Goal: Task Accomplishment & Management: Manage account settings

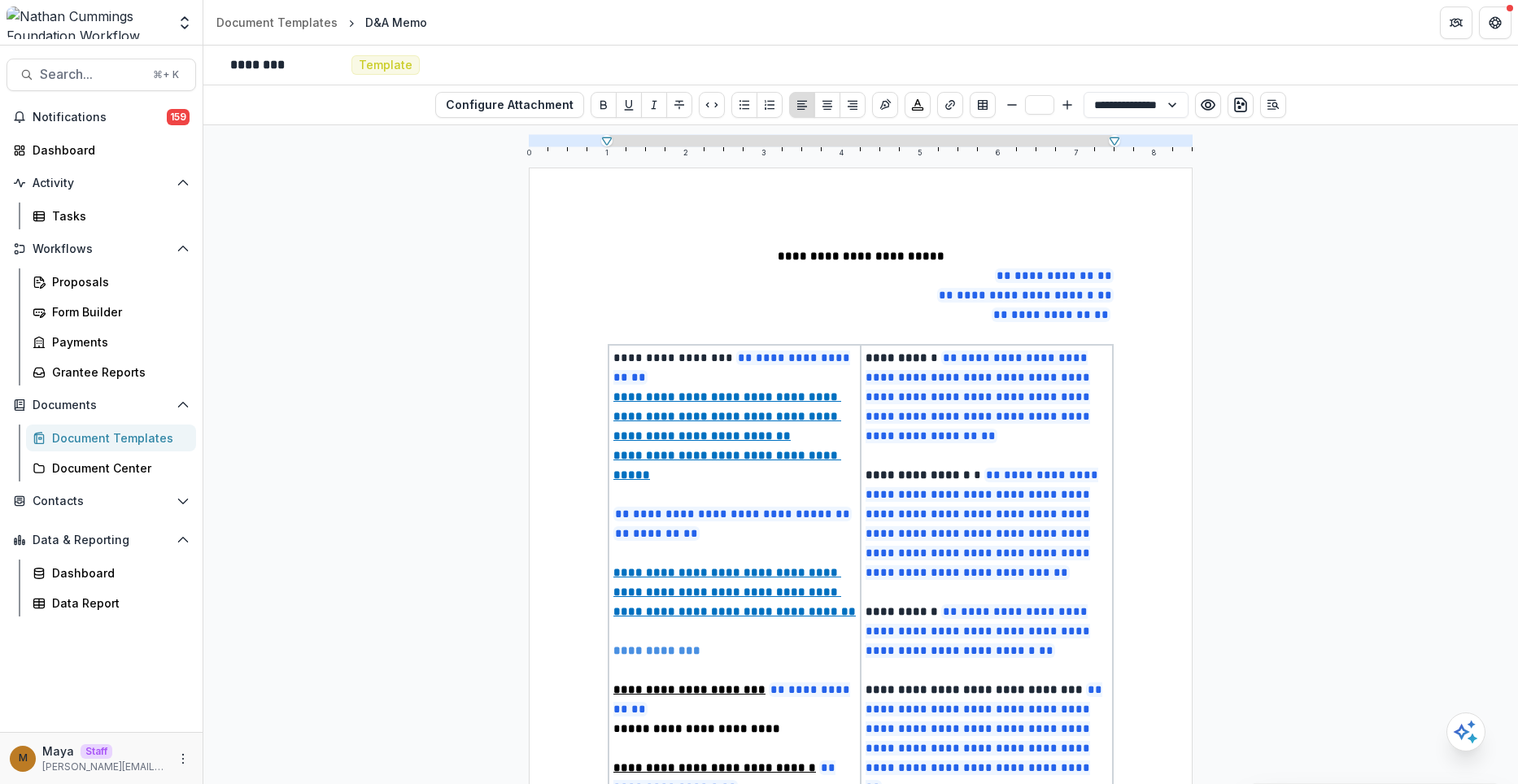
select select "**********"
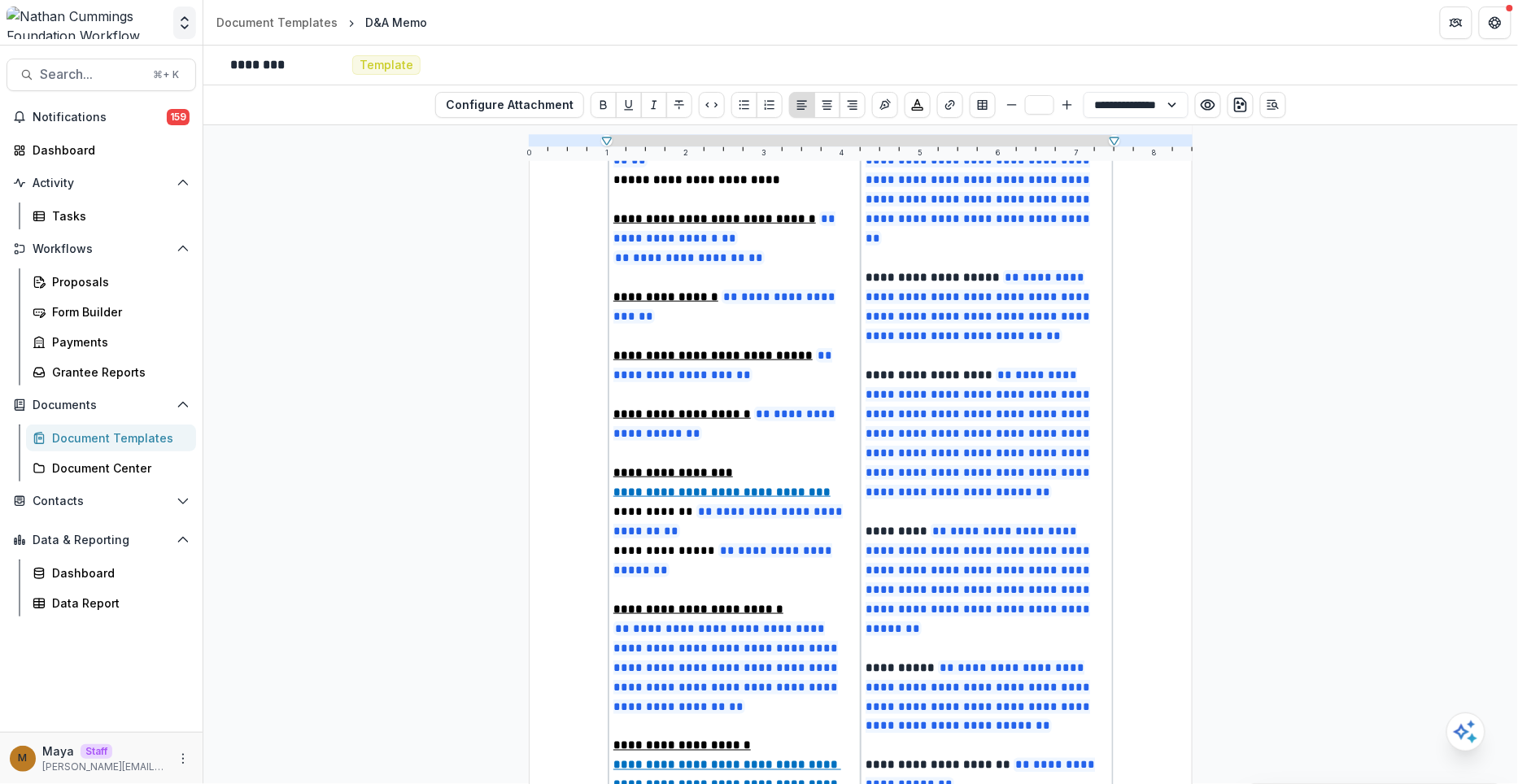
click at [189, 17] on icon "Open entity switcher" at bounding box center [184, 22] width 16 height 16
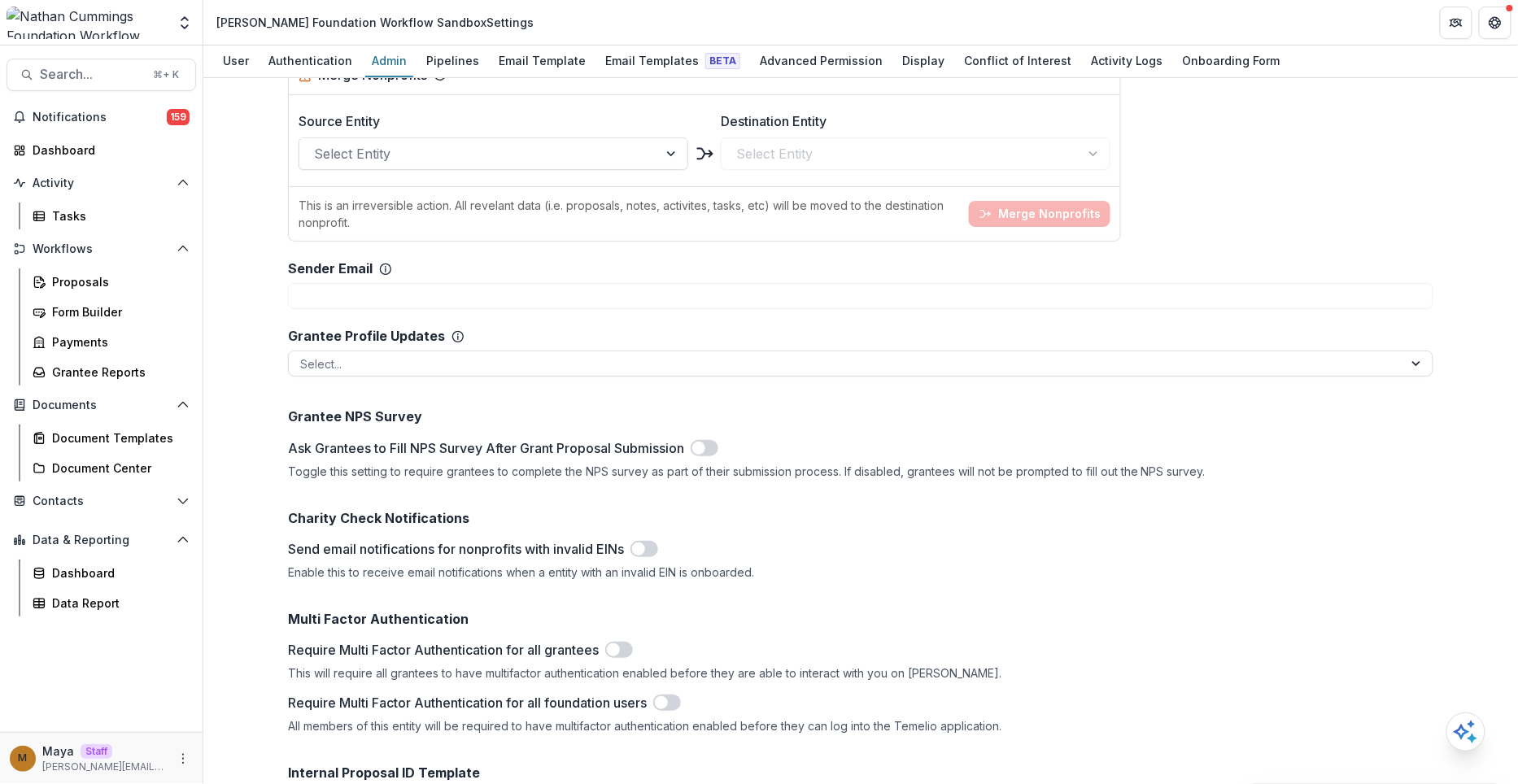
scroll to position [2903, 0]
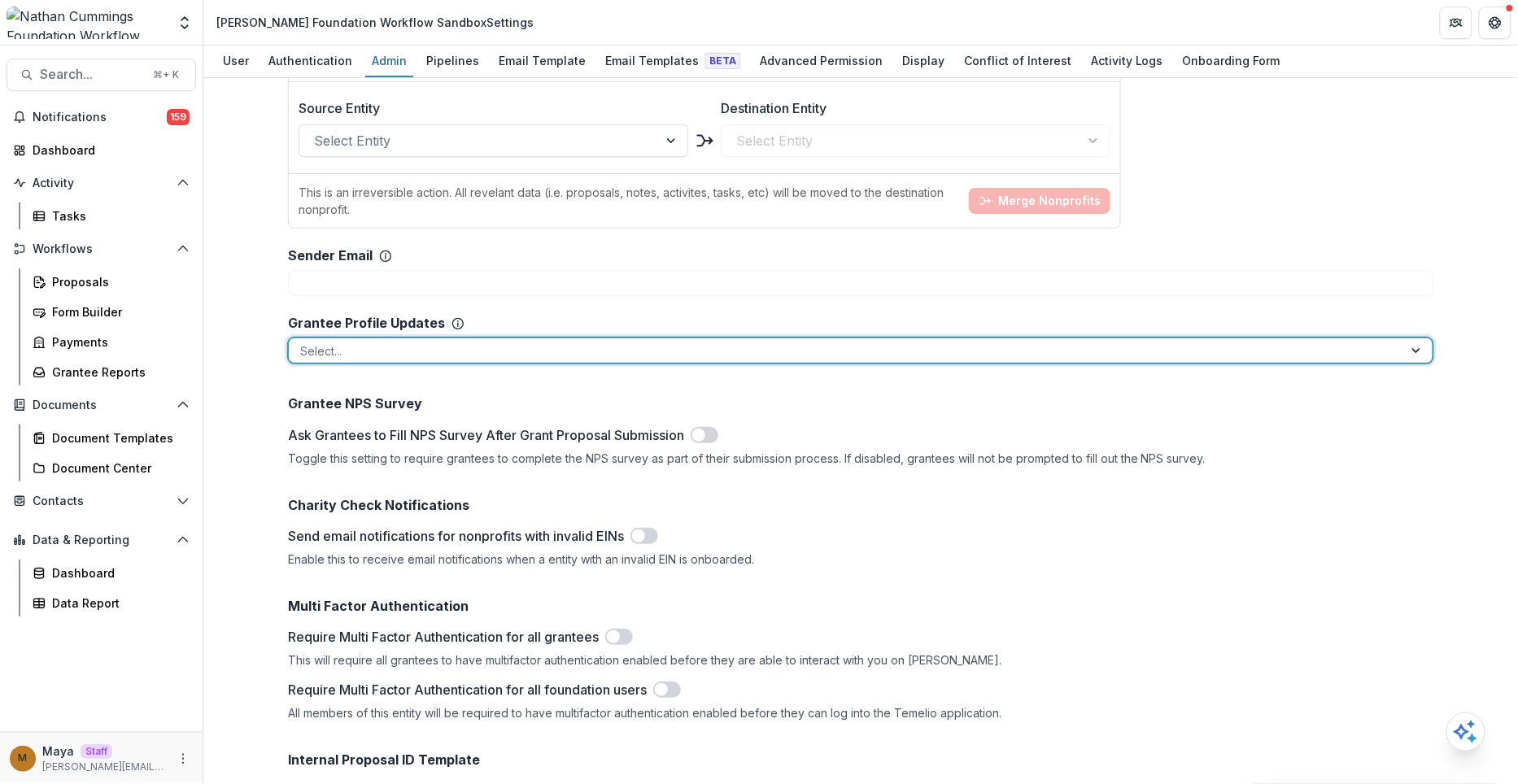
click at [555, 361] on div at bounding box center [846, 350] width 1091 height 20
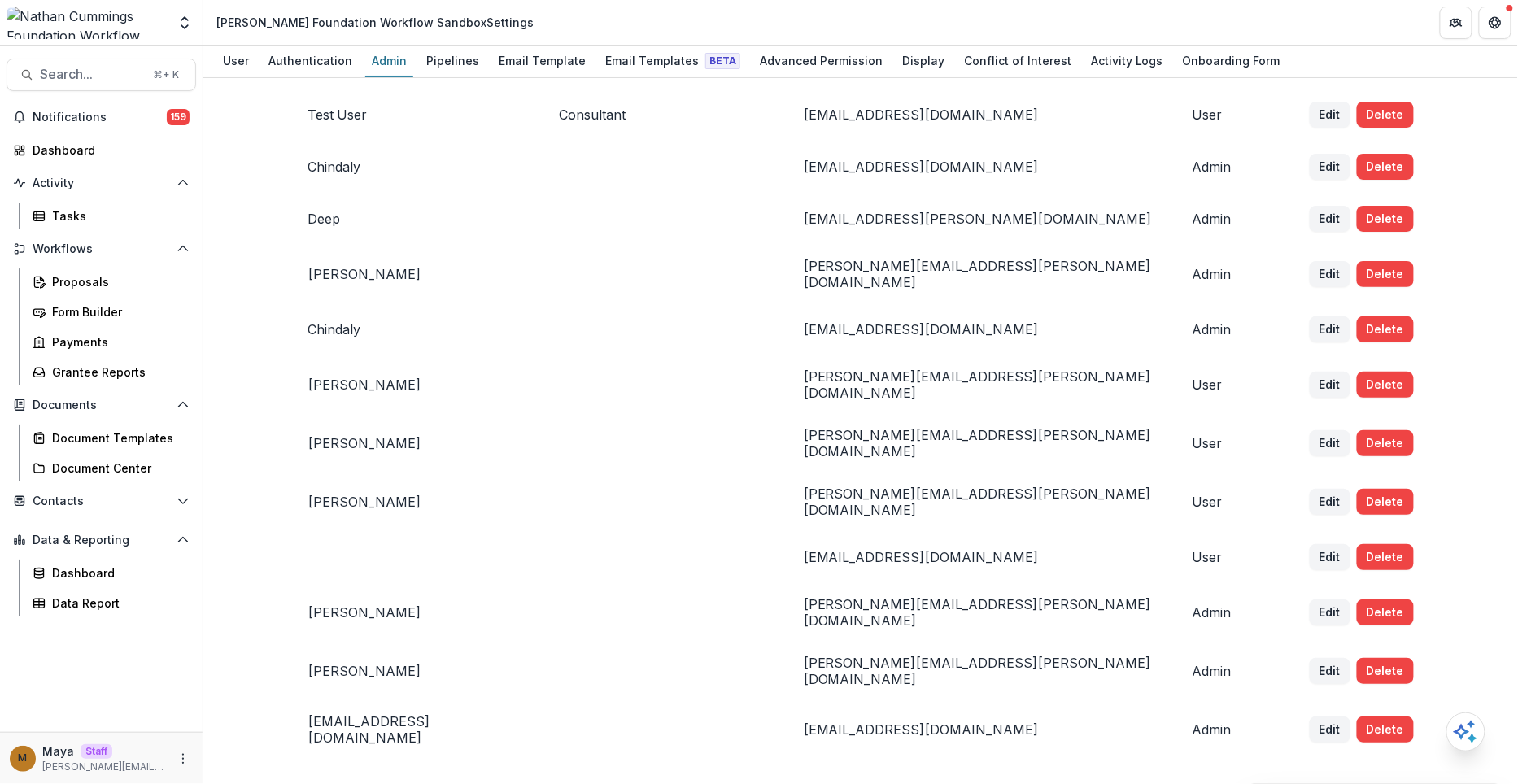
scroll to position [0, 0]
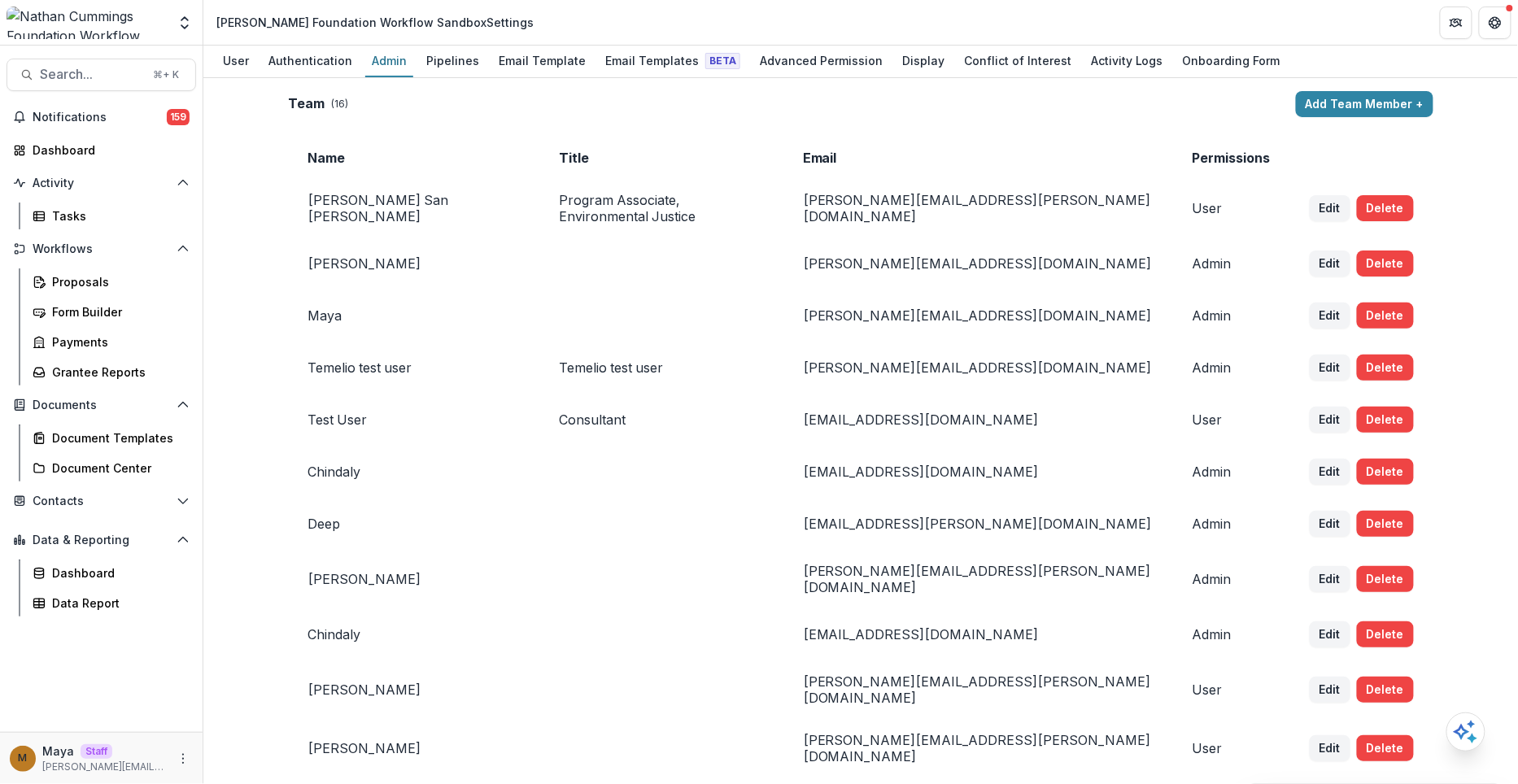
click at [1462, 234] on div "Team ( 16 ) Add Team Member + Name Title Email Permissions [PERSON_NAME] San [P…" at bounding box center [861, 431] width 1314 height 706
click at [1345, 107] on button "Add Team Member +" at bounding box center [1364, 103] width 138 height 26
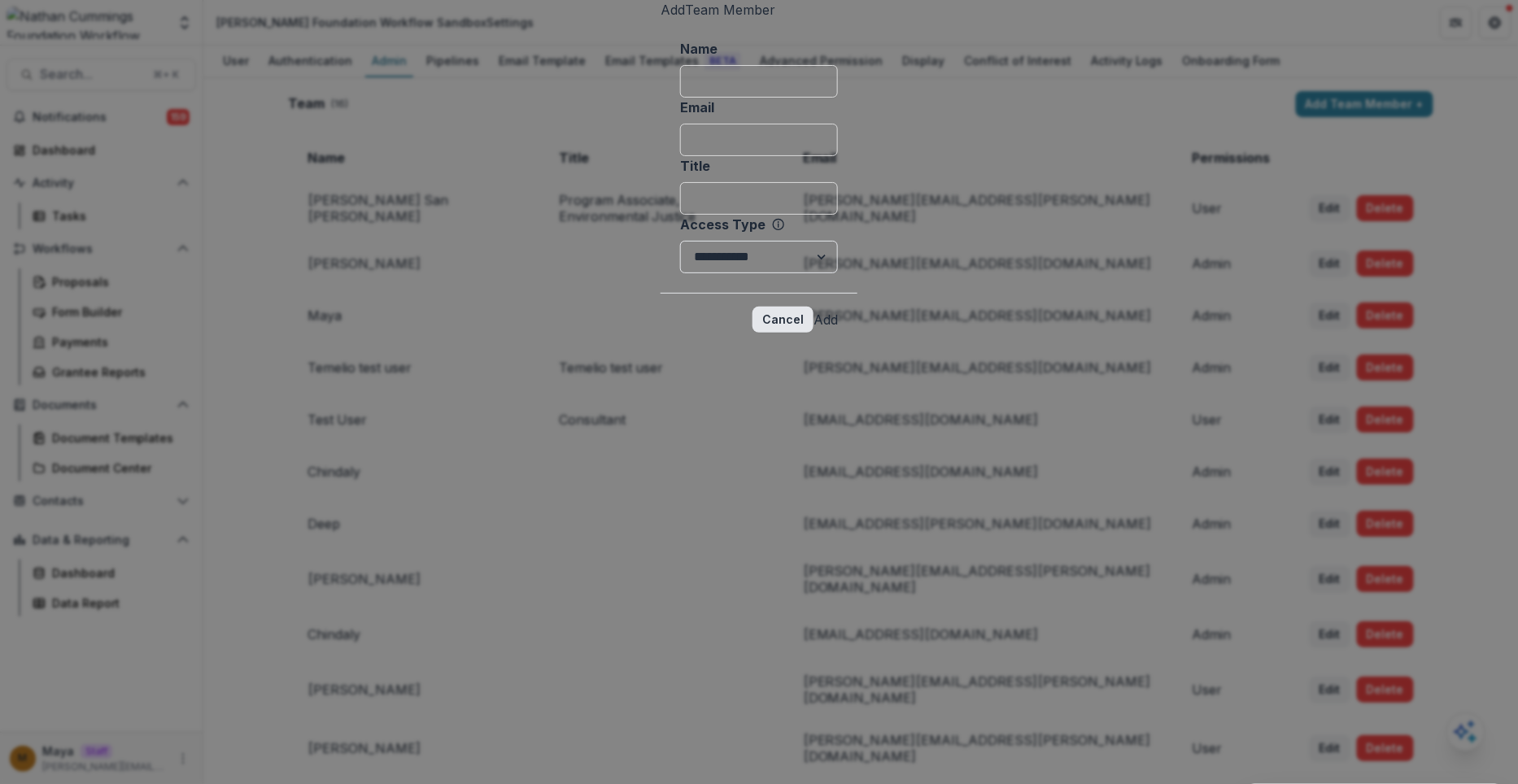
click at [814, 332] on button "Cancel" at bounding box center [783, 319] width 61 height 26
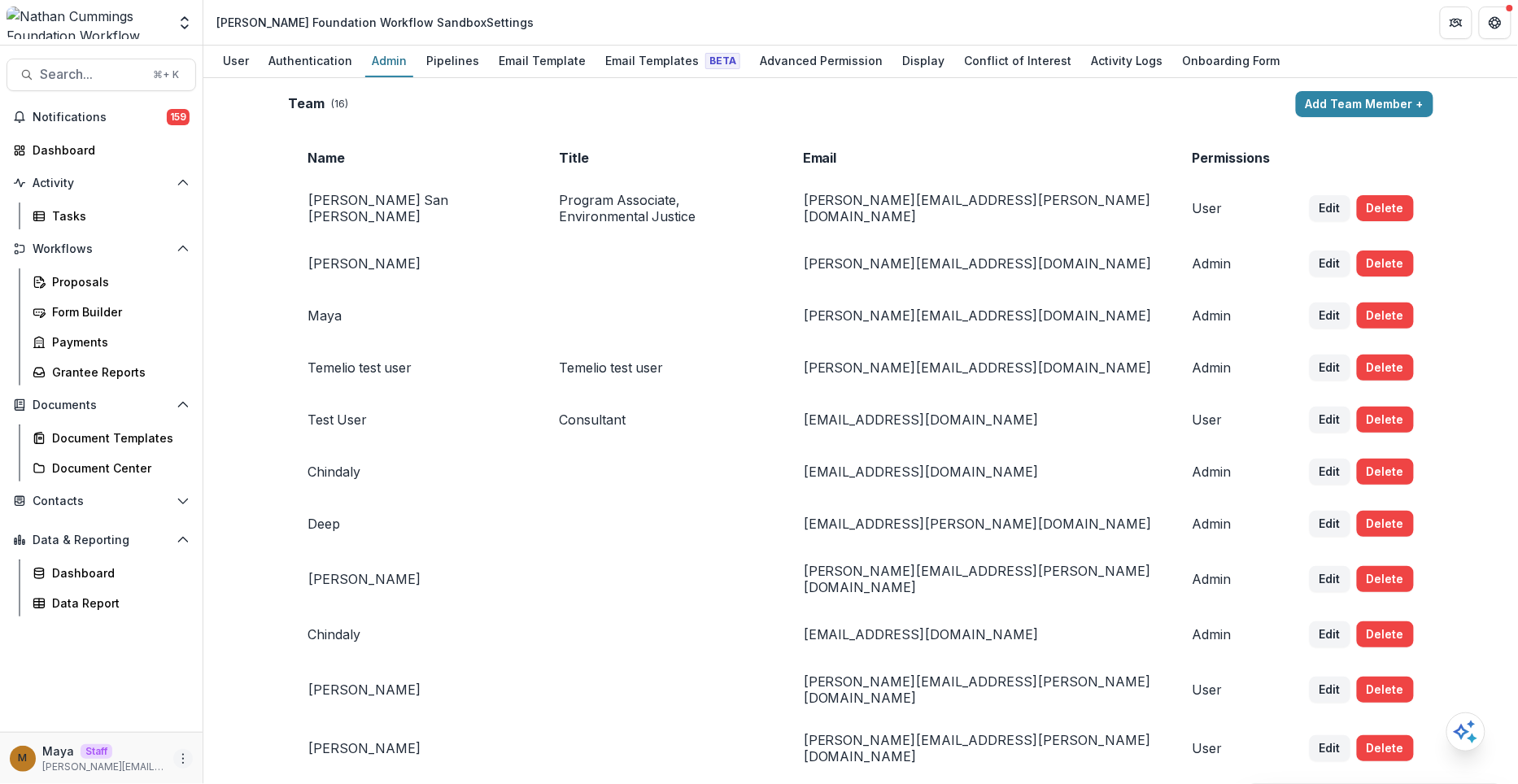
click at [183, 757] on icon "More" at bounding box center [182, 758] width 13 height 13
click at [219, 125] on div "Team ( 16 ) Add Team Member + Name Title Email Permissions [PERSON_NAME] San [P…" at bounding box center [861, 431] width 1314 height 706
click at [186, 21] on icon "Open entity switcher" at bounding box center [184, 22] width 16 height 16
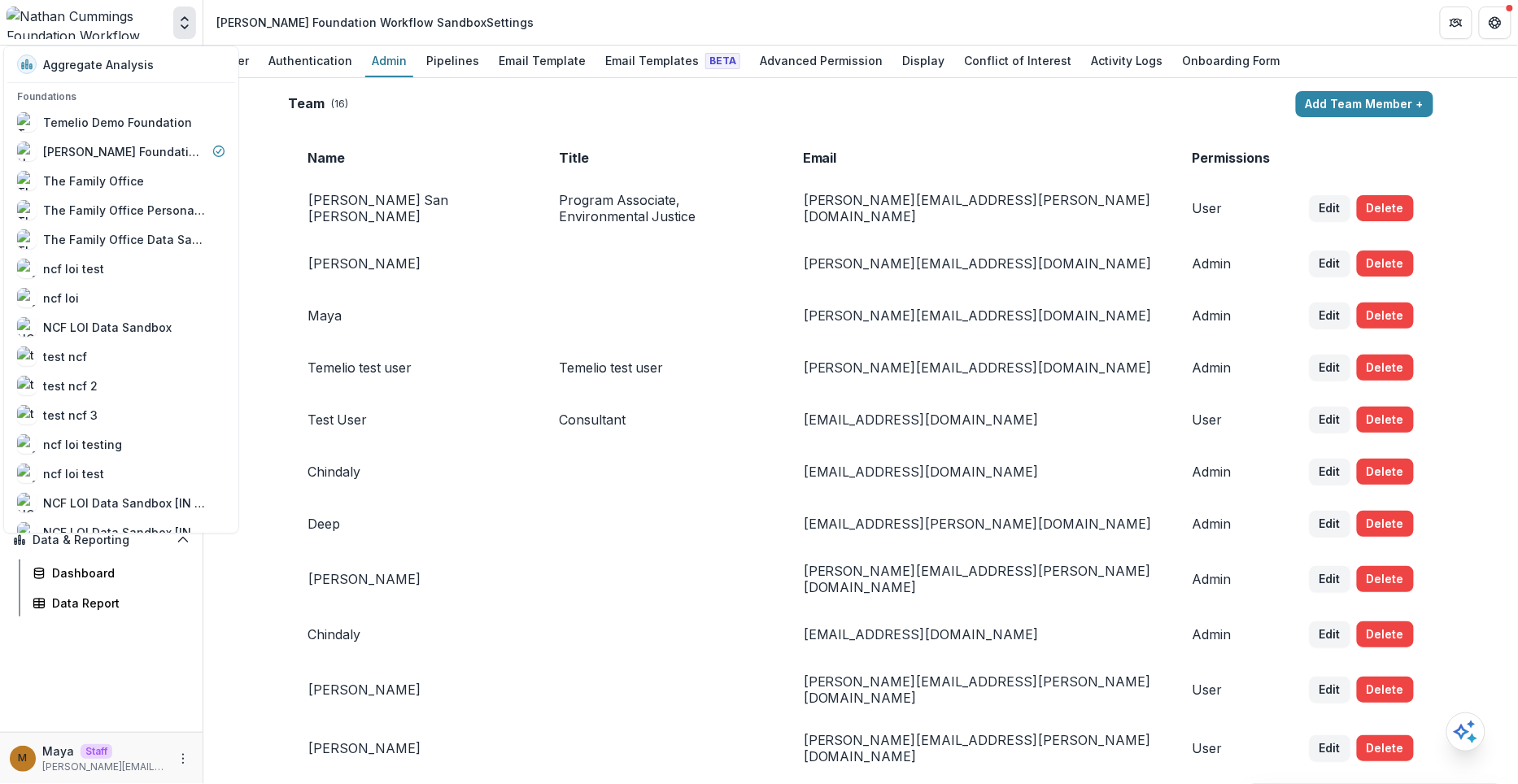
scroll to position [282, 0]
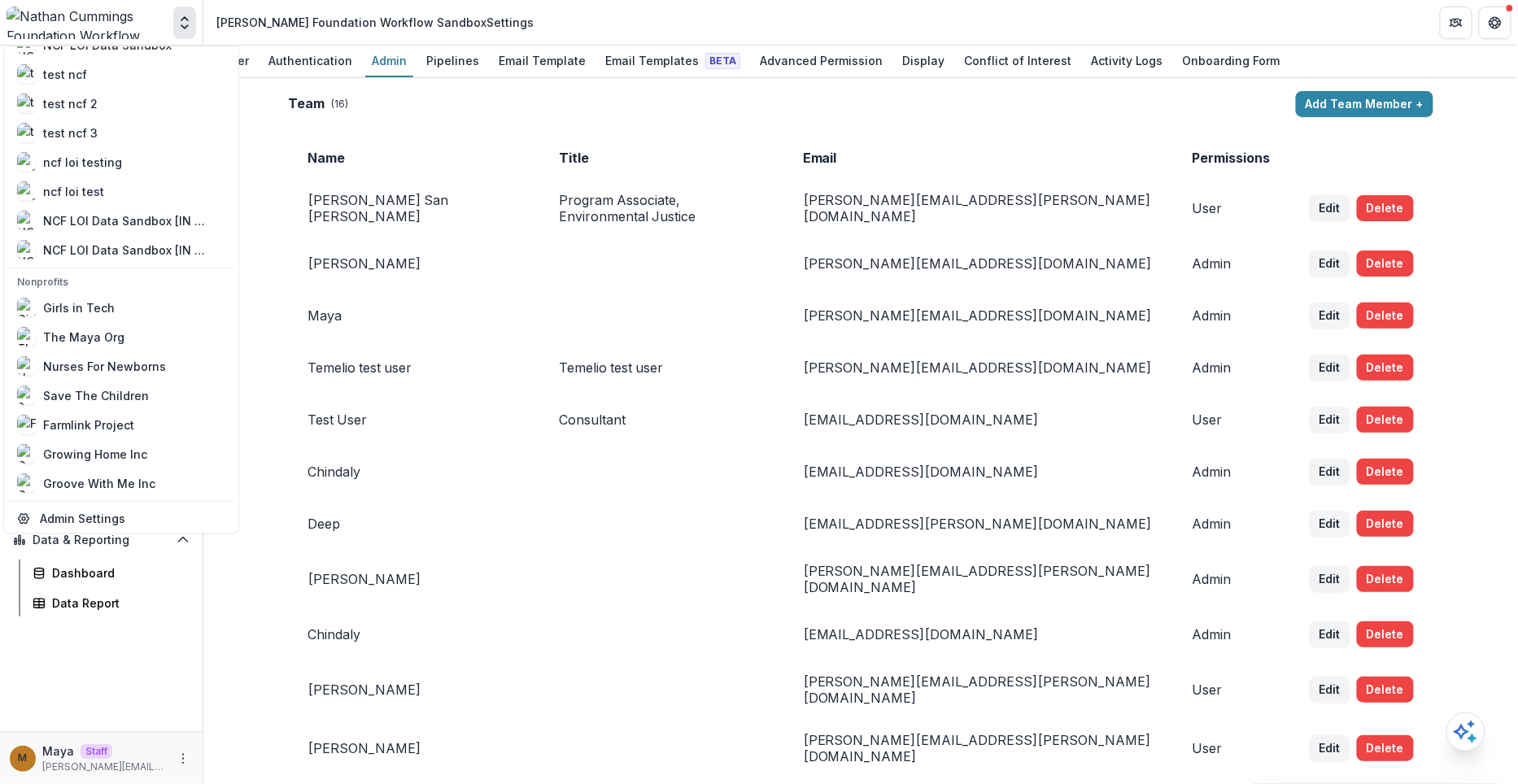
click at [264, 148] on div "Team ( 16 ) Add Team Member + Name Title Email Permissions [PERSON_NAME] San [P…" at bounding box center [861, 431] width 1314 height 706
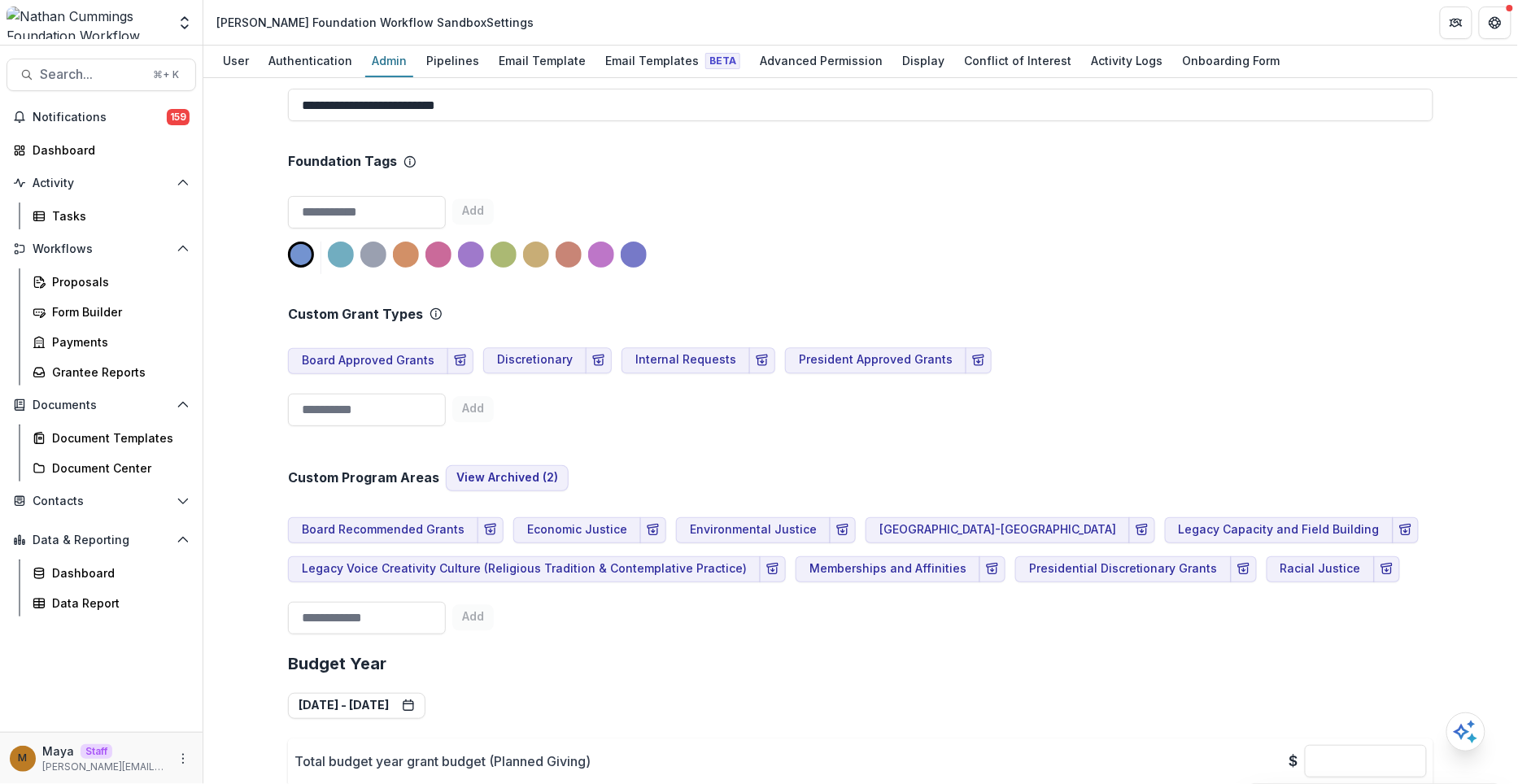
scroll to position [1130, 0]
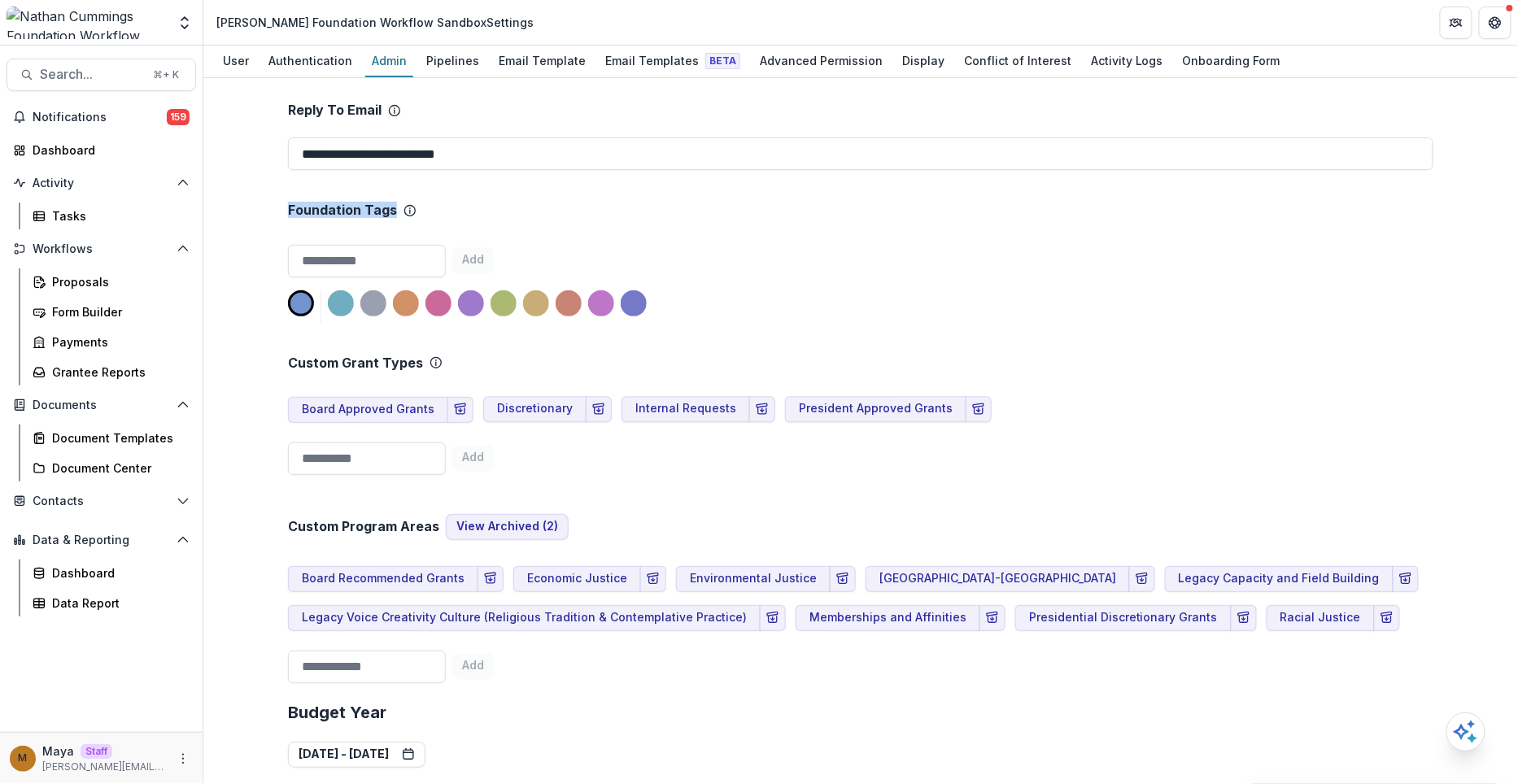
drag, startPoint x: 389, startPoint y: 167, endPoint x: 272, endPoint y: 167, distance: 117.0
click at [272, 167] on div "Team ( 16 ) Add Team Member + Name Title Email Permissions [PERSON_NAME] San [P…" at bounding box center [861, 431] width 1314 height 706
click at [367, 356] on h2 "Custom Grant Types" at bounding box center [356, 363] width 135 height 15
click at [377, 443] on input at bounding box center [366, 459] width 157 height 33
type input "*"
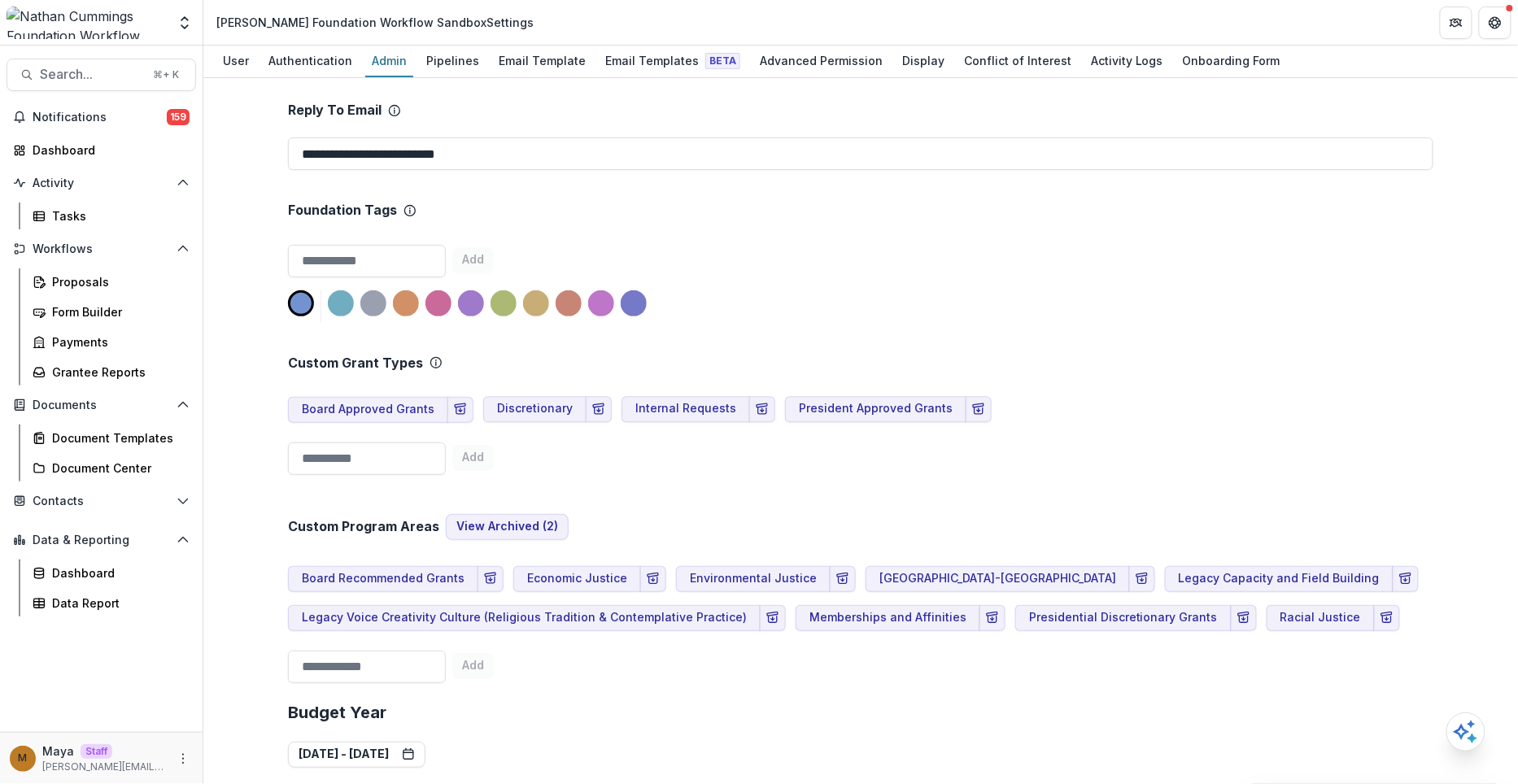
click at [692, 481] on div "Custom Program Areas View Archived ( 2 ) Board Recommended Grants Economic Just…" at bounding box center [861, 585] width 1145 height 208
click at [365, 443] on input at bounding box center [366, 459] width 157 height 33
click at [759, 481] on div "Custom Program Areas View Archived ( 2 ) Board Recommended Grants Economic Just…" at bounding box center [861, 585] width 1145 height 208
drag, startPoint x: 430, startPoint y: 481, endPoint x: 339, endPoint y: 485, distance: 91.1
click at [339, 519] on h2 "Custom Program Areas" at bounding box center [364, 526] width 151 height 15
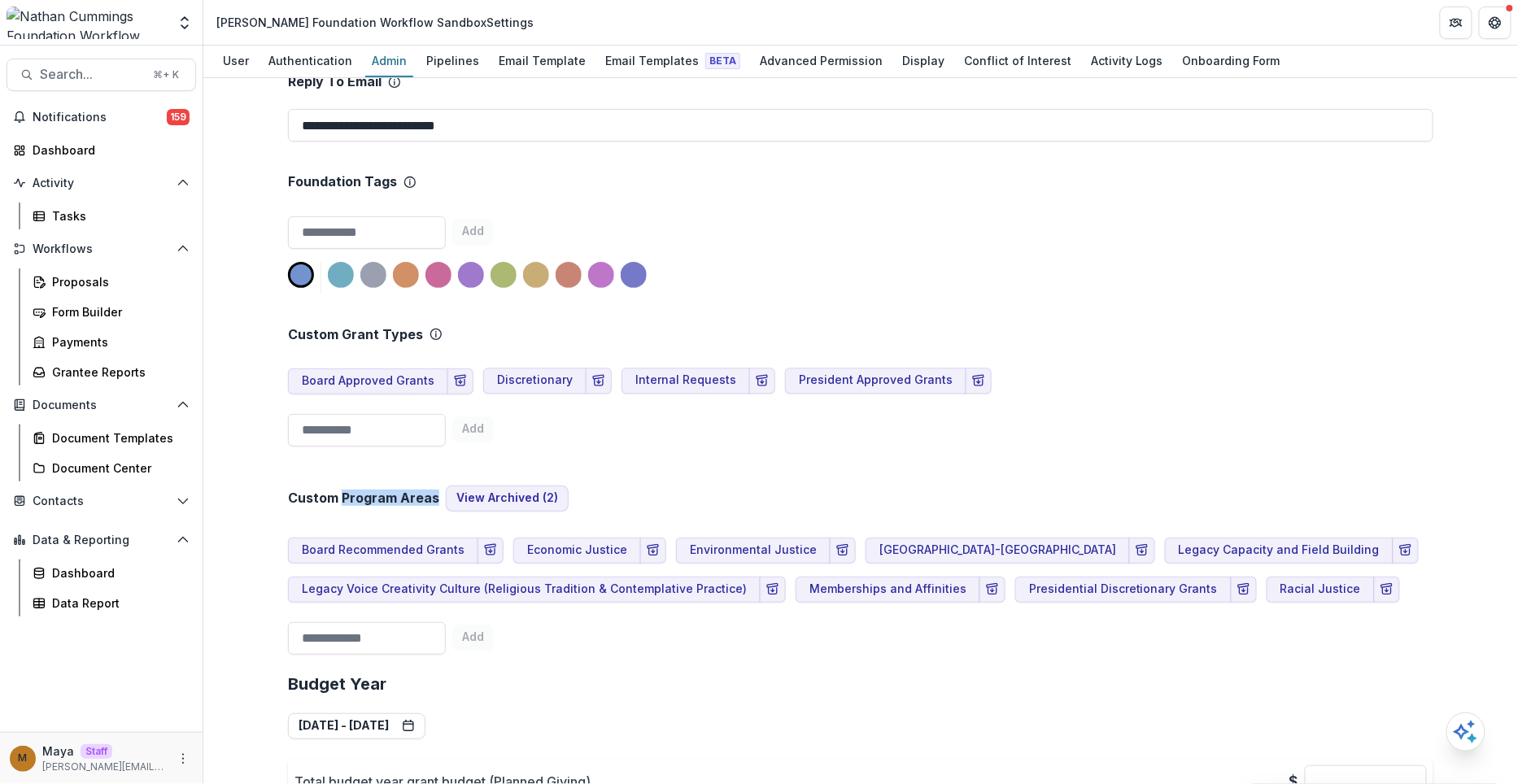
scroll to position [1166, 0]
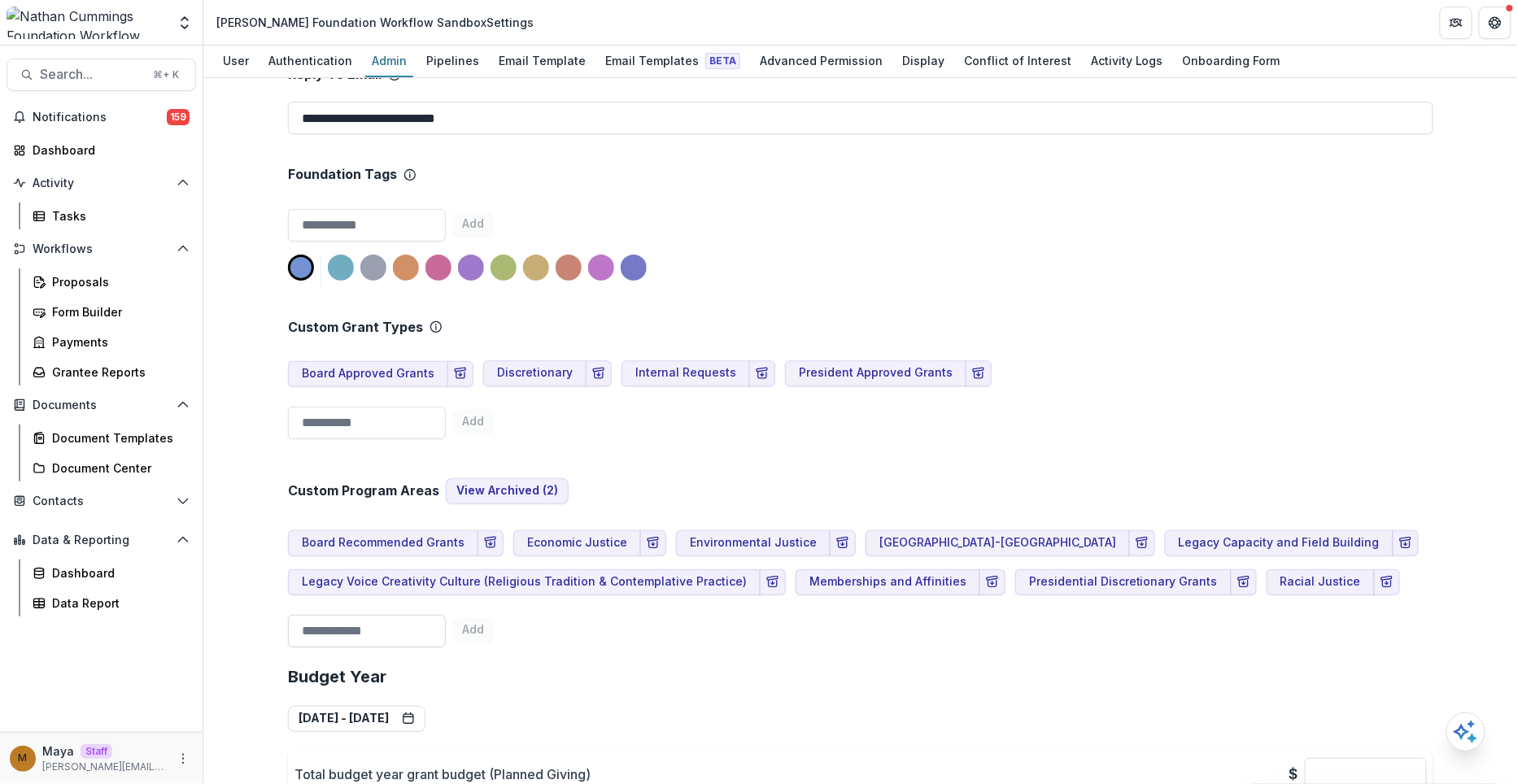
click at [428, 614] on input at bounding box center [366, 630] width 157 height 33
click at [1400, 537] on rect "Archive Program Area" at bounding box center [1405, 539] width 11 height 4
click at [767, 576] on icon "Archive Program Area" at bounding box center [773, 582] width 13 height 13
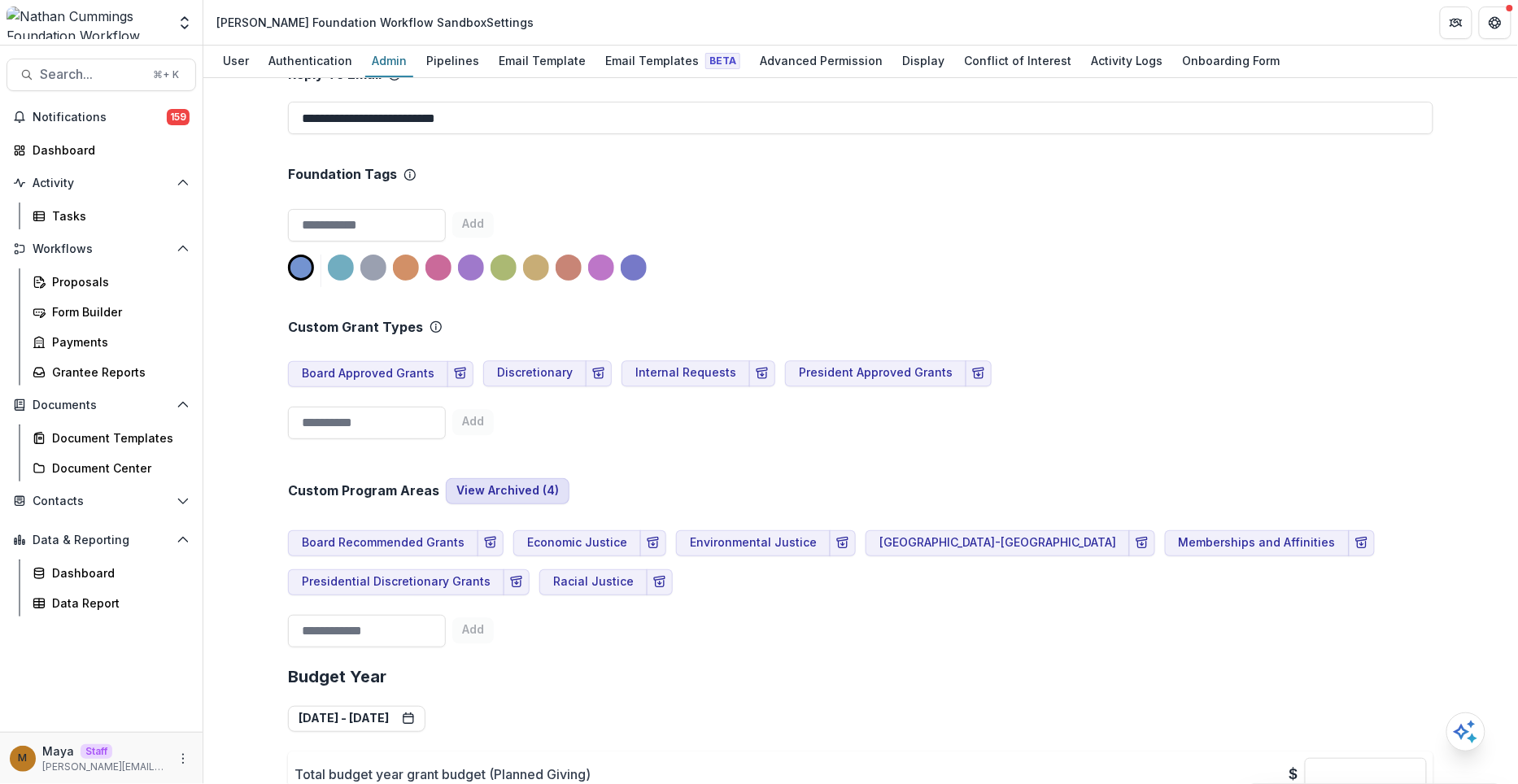
click at [513, 478] on button "View Archived ( 4 )" at bounding box center [507, 491] width 124 height 26
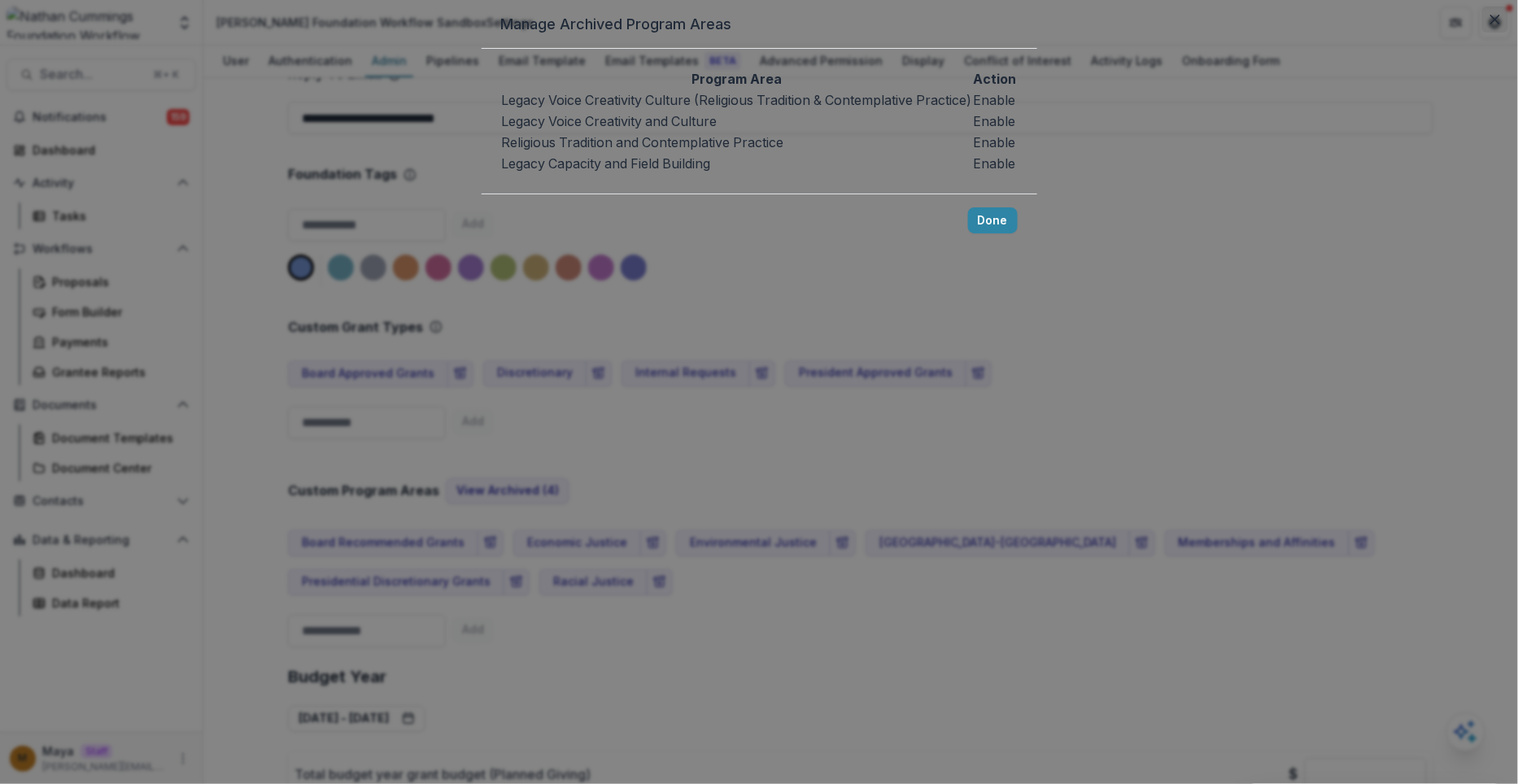
click at [1482, 33] on button "Close" at bounding box center [1495, 19] width 26 height 26
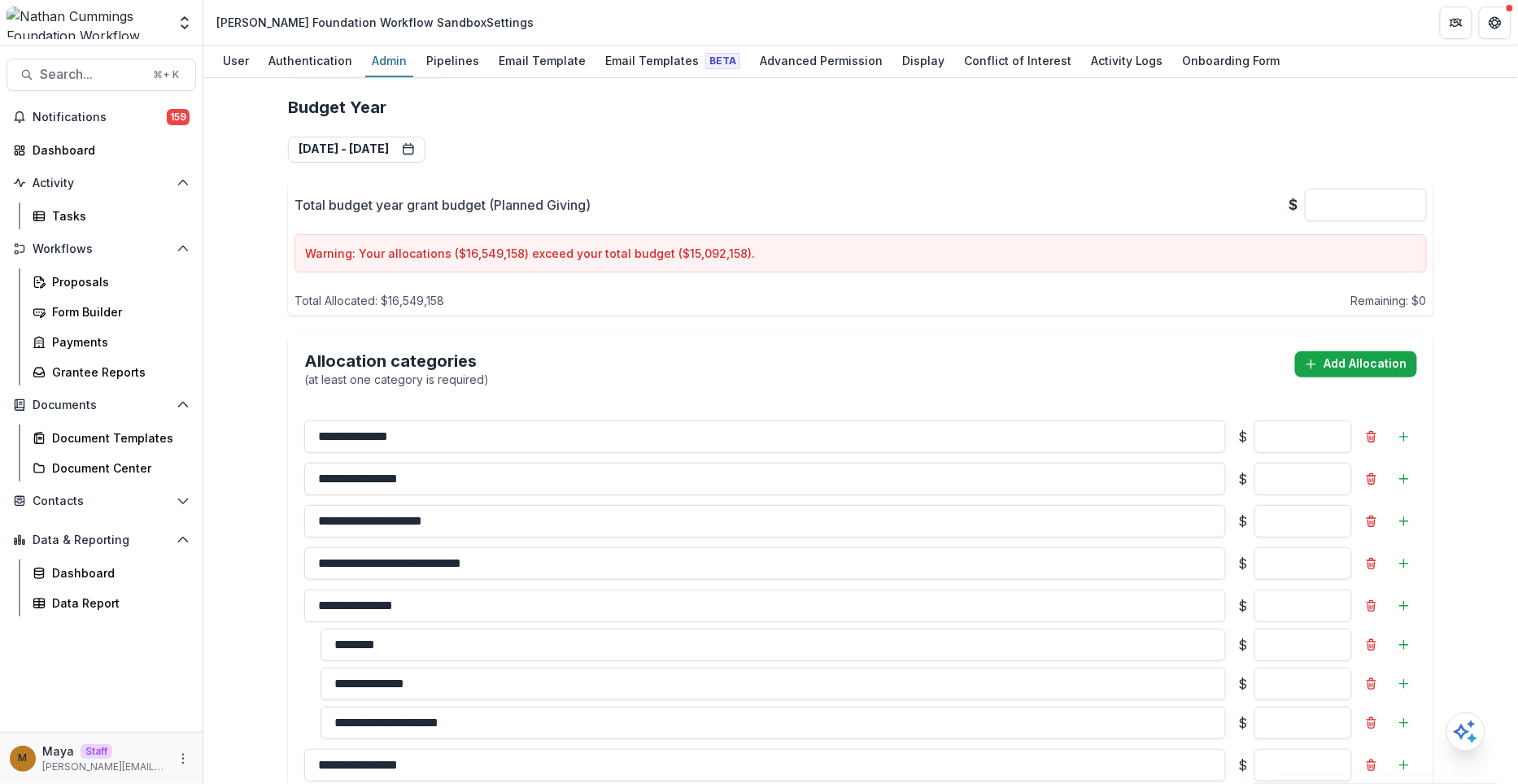
scroll to position [1736, 0]
drag, startPoint x: 513, startPoint y: 204, endPoint x: 449, endPoint y: 206, distance: 64.0
click at [449, 244] on p "Warning: Your allocations ($ 16,549,158 ) exceed your total budget ($ 15,092,15…" at bounding box center [860, 252] width 1111 height 17
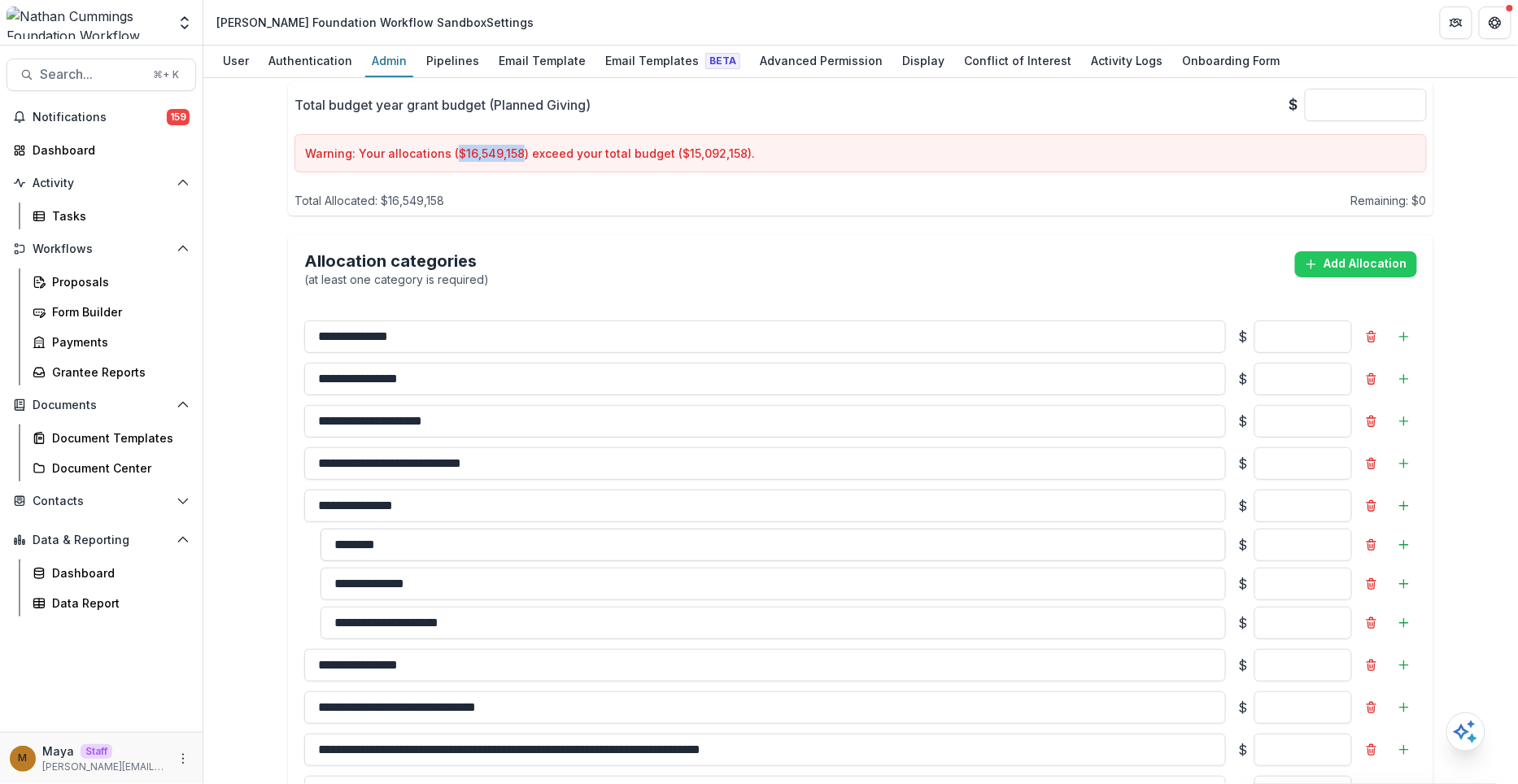
scroll to position [1842, 0]
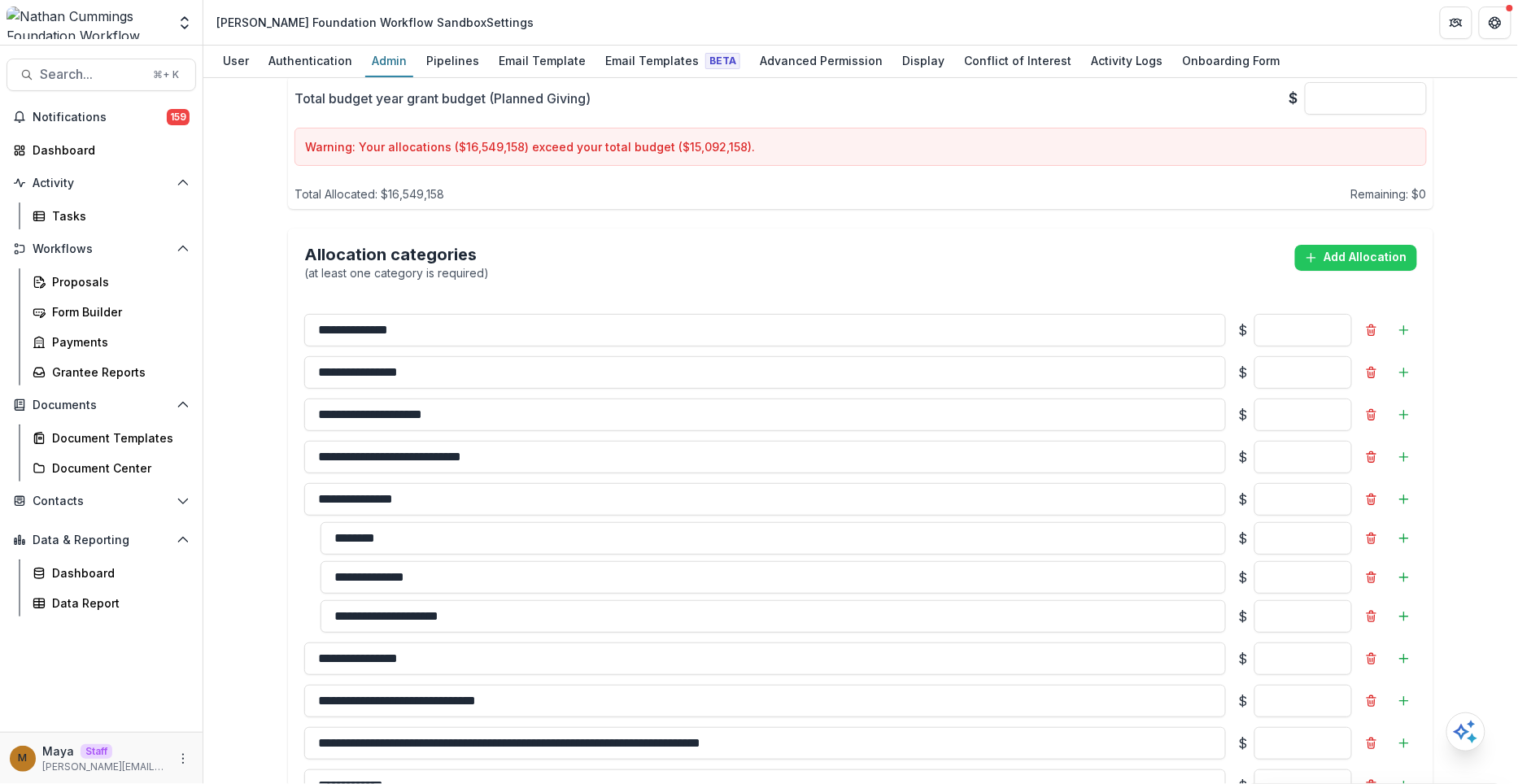
click at [510, 163] on div "**********" at bounding box center [861, 462] width 1145 height 970
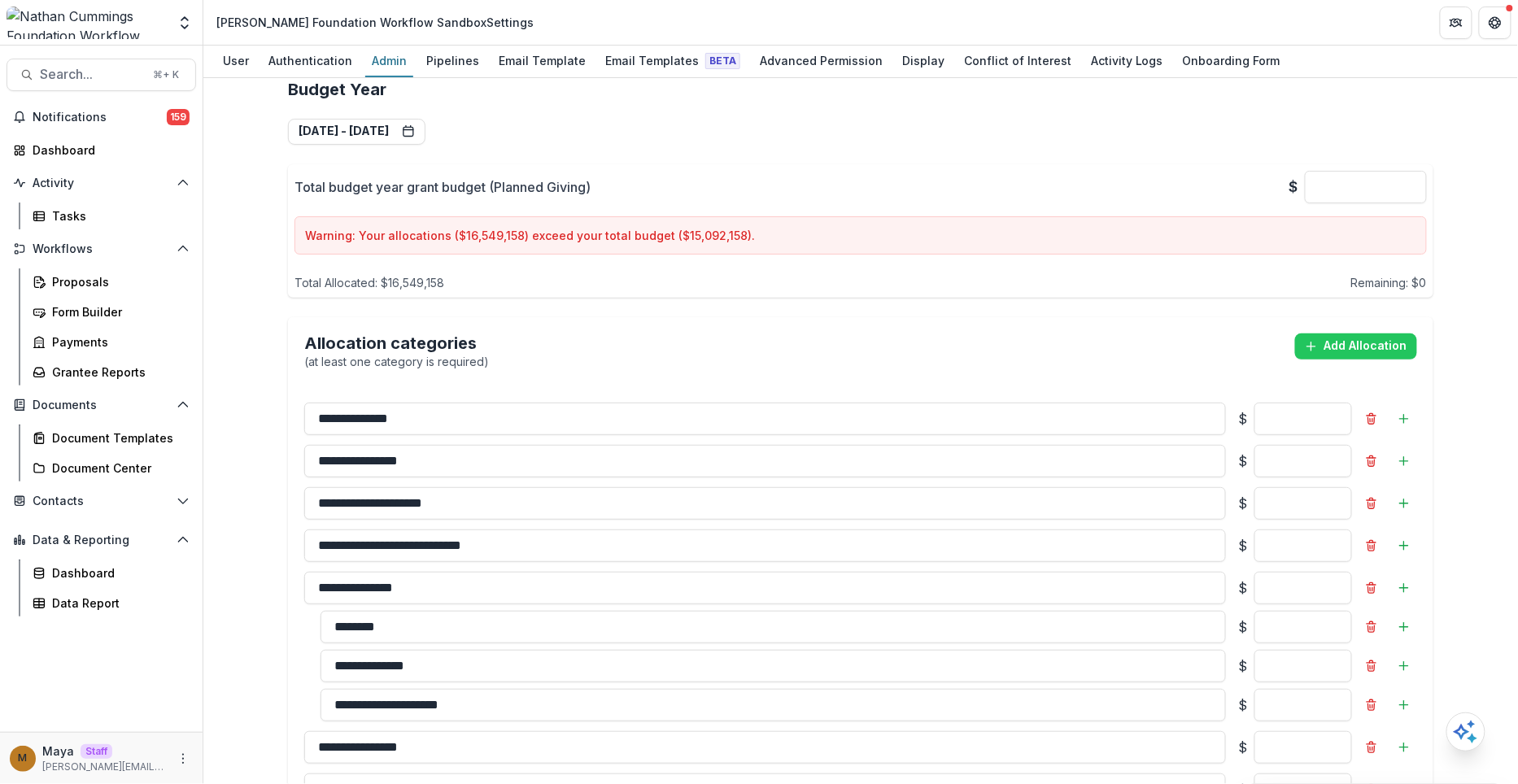
scroll to position [1730, 0]
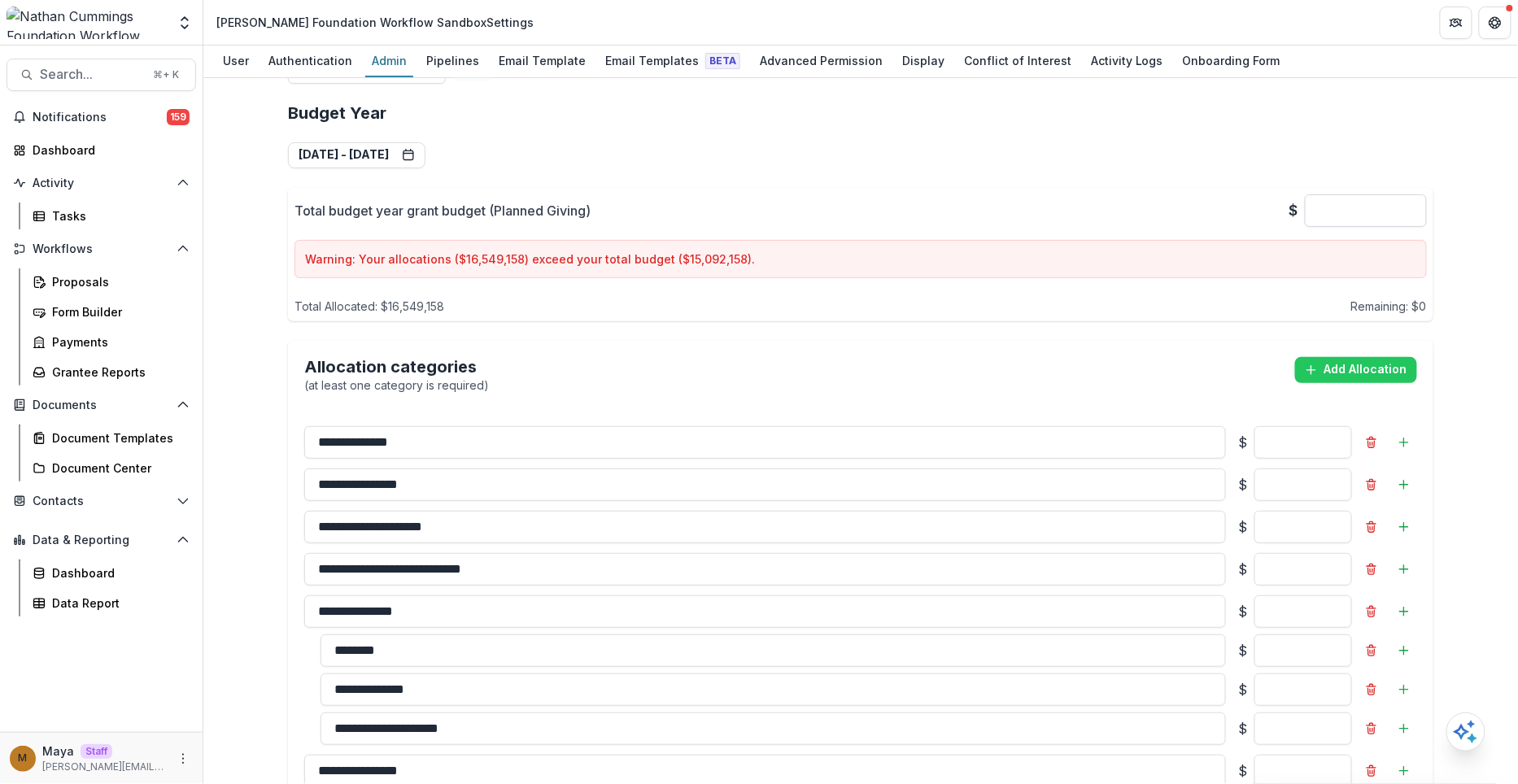
click at [1346, 195] on input "********" at bounding box center [1365, 211] width 122 height 33
drag, startPoint x: 1347, startPoint y: 161, endPoint x: 1425, endPoint y: 161, distance: 78.0
click at [1425, 195] on input "********" at bounding box center [1365, 211] width 122 height 33
click at [1458, 173] on div "Team ( 16 ) Add Team Member + Name Title Email Permissions [PERSON_NAME] San [P…" at bounding box center [861, 431] width 1314 height 706
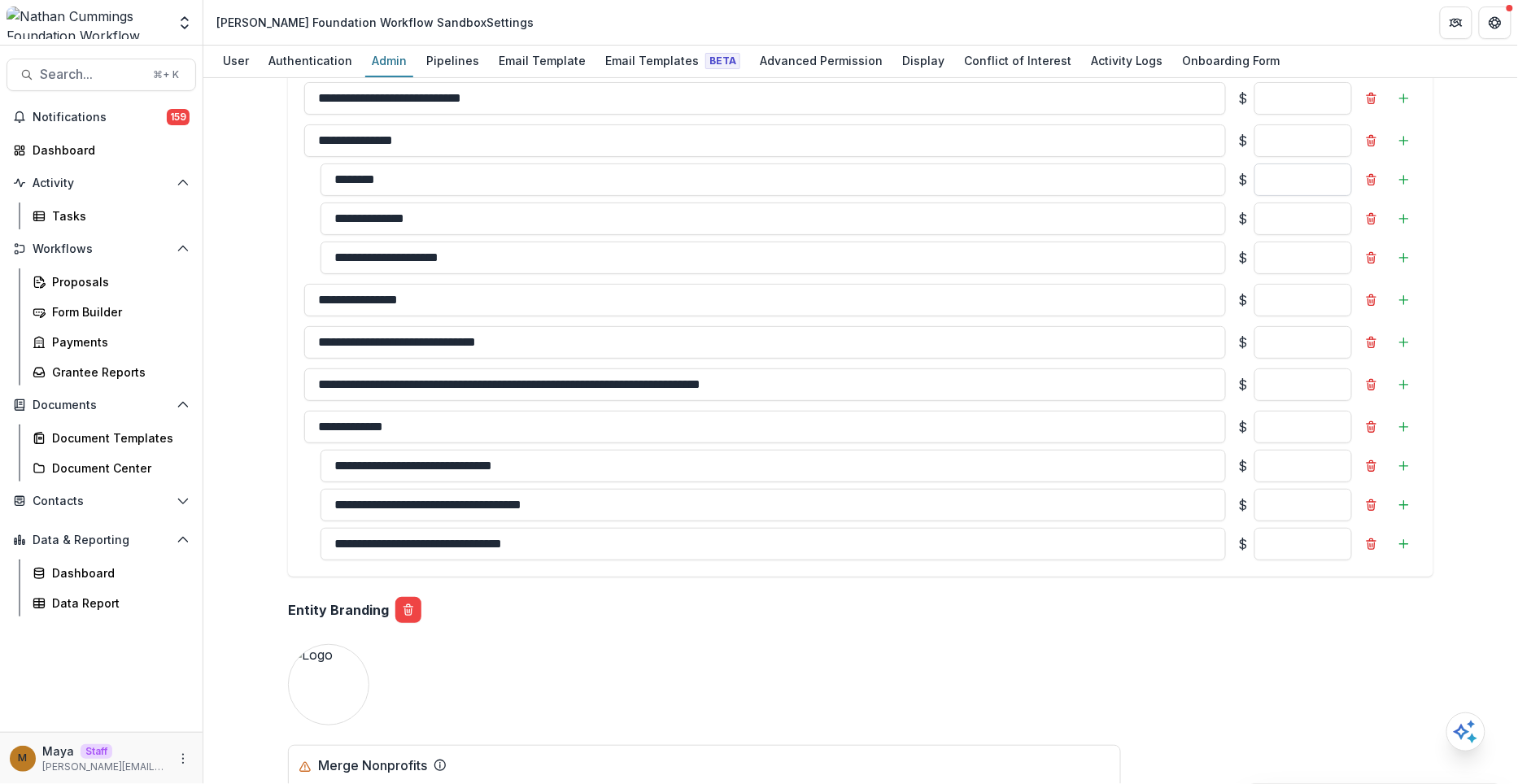
scroll to position [2207, 0]
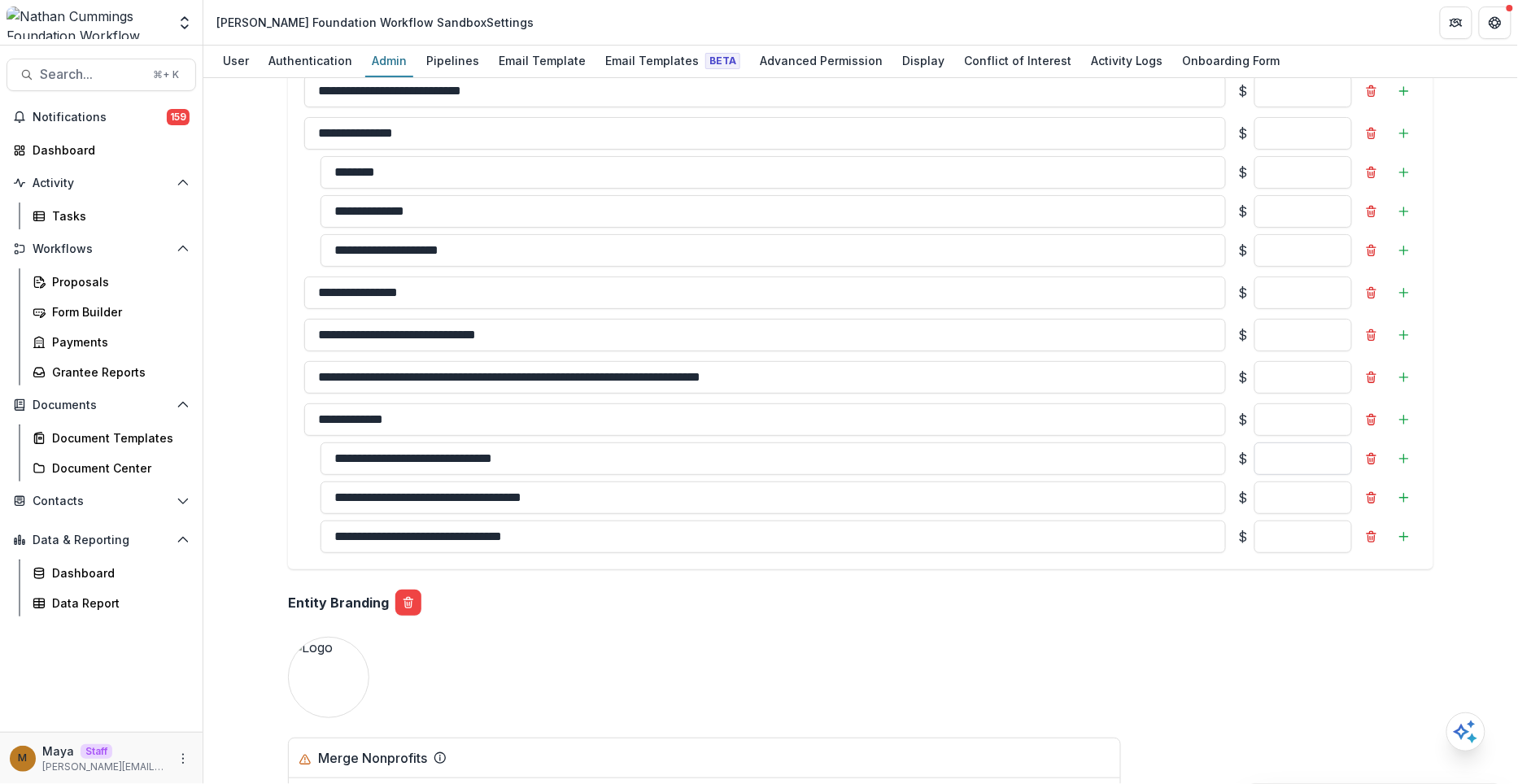
click at [1297, 475] on input "******" at bounding box center [1303, 459] width 98 height 33
drag, startPoint x: 1281, startPoint y: 494, endPoint x: 1362, endPoint y: 494, distance: 81.0
click at [1362, 475] on div "$ ******" at bounding box center [1328, 459] width 178 height 33
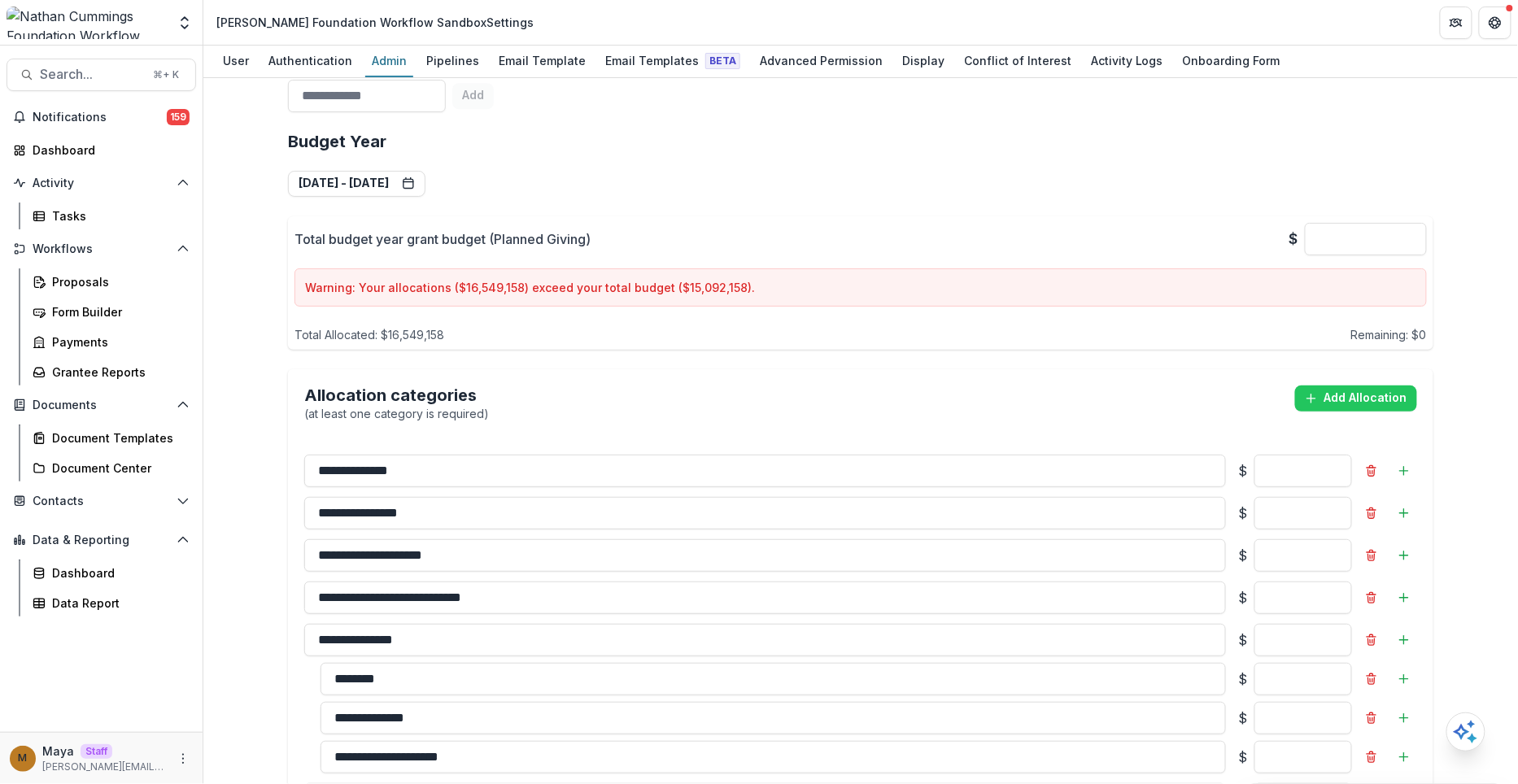
scroll to position [1653, 0]
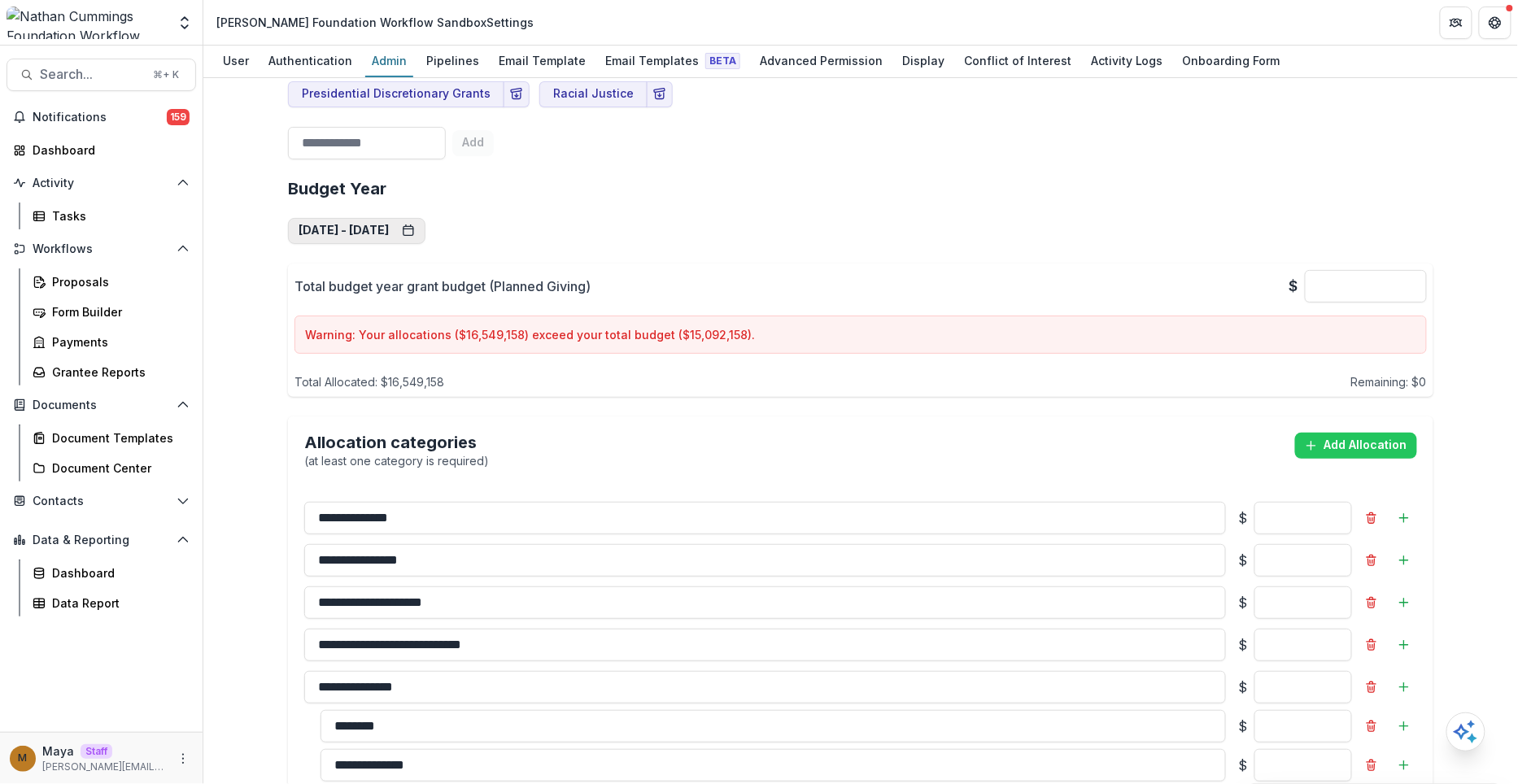
click at [385, 218] on button "[DATE] - [DATE]" at bounding box center [357, 230] width 138 height 26
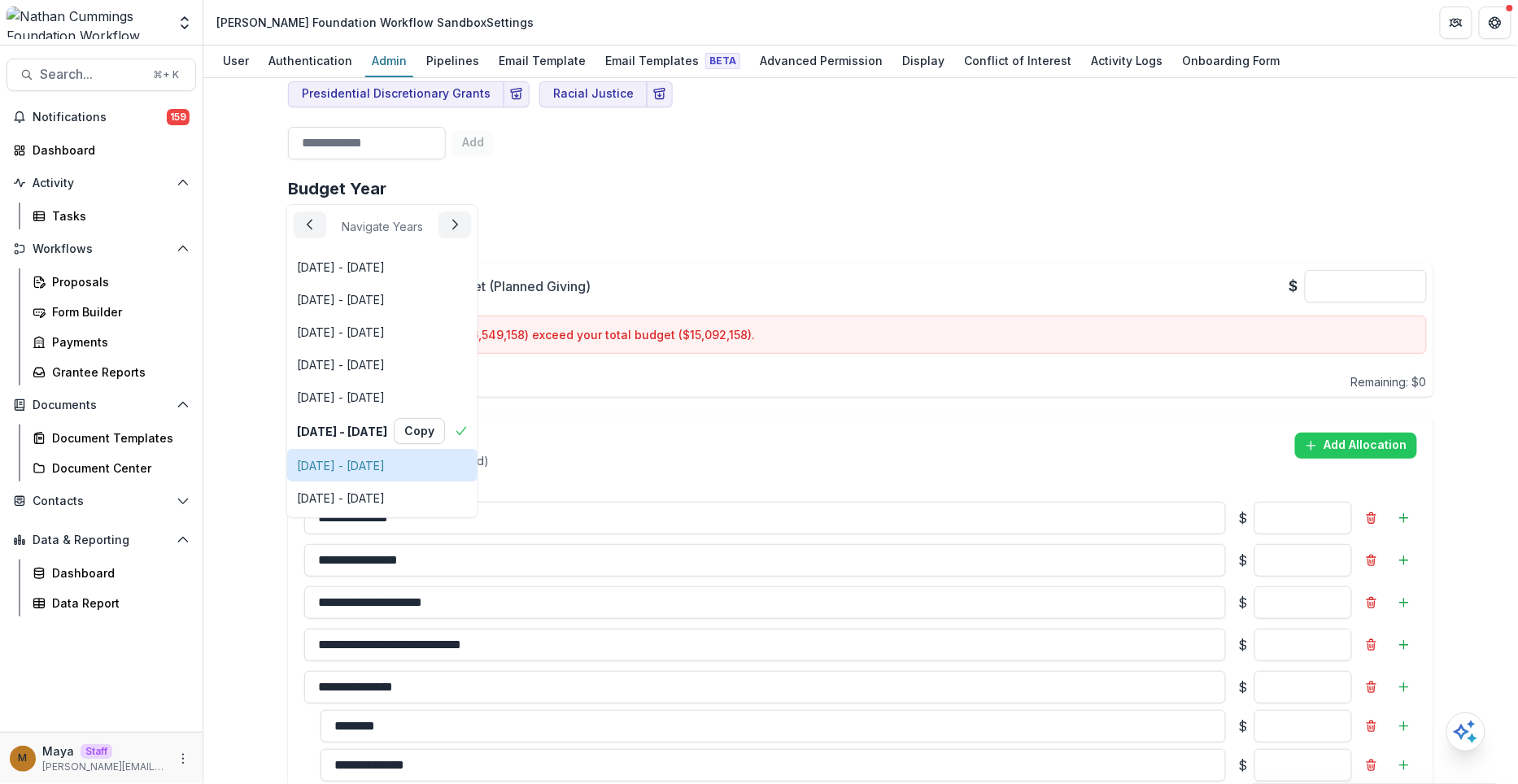
scroll to position [45, 0]
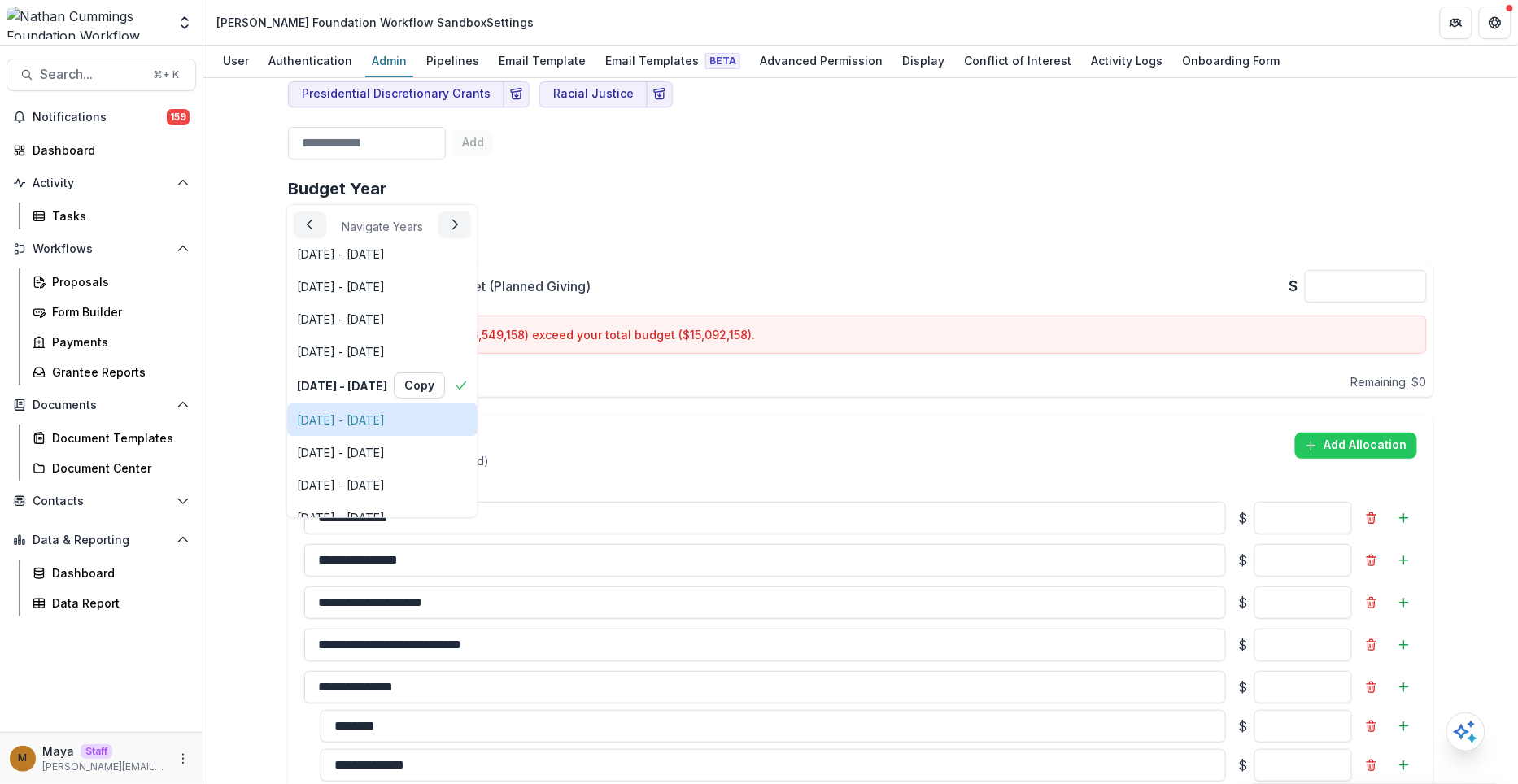
click at [377, 424] on div "[DATE] - [DATE]" at bounding box center [341, 420] width 88 height 17
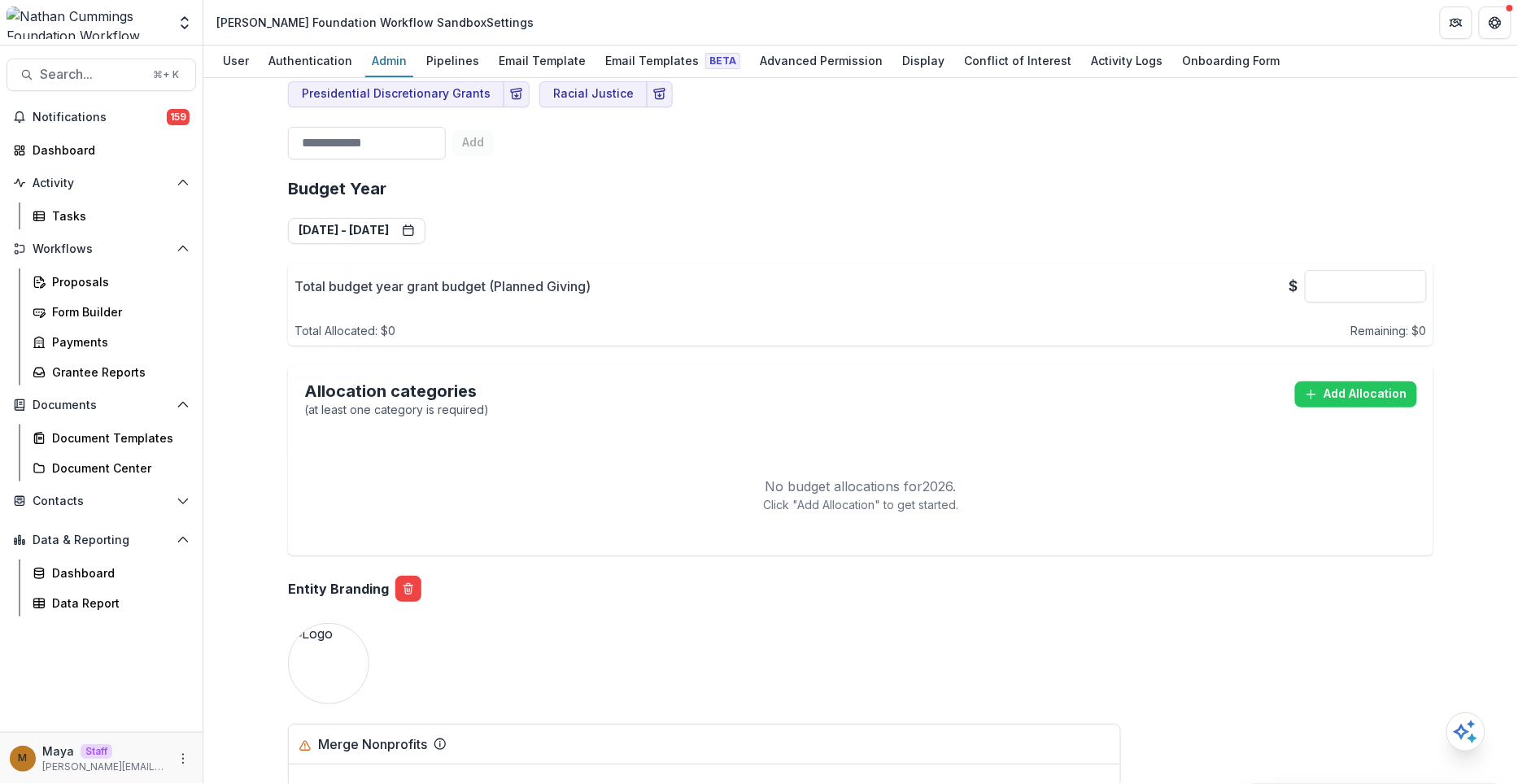
scroll to position [0, 0]
click at [407, 218] on button "[DATE] - [DATE]" at bounding box center [357, 230] width 138 height 26
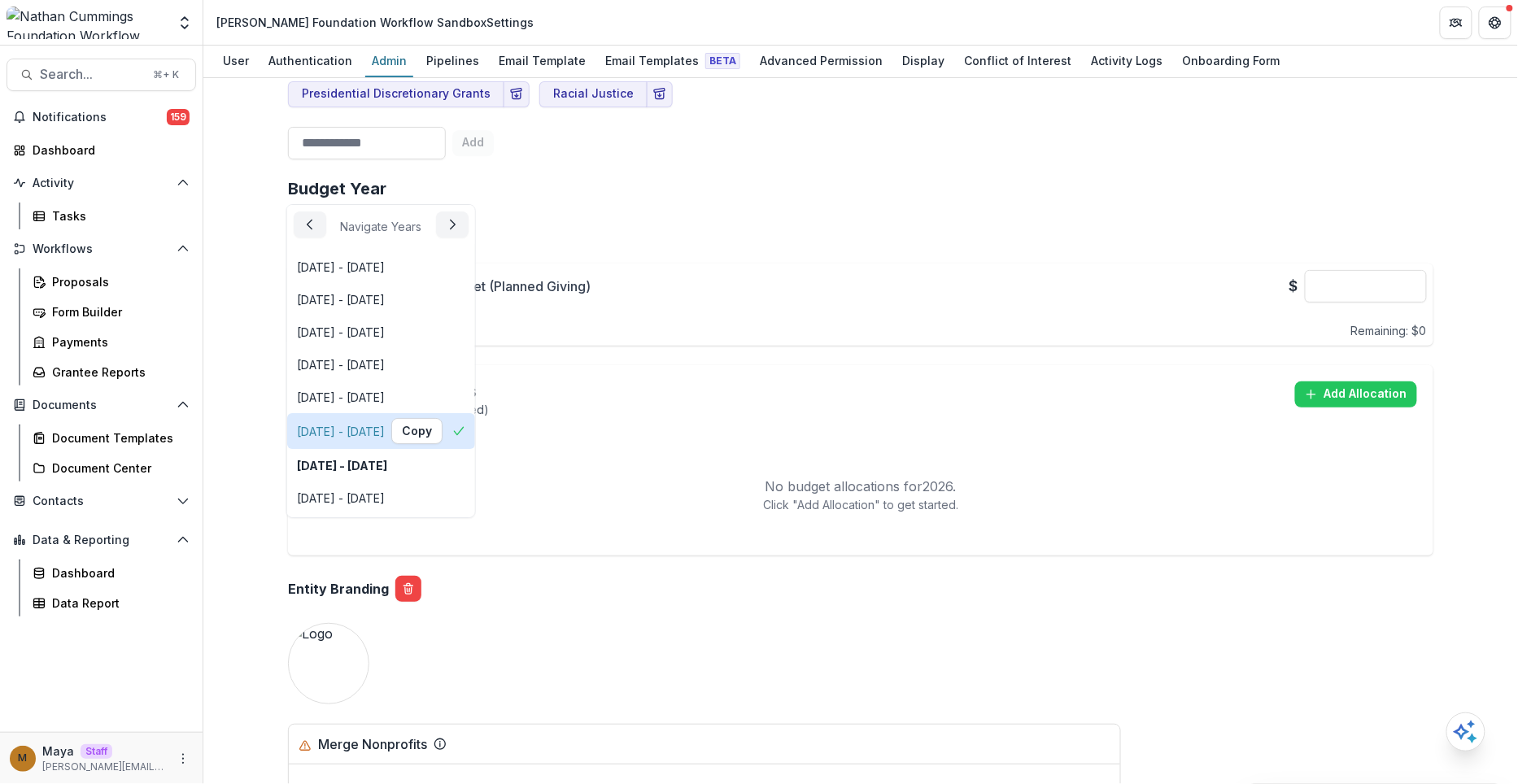
click at [358, 428] on div "[DATE] - [DATE]" at bounding box center [341, 431] width 88 height 17
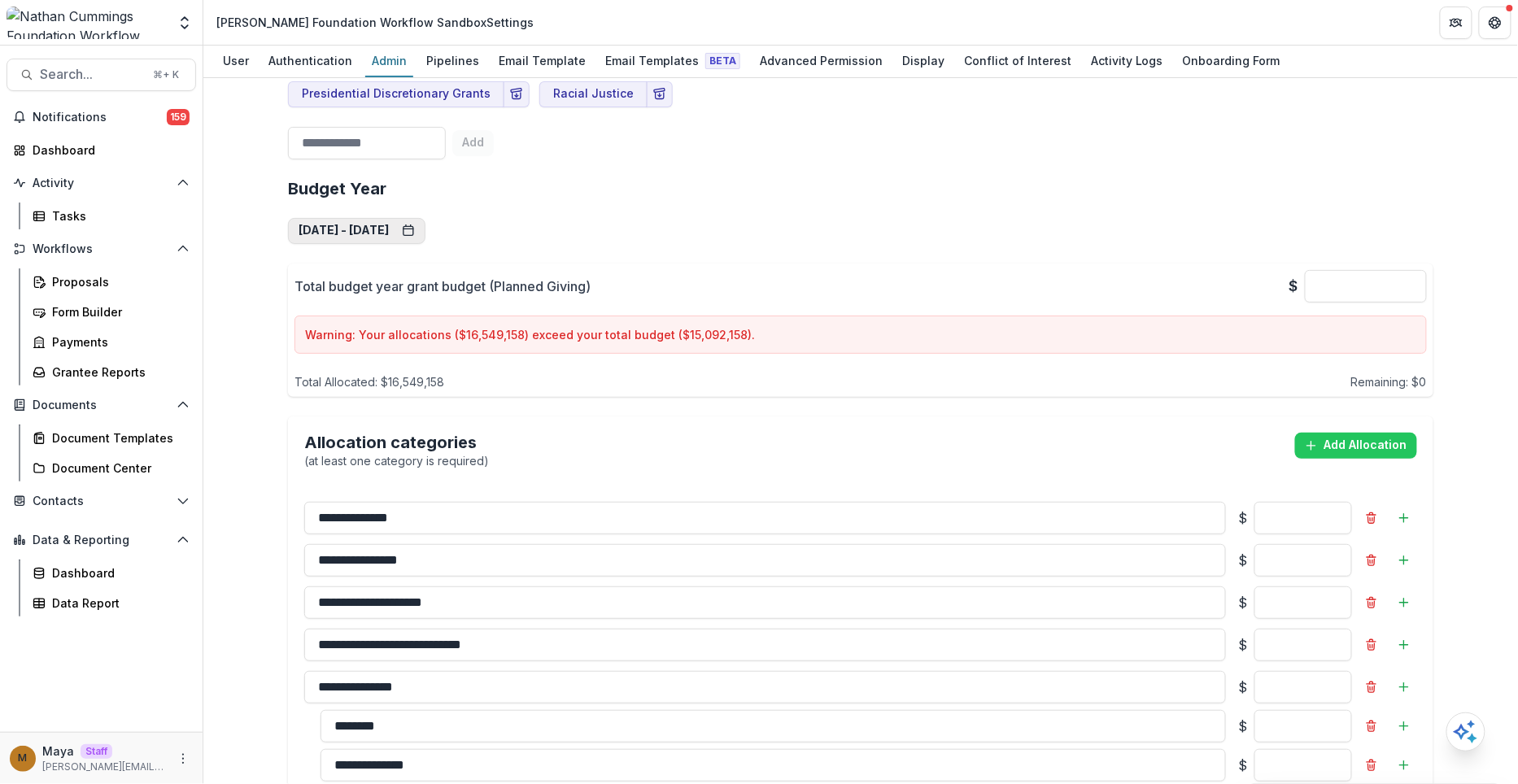
click at [404, 218] on button "[DATE] - [DATE]" at bounding box center [357, 230] width 138 height 26
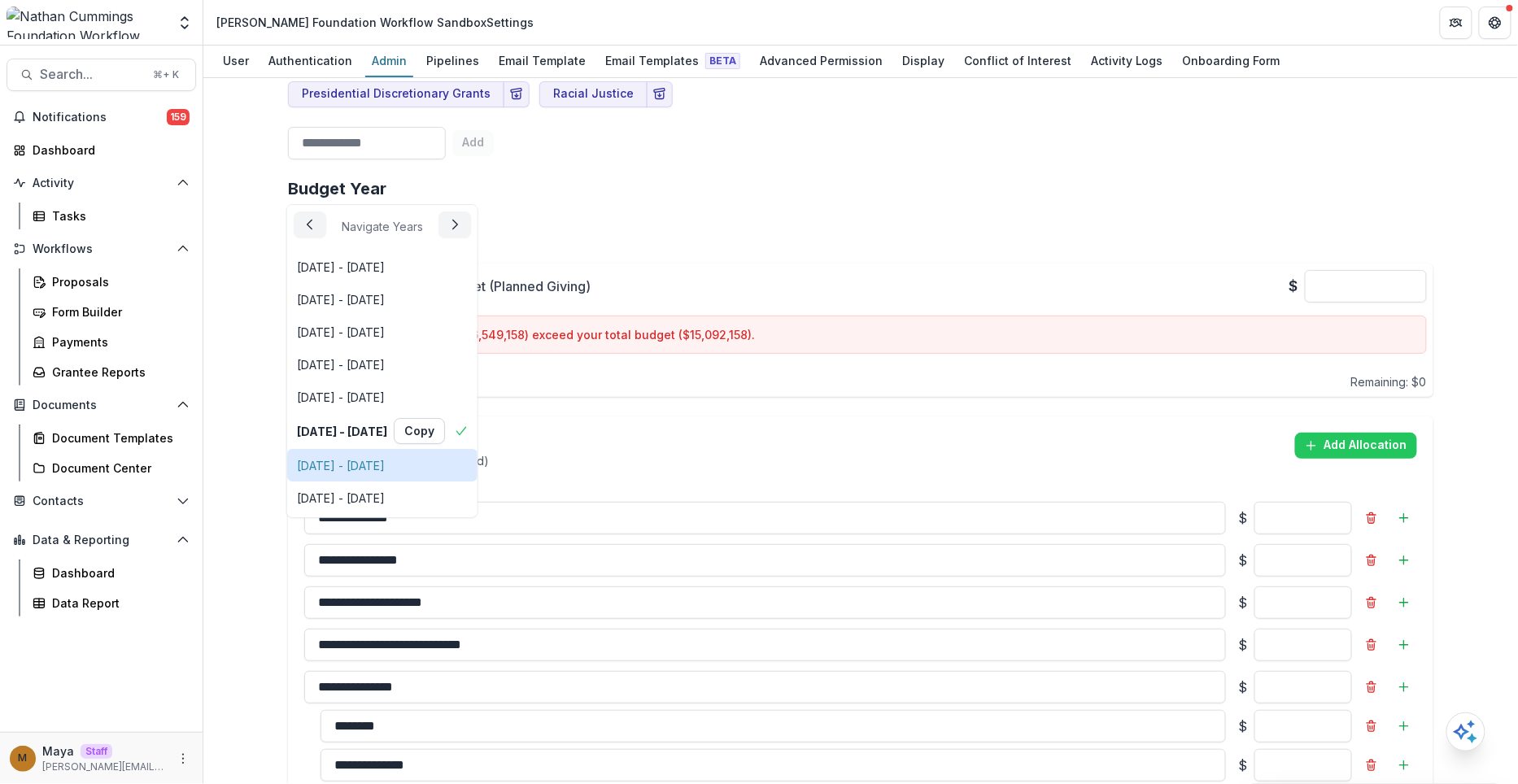
click at [385, 469] on div "[DATE] - [DATE]" at bounding box center [341, 465] width 88 height 17
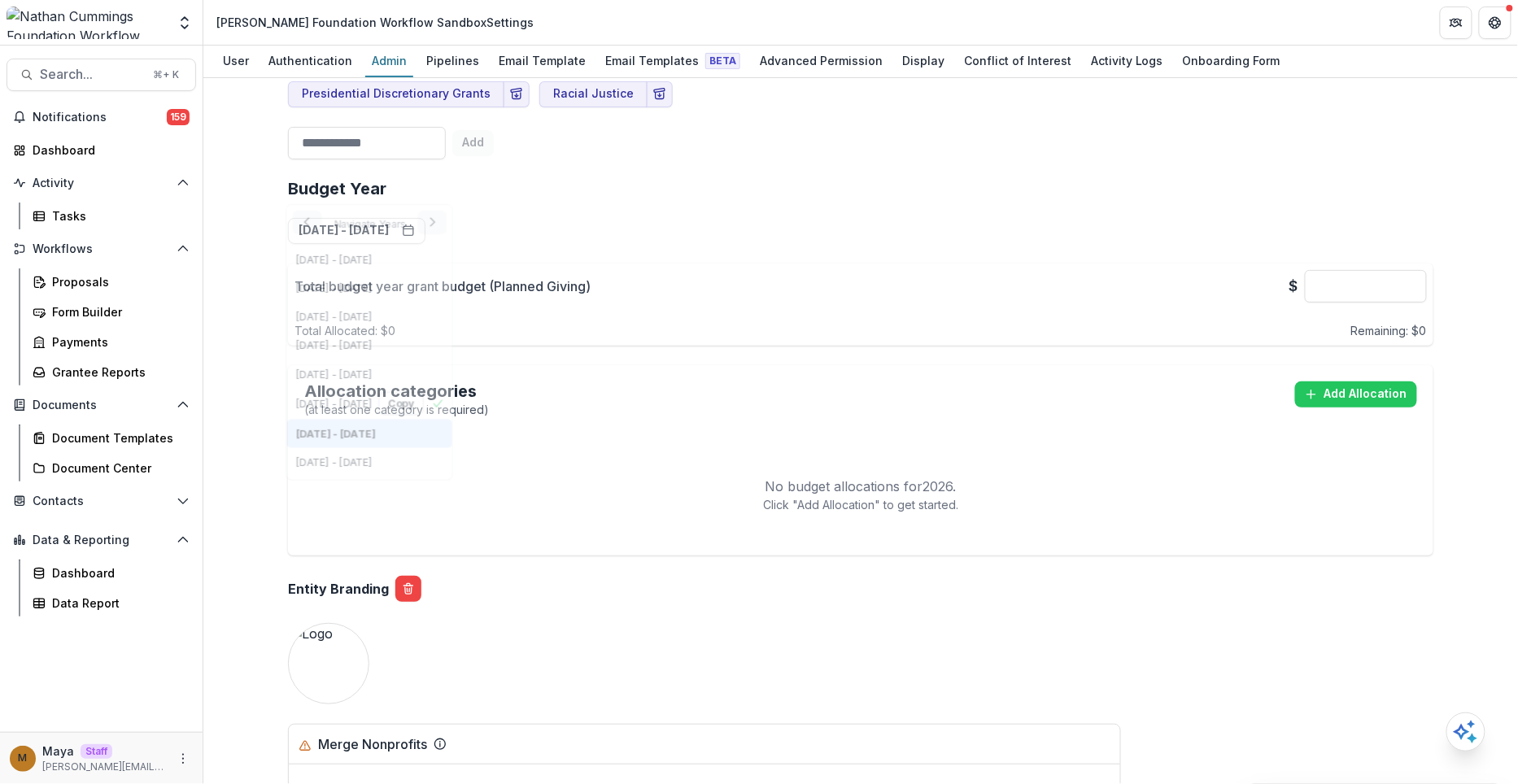
type input "*"
click at [407, 218] on button "[DATE] - [DATE]" at bounding box center [357, 230] width 138 height 26
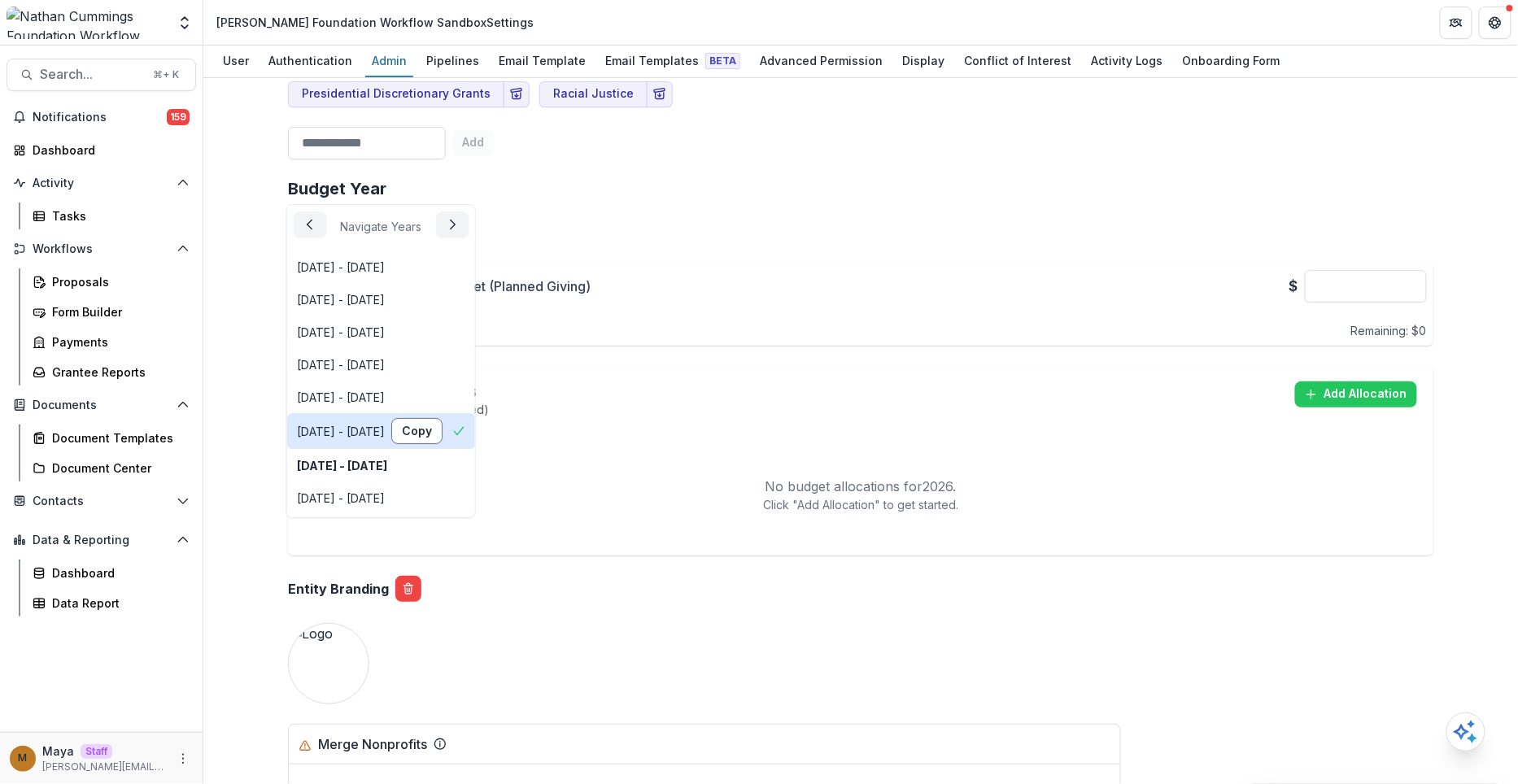
click at [443, 425] on button "Copy" at bounding box center [417, 430] width 52 height 26
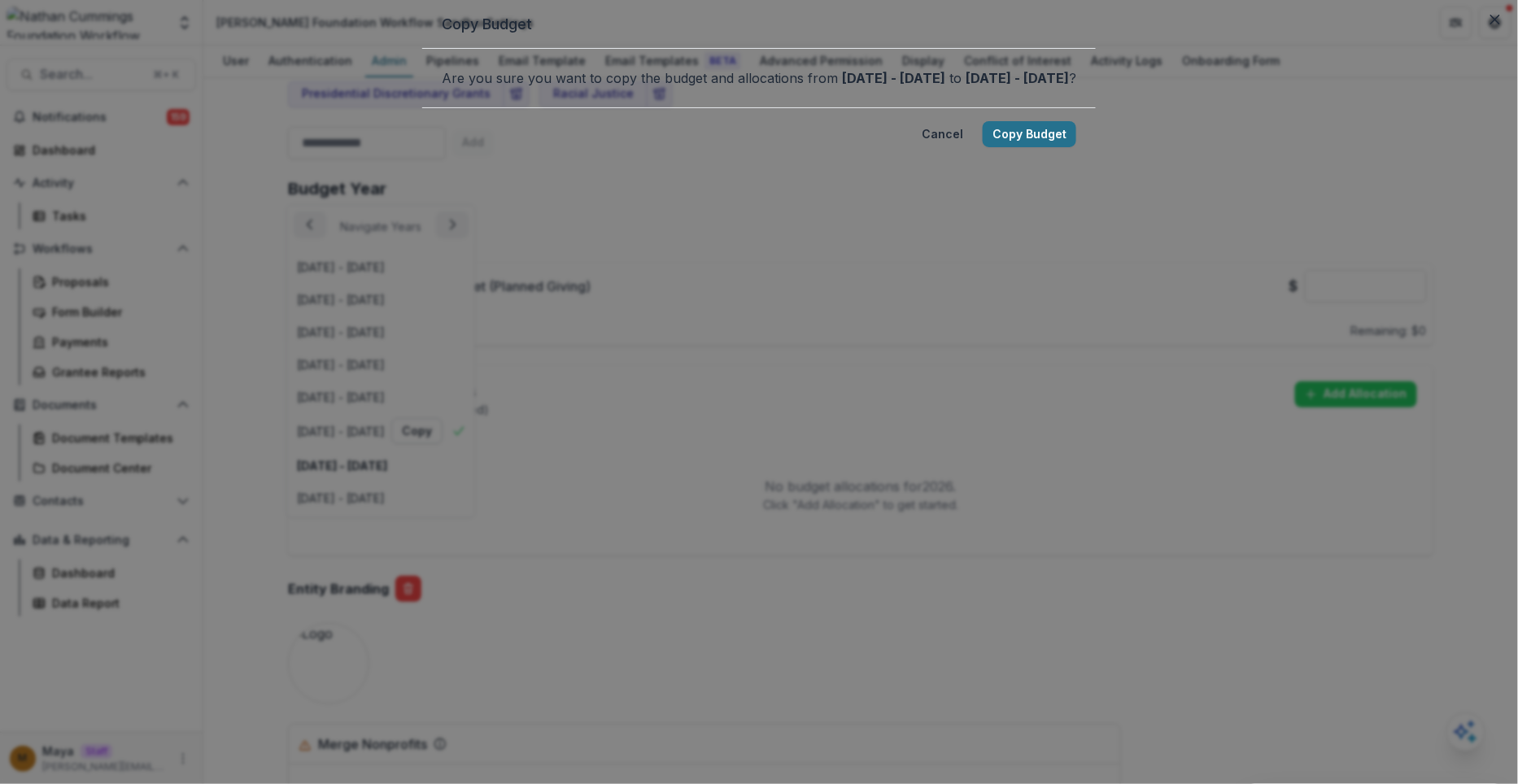
click at [983, 148] on button "Copy Budget" at bounding box center [1029, 133] width 93 height 26
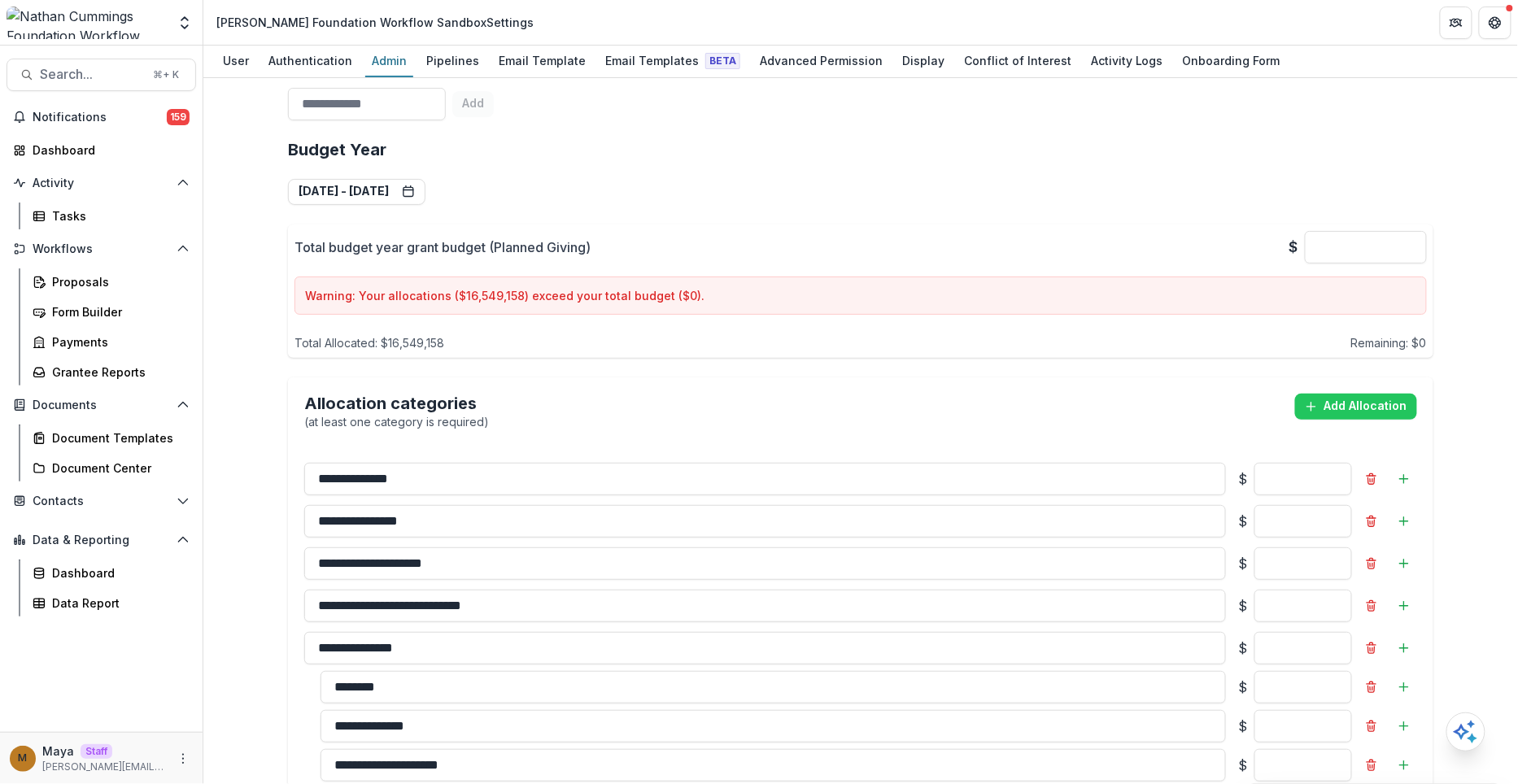
scroll to position [1692, 0]
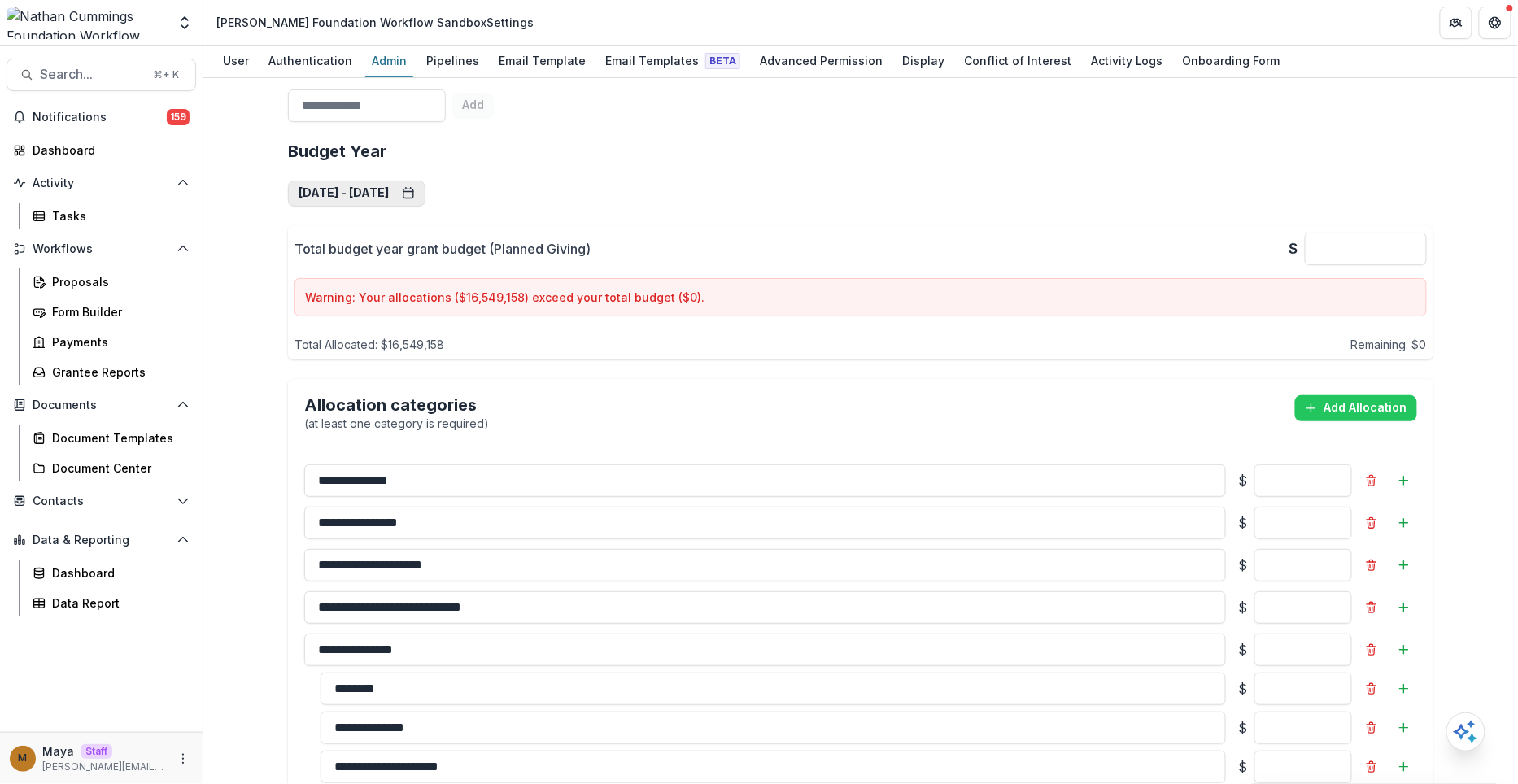
click at [387, 180] on button "[DATE] - [DATE]" at bounding box center [357, 193] width 138 height 26
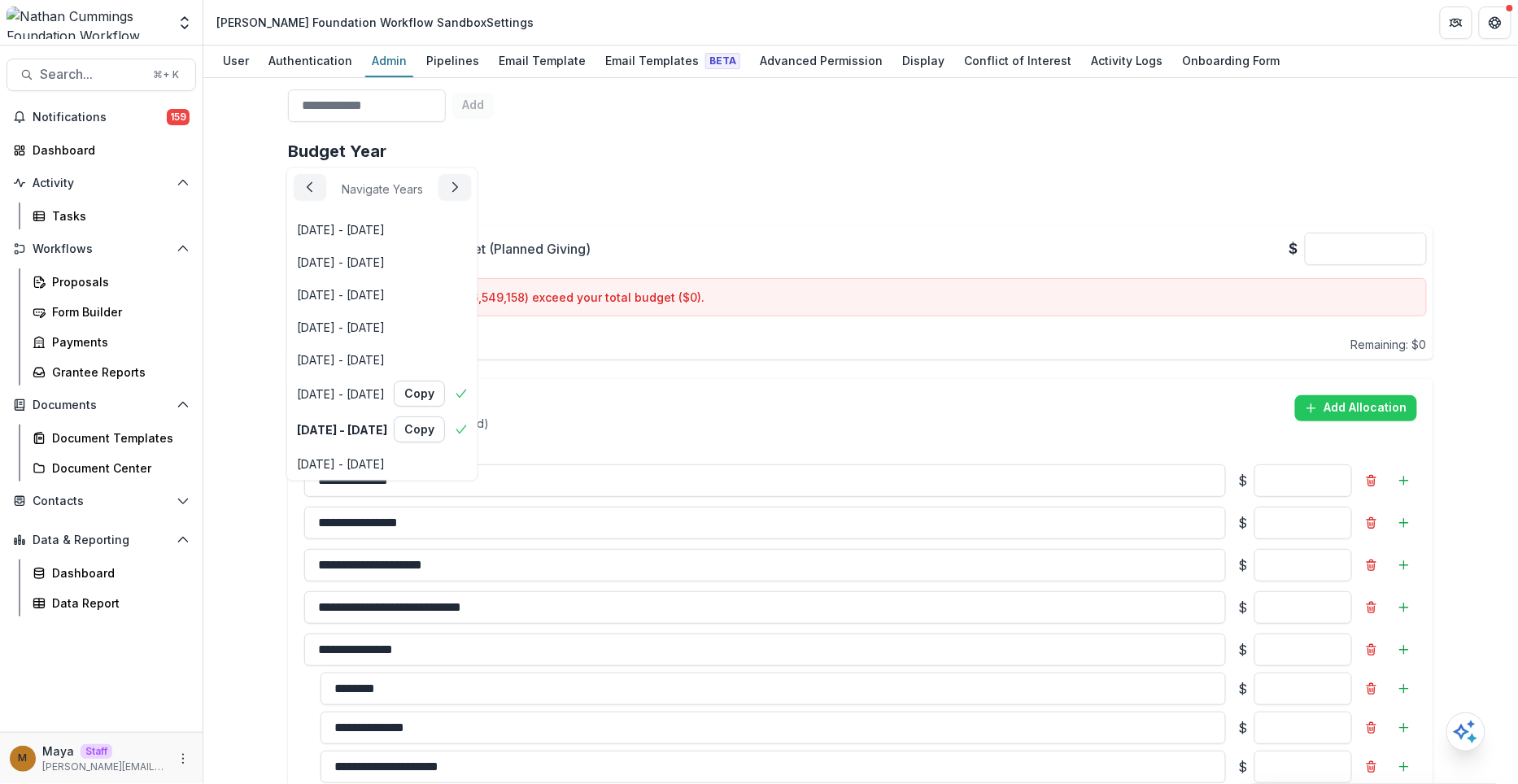
click at [1453, 391] on div "Team ( 16 ) Add Team Member + Name Title Email Permissions [PERSON_NAME] San [P…" at bounding box center [861, 431] width 1314 height 706
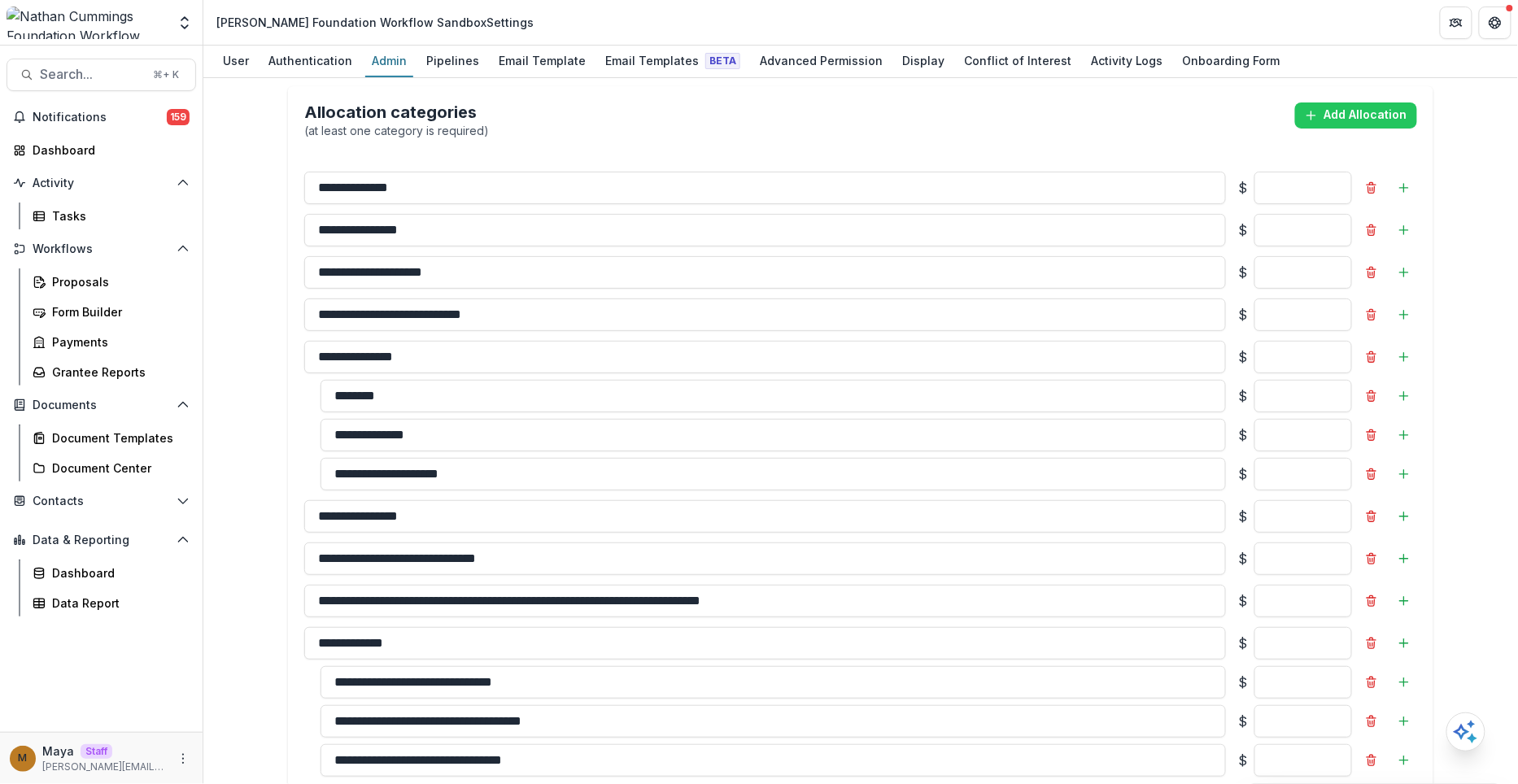
scroll to position [1988, 0]
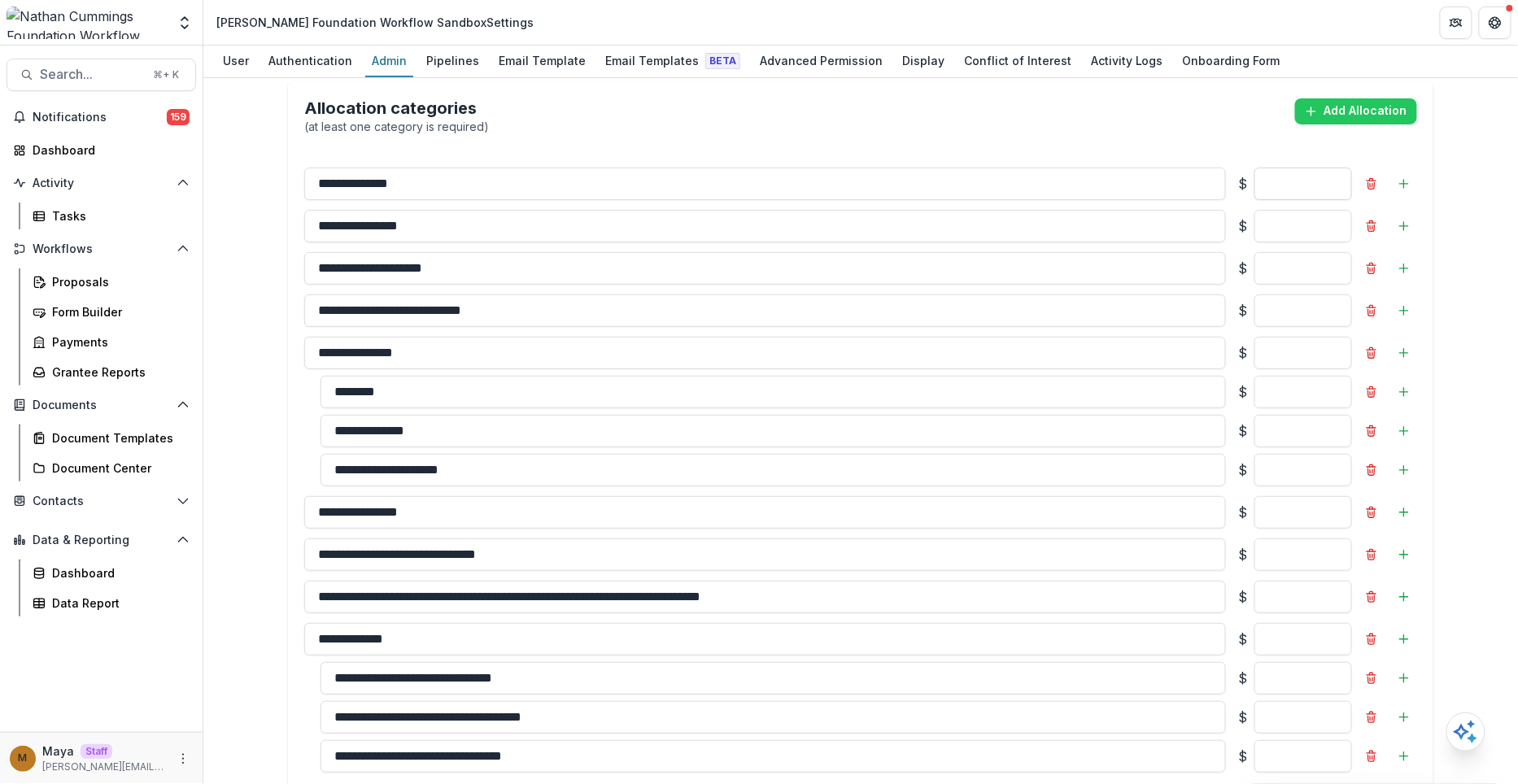
click at [1289, 167] on input "*******" at bounding box center [1303, 183] width 98 height 33
type input "*"
click at [1296, 210] on input "*******" at bounding box center [1303, 226] width 98 height 33
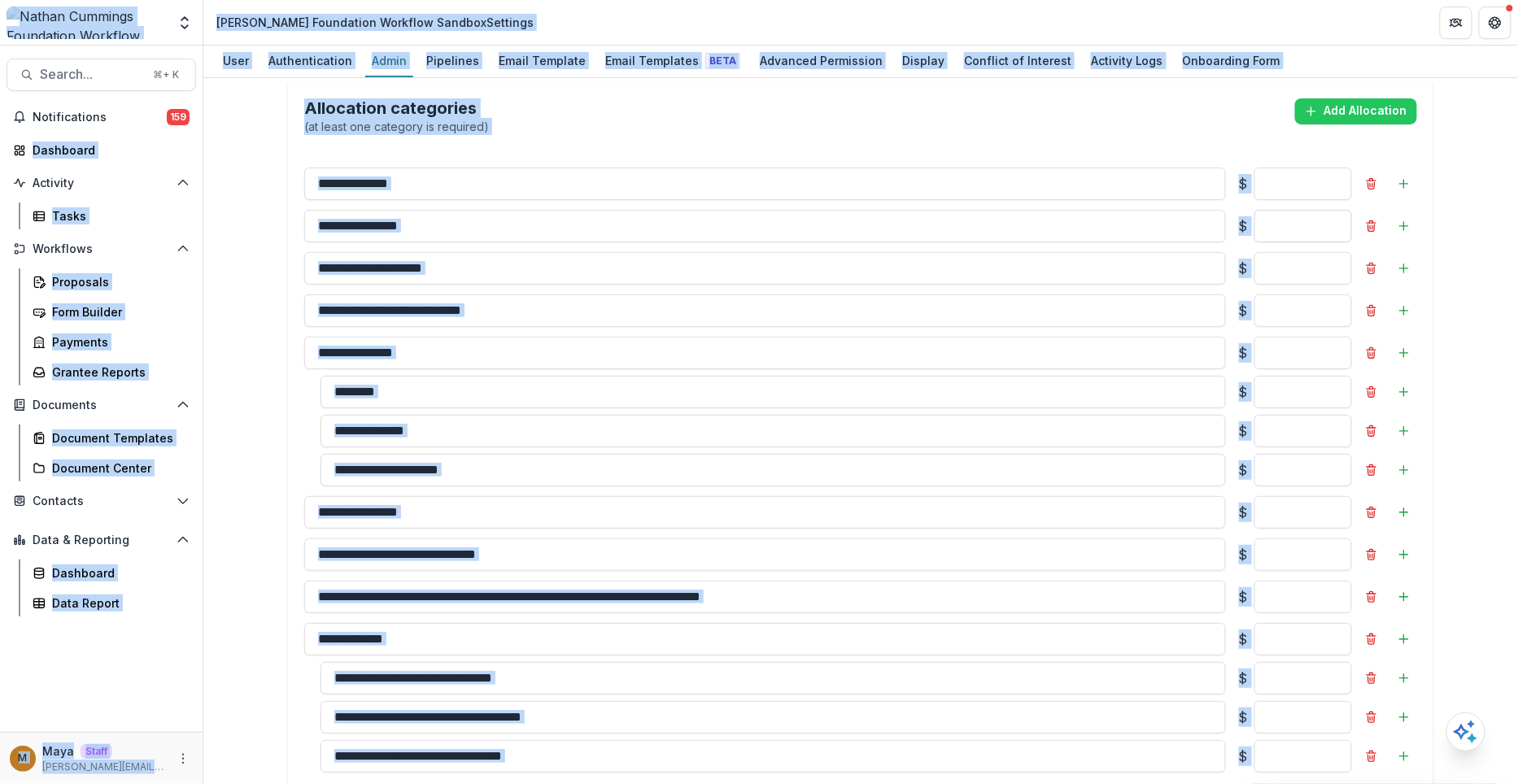
click at [1298, 210] on input "*******" at bounding box center [1303, 226] width 98 height 33
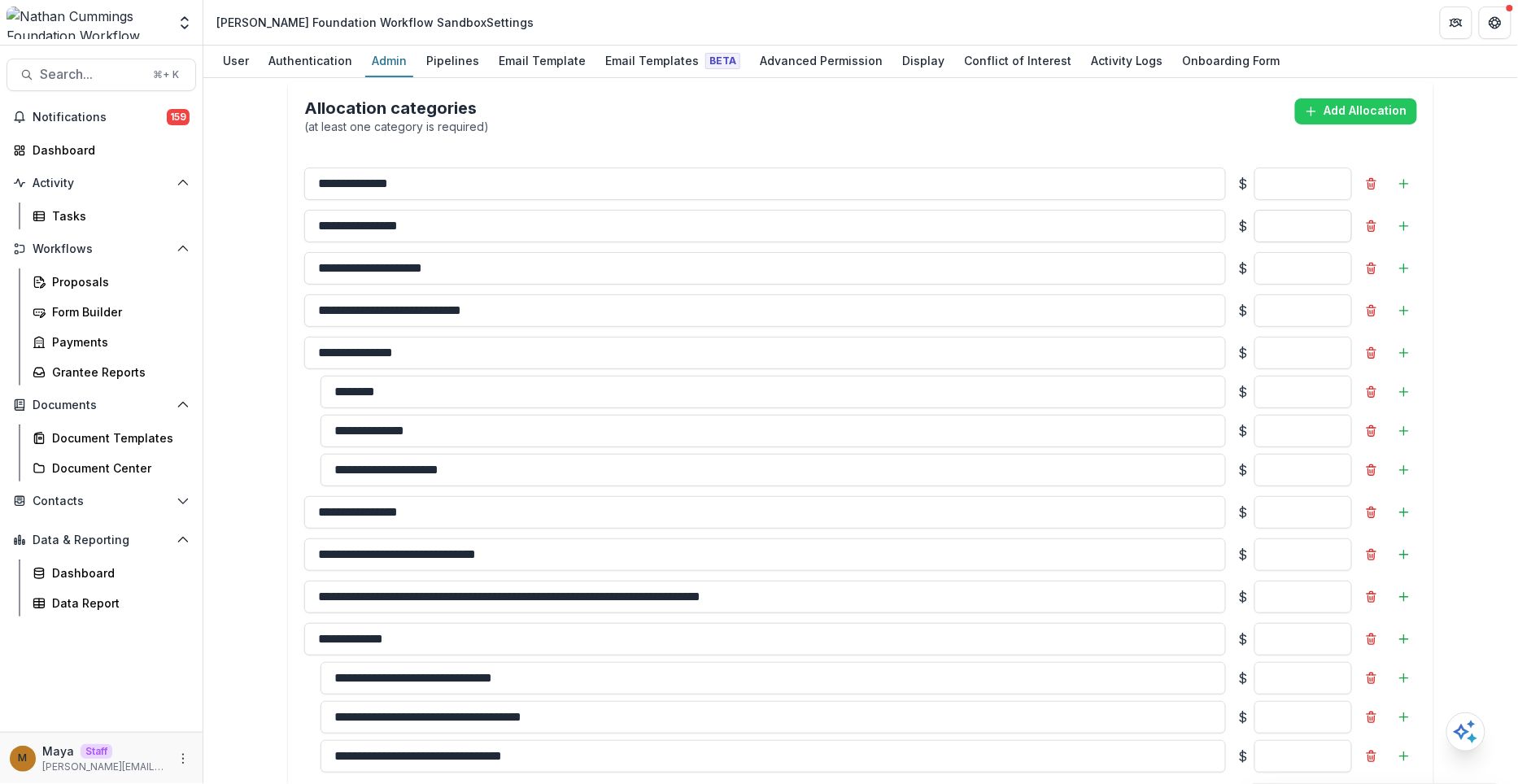
drag, startPoint x: 1274, startPoint y: 188, endPoint x: 1333, endPoint y: 188, distance: 59.0
click at [1333, 210] on input "*******" at bounding box center [1303, 226] width 98 height 33
type input "*"
drag, startPoint x: 1276, startPoint y: 237, endPoint x: 1338, endPoint y: 248, distance: 63.0
click at [1338, 252] on input "*******" at bounding box center [1303, 268] width 98 height 33
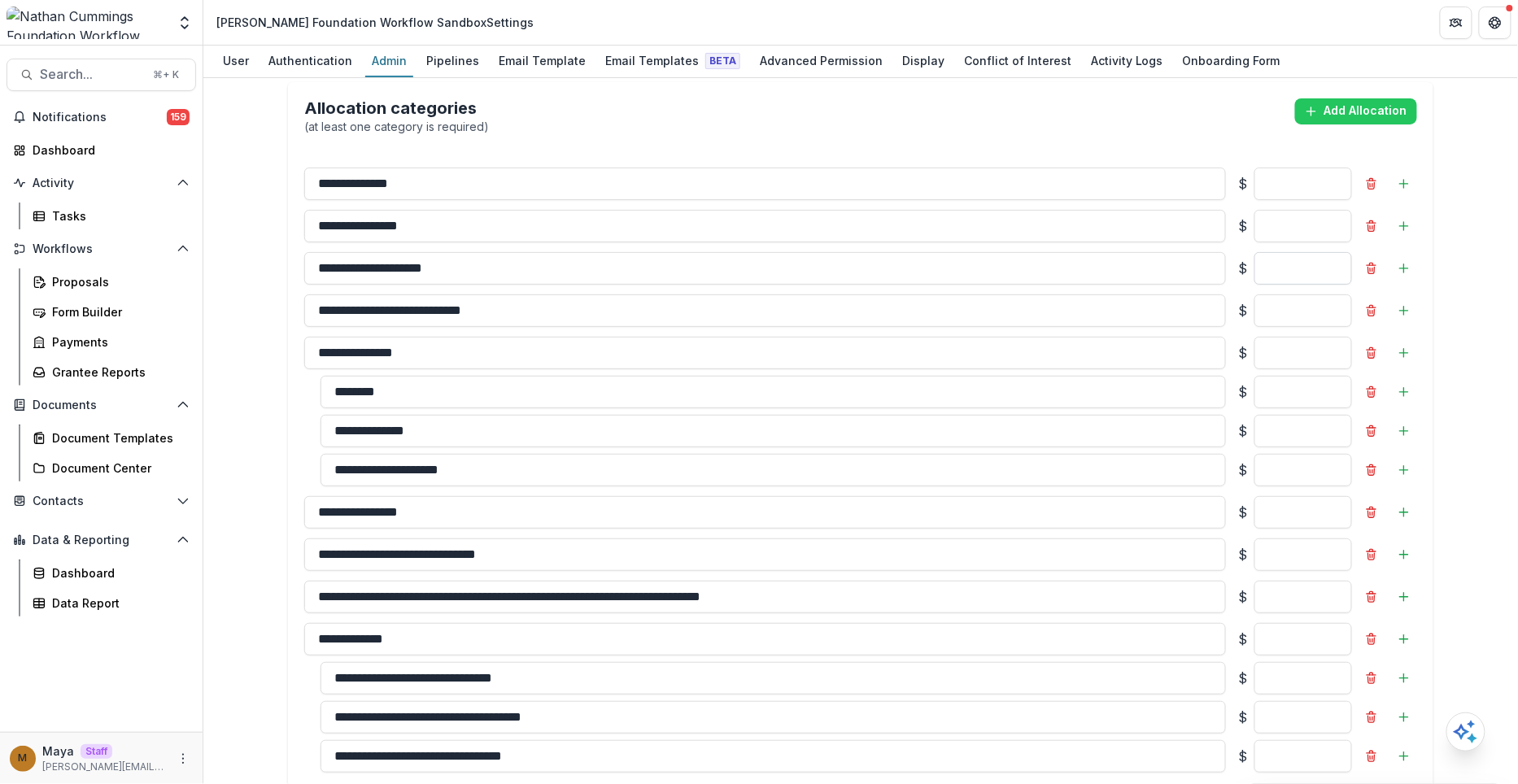
drag, startPoint x: 1336, startPoint y: 243, endPoint x: 1279, endPoint y: 243, distance: 57.0
click at [1279, 252] on input "*******" at bounding box center [1303, 268] width 98 height 33
type input "*"
click at [1287, 294] on input "******" at bounding box center [1303, 310] width 98 height 33
type input "*"
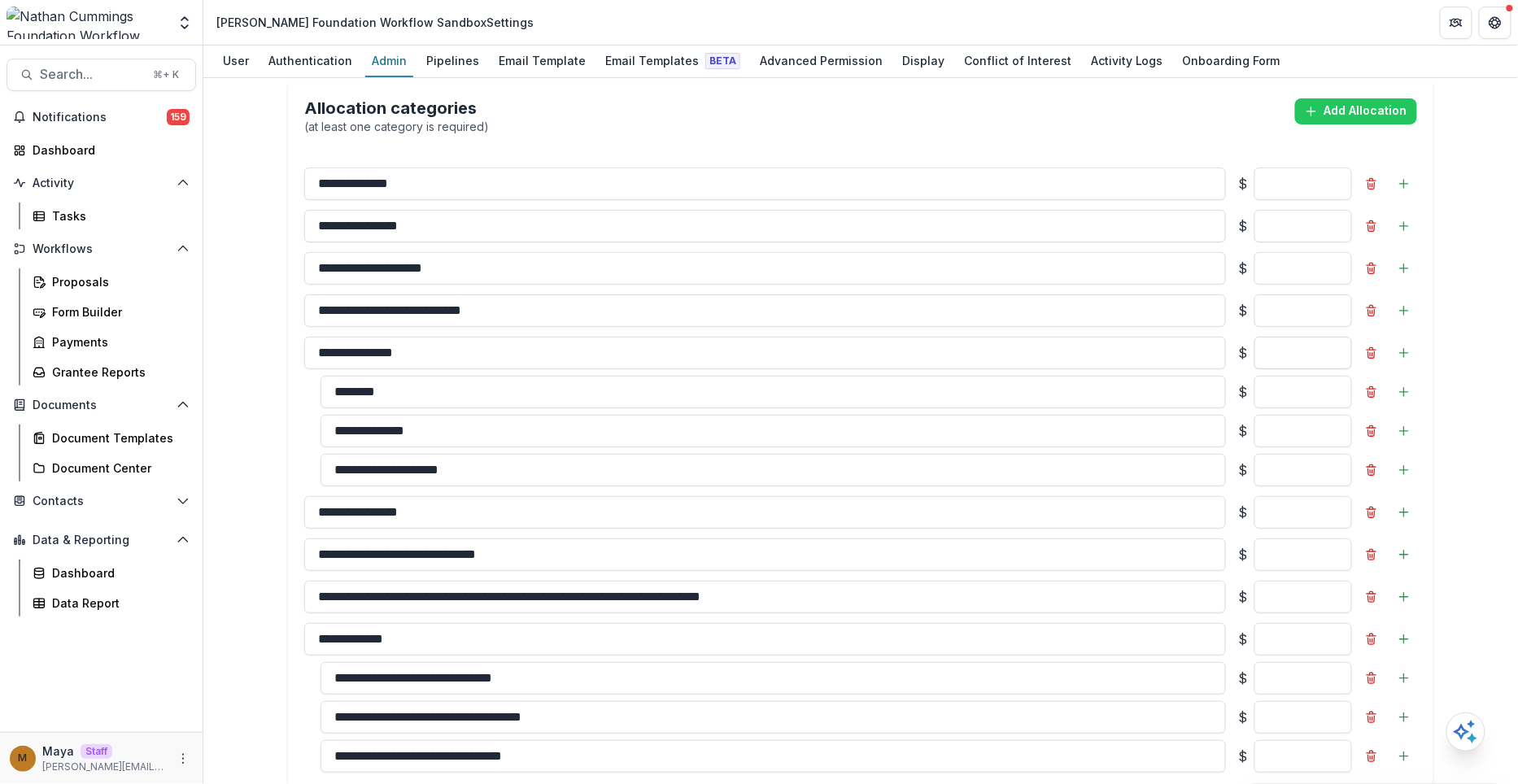
click at [1302, 337] on input "******" at bounding box center [1303, 353] width 98 height 33
click at [1301, 386] on input "*****" at bounding box center [1303, 392] width 98 height 33
drag, startPoint x: 1277, startPoint y: 341, endPoint x: 1337, endPoint y: 347, distance: 60.3
click at [1337, 347] on input "******" at bounding box center [1303, 353] width 98 height 33
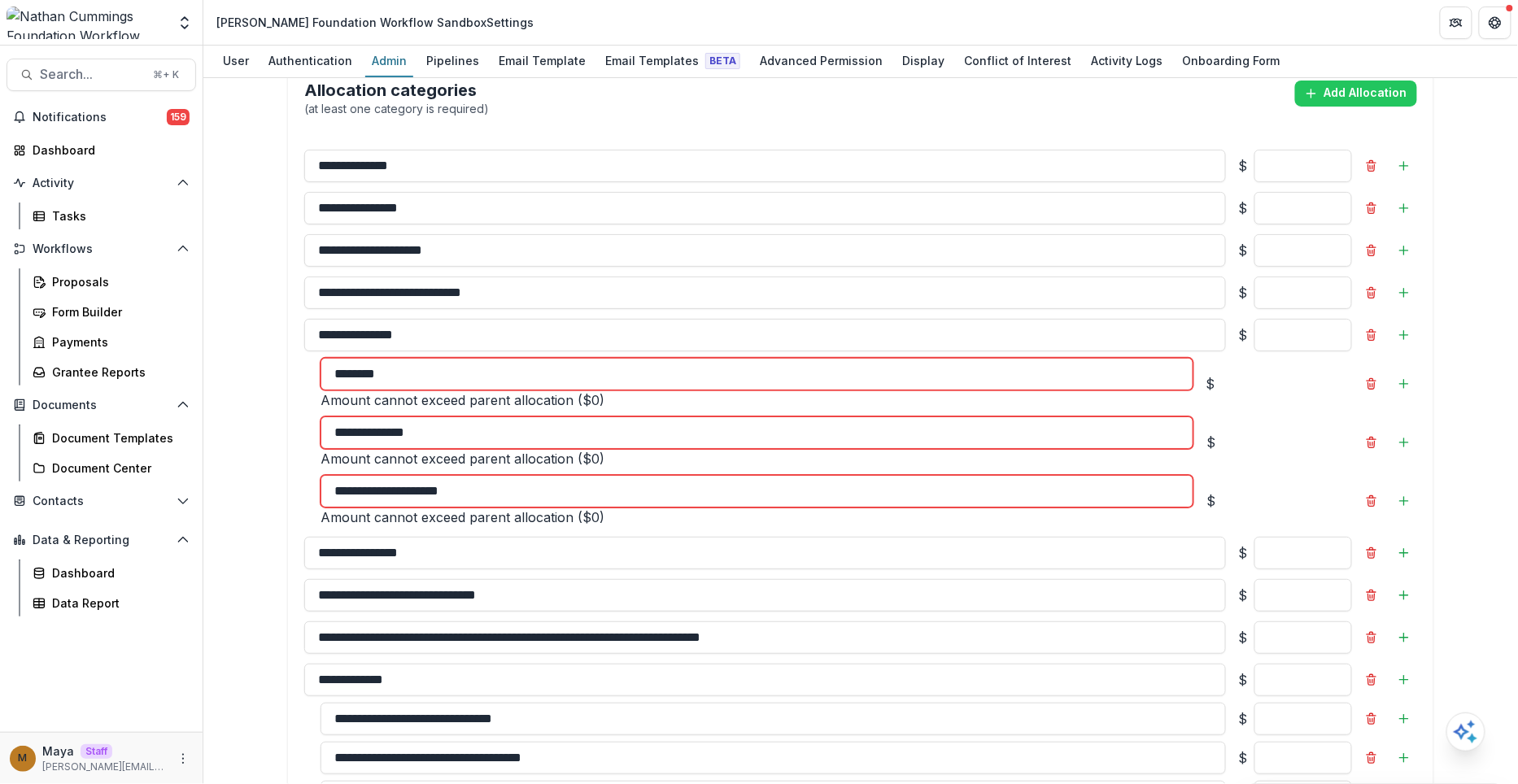
type input "*"
click at [1323, 380] on input "*****" at bounding box center [1287, 385] width 130 height 20
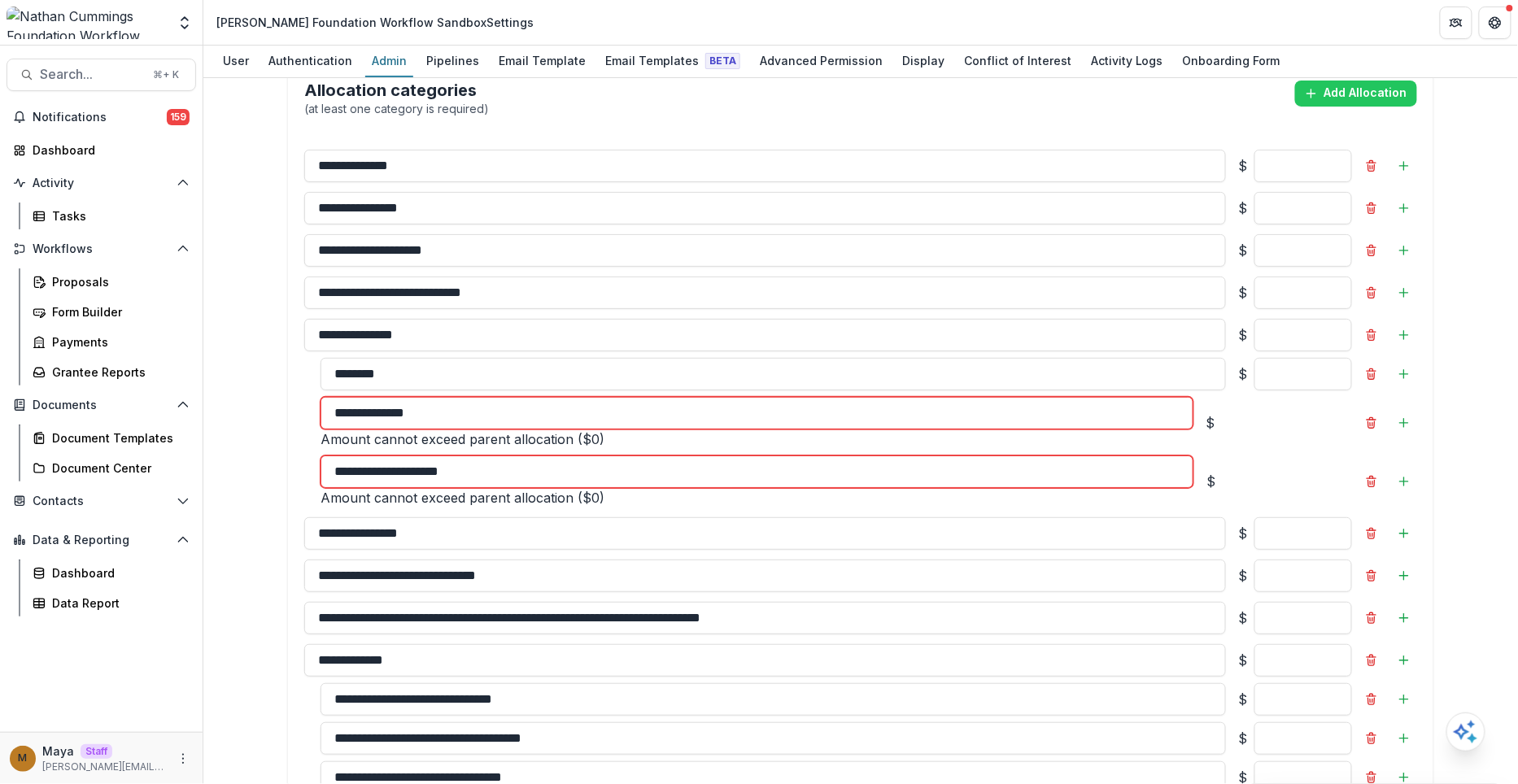
type input "*"
click at [1307, 449] on div "**********" at bounding box center [868, 422] width 1096 height 52
click at [1307, 434] on input "******" at bounding box center [1287, 424] width 130 height 20
type input "*"
click at [1304, 512] on div "**********" at bounding box center [860, 471] width 1112 height 644
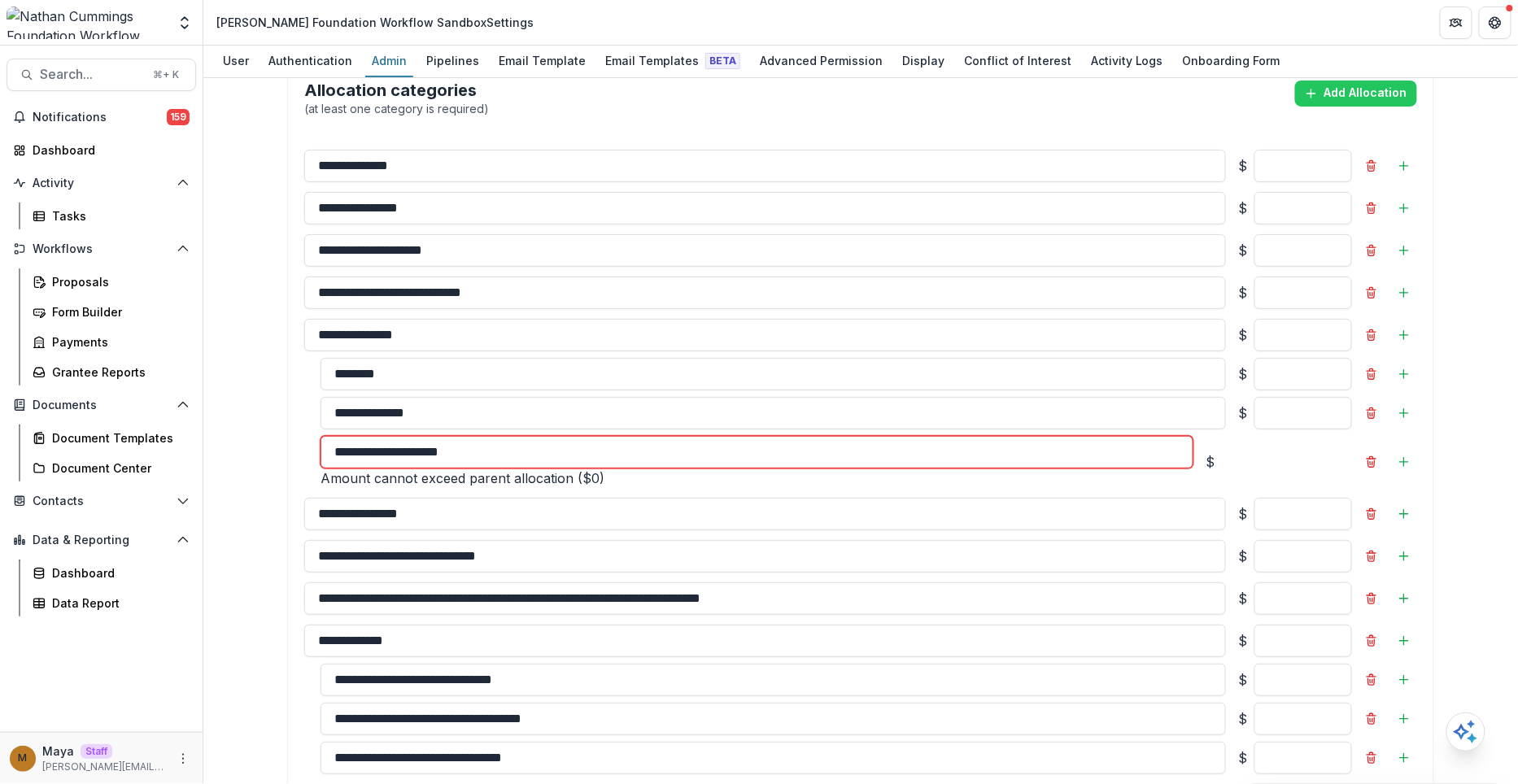
click at [1304, 472] on input "******" at bounding box center [1287, 462] width 130 height 20
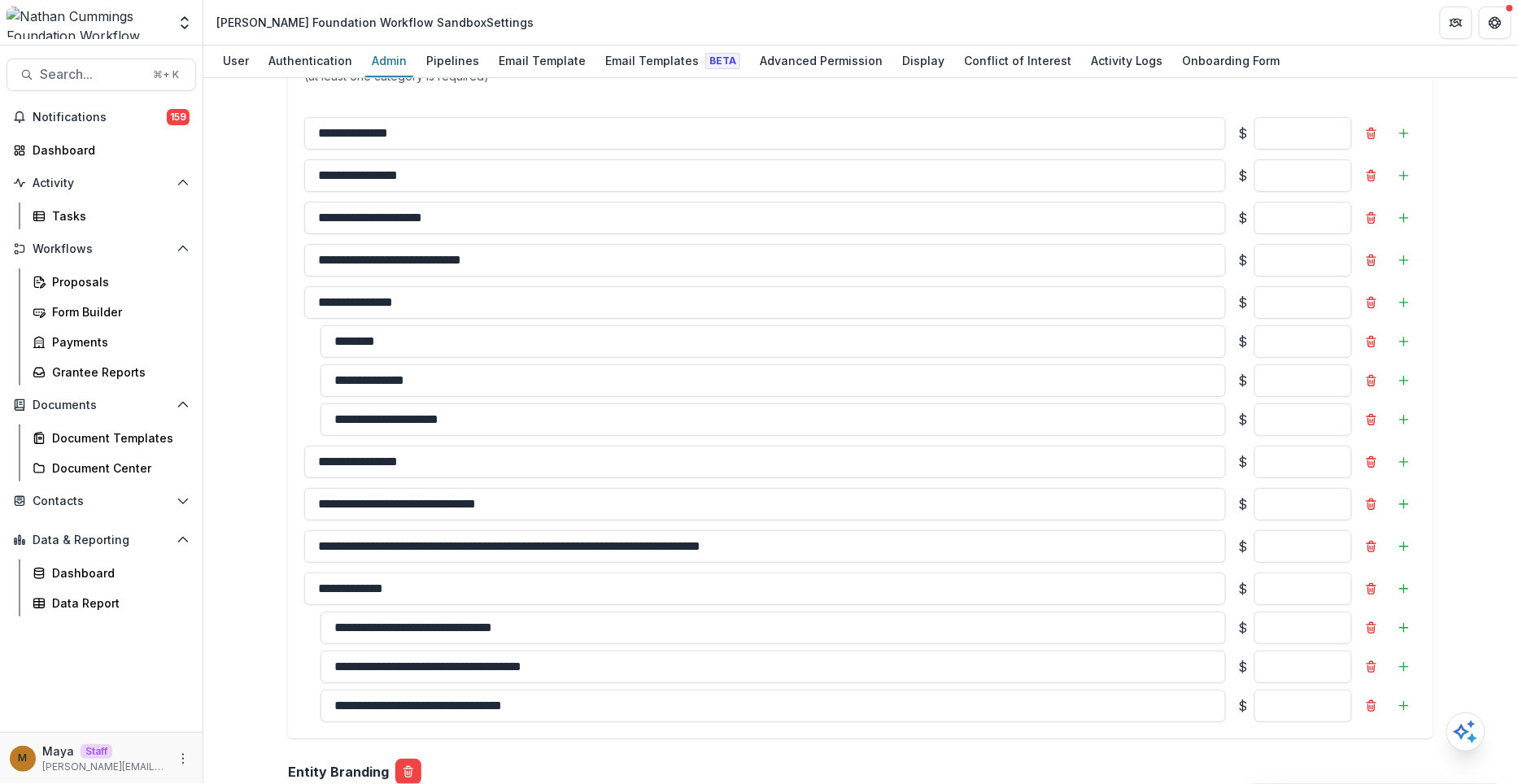
type input "*"
click at [1481, 427] on div "Team ( 16 ) Add Team Member + Name Title Email Permissions [PERSON_NAME] San [P…" at bounding box center [861, 431] width 1314 height 706
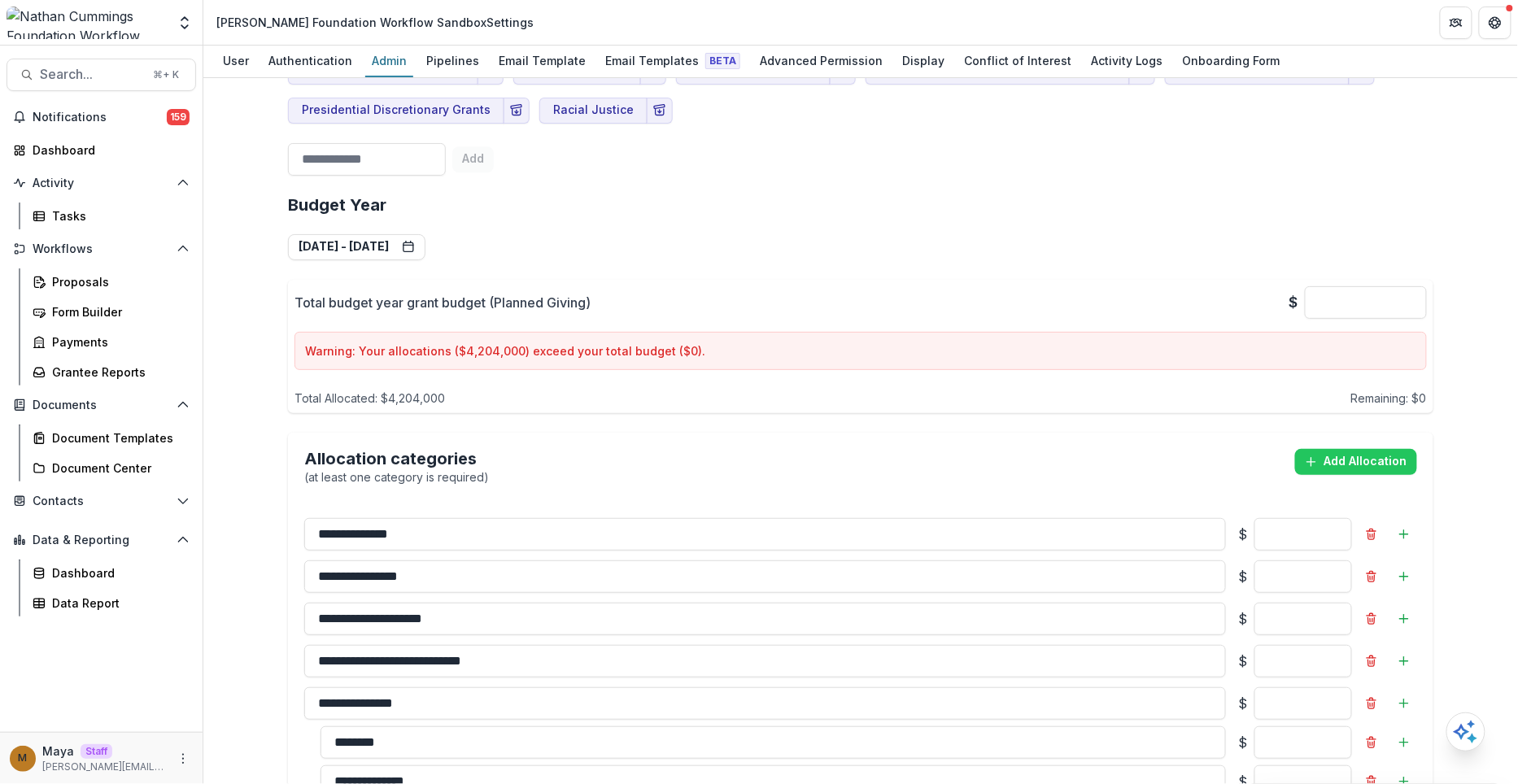
scroll to position [1628, 0]
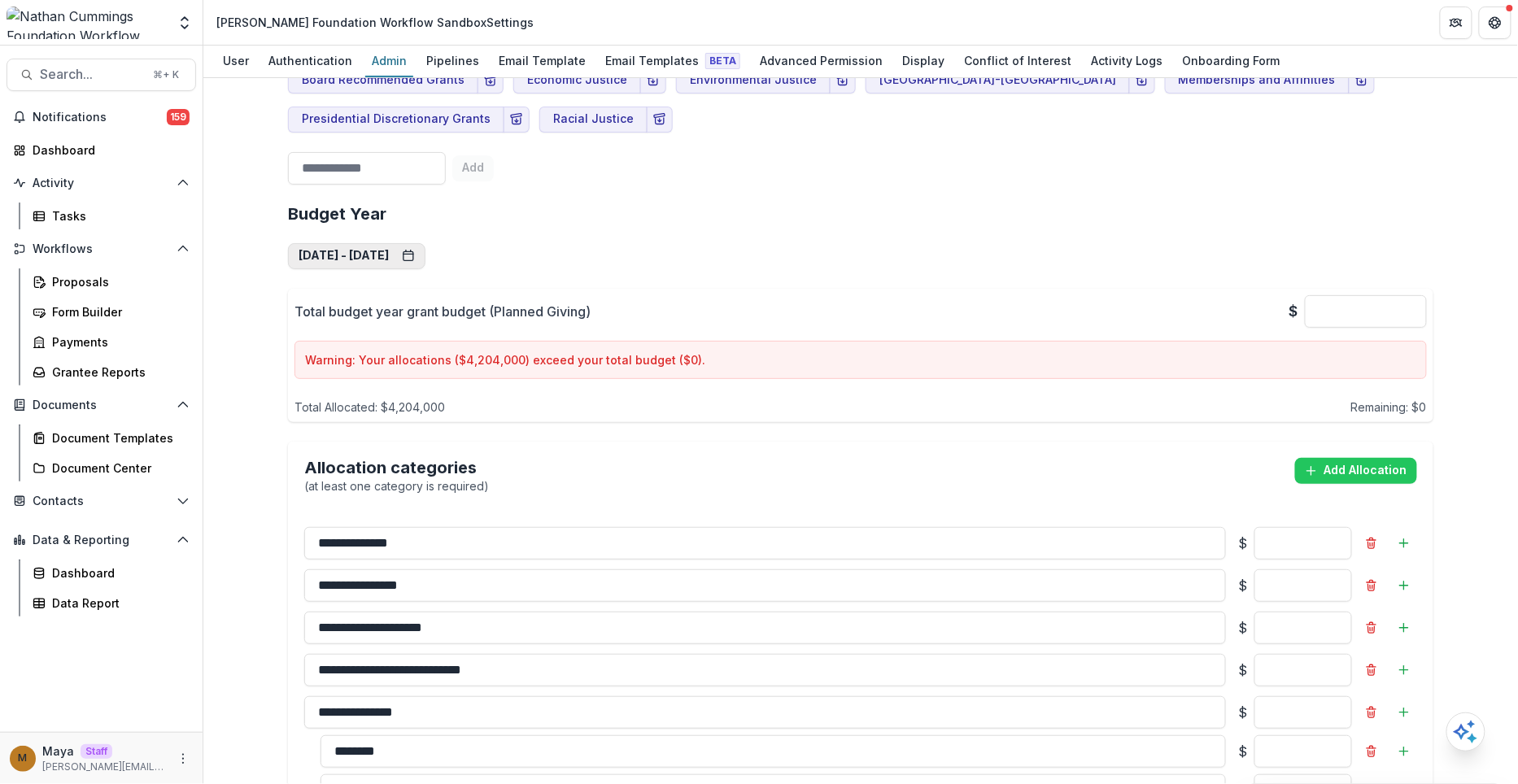
click at [411, 243] on button "[DATE] - [DATE]" at bounding box center [357, 255] width 138 height 26
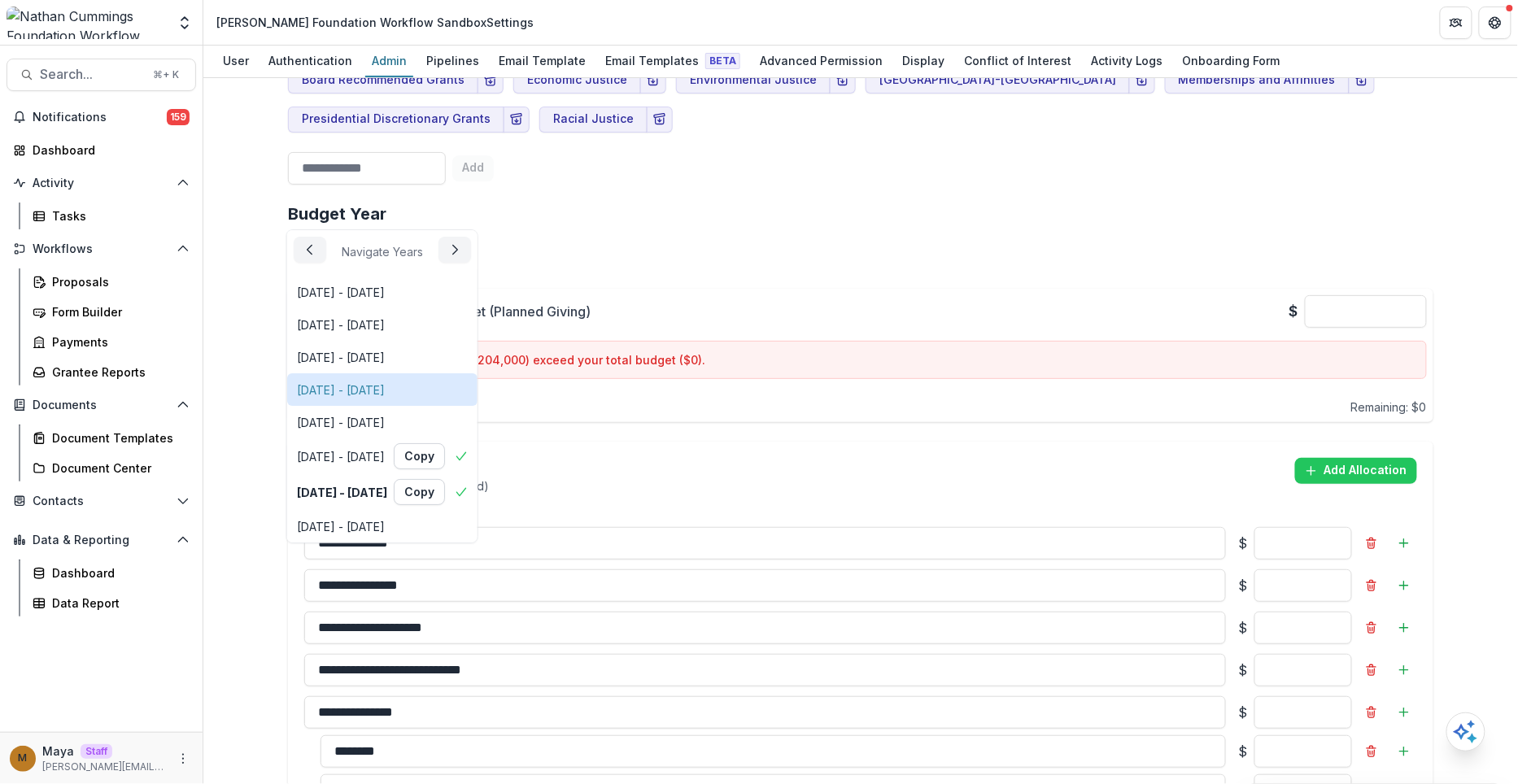
scroll to position [64, 0]
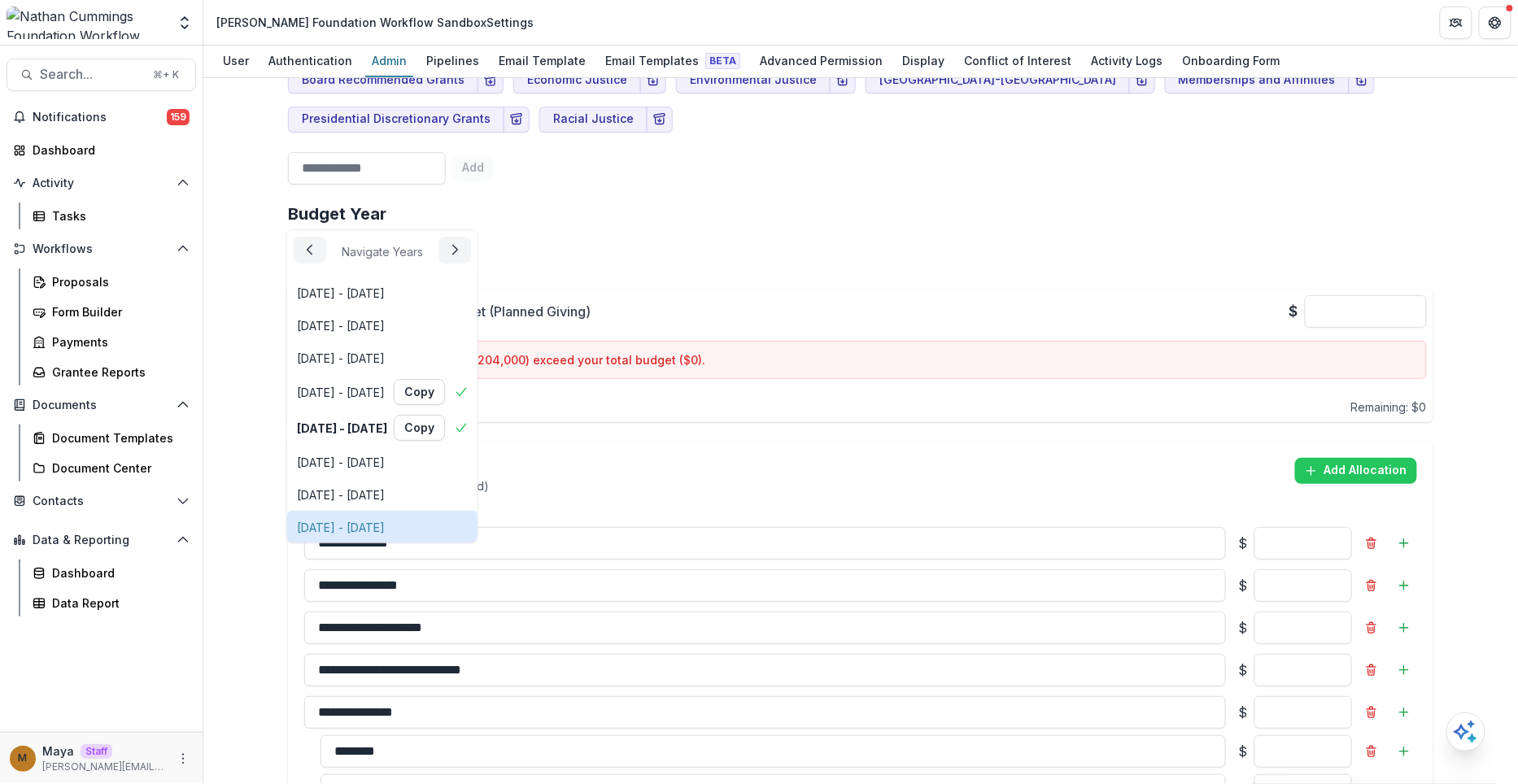
click at [385, 531] on div "[DATE] - [DATE]" at bounding box center [341, 527] width 88 height 17
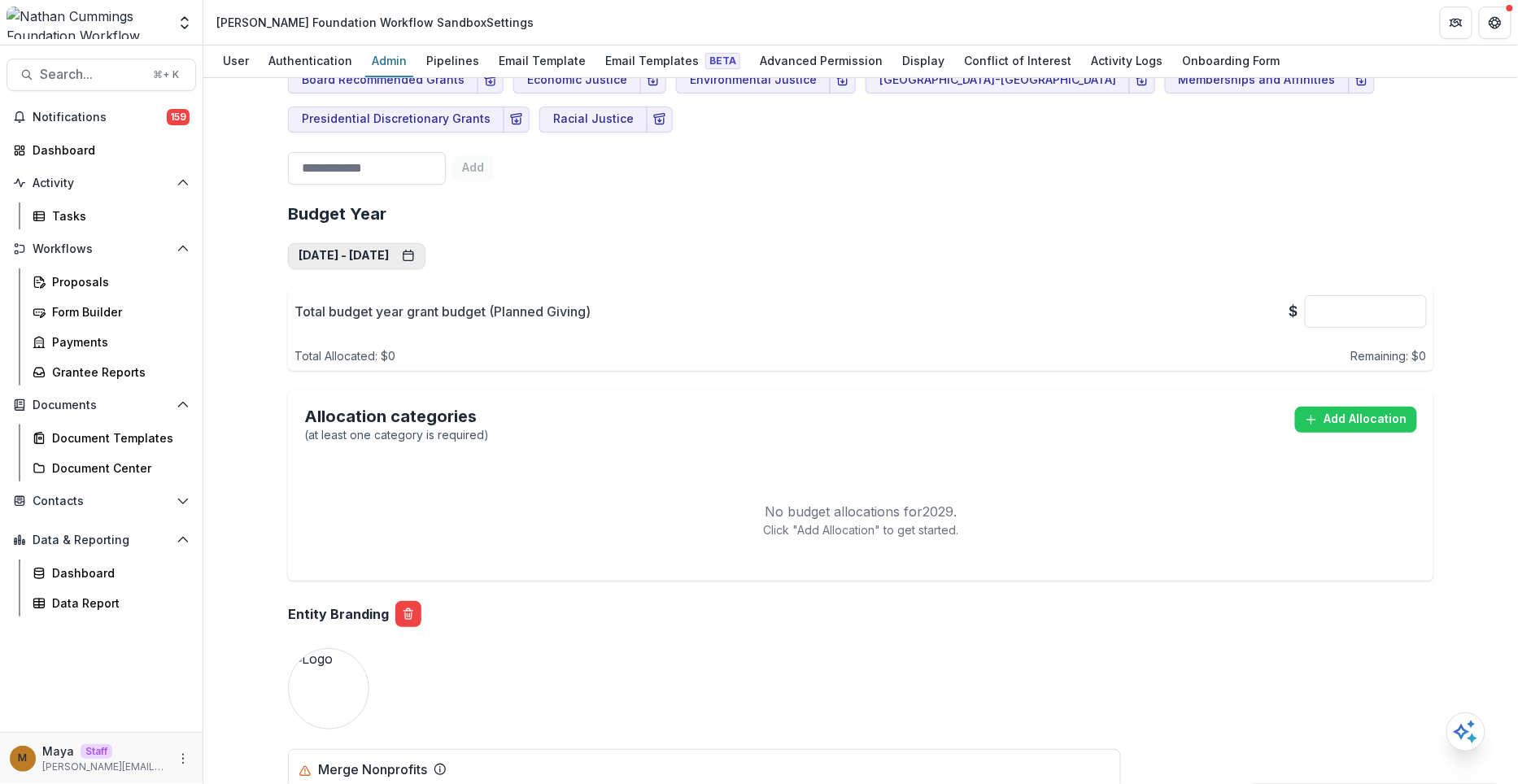
click at [422, 243] on button "[DATE] - [DATE]" at bounding box center [357, 255] width 138 height 26
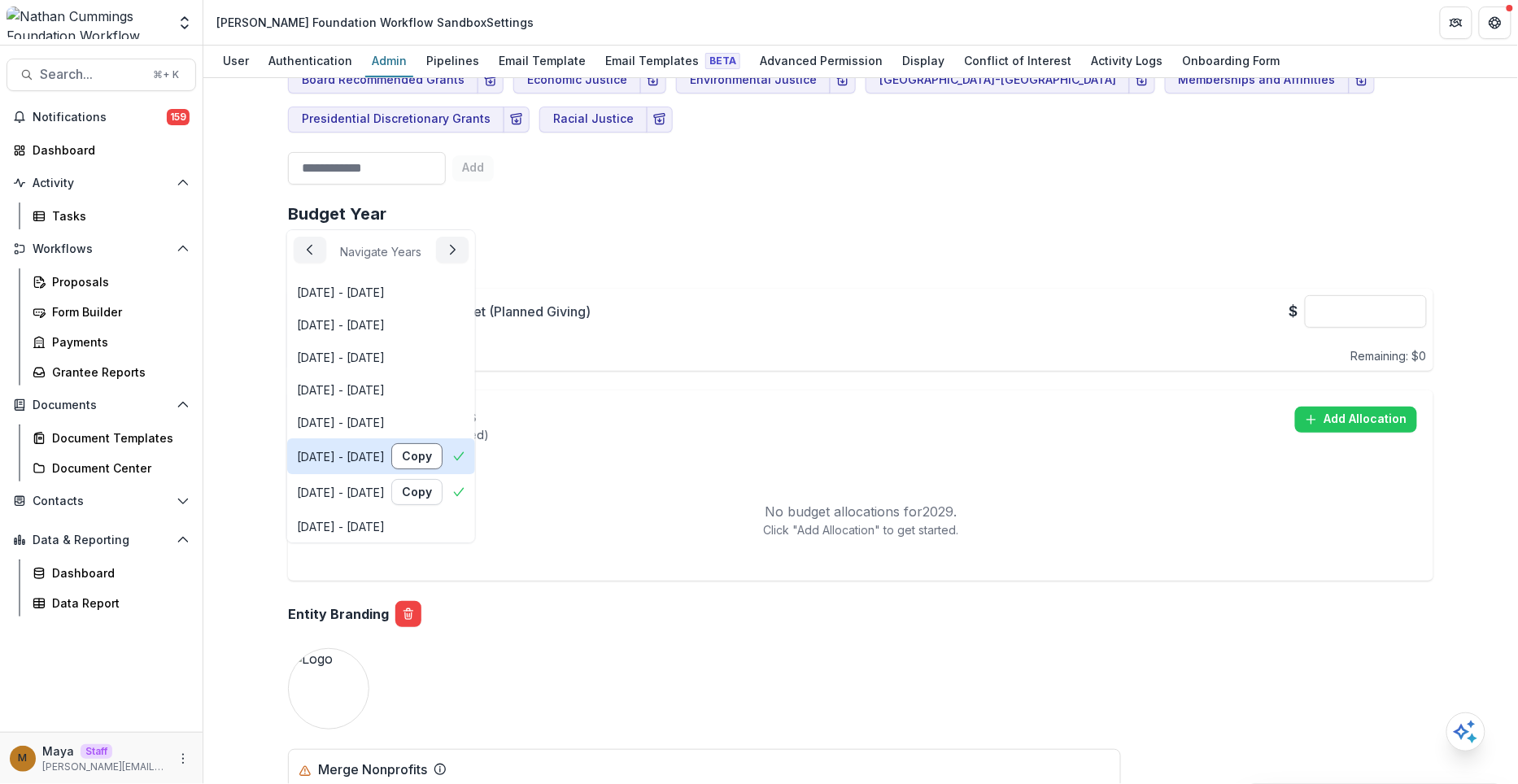
click at [443, 452] on button "Copy" at bounding box center [417, 455] width 52 height 26
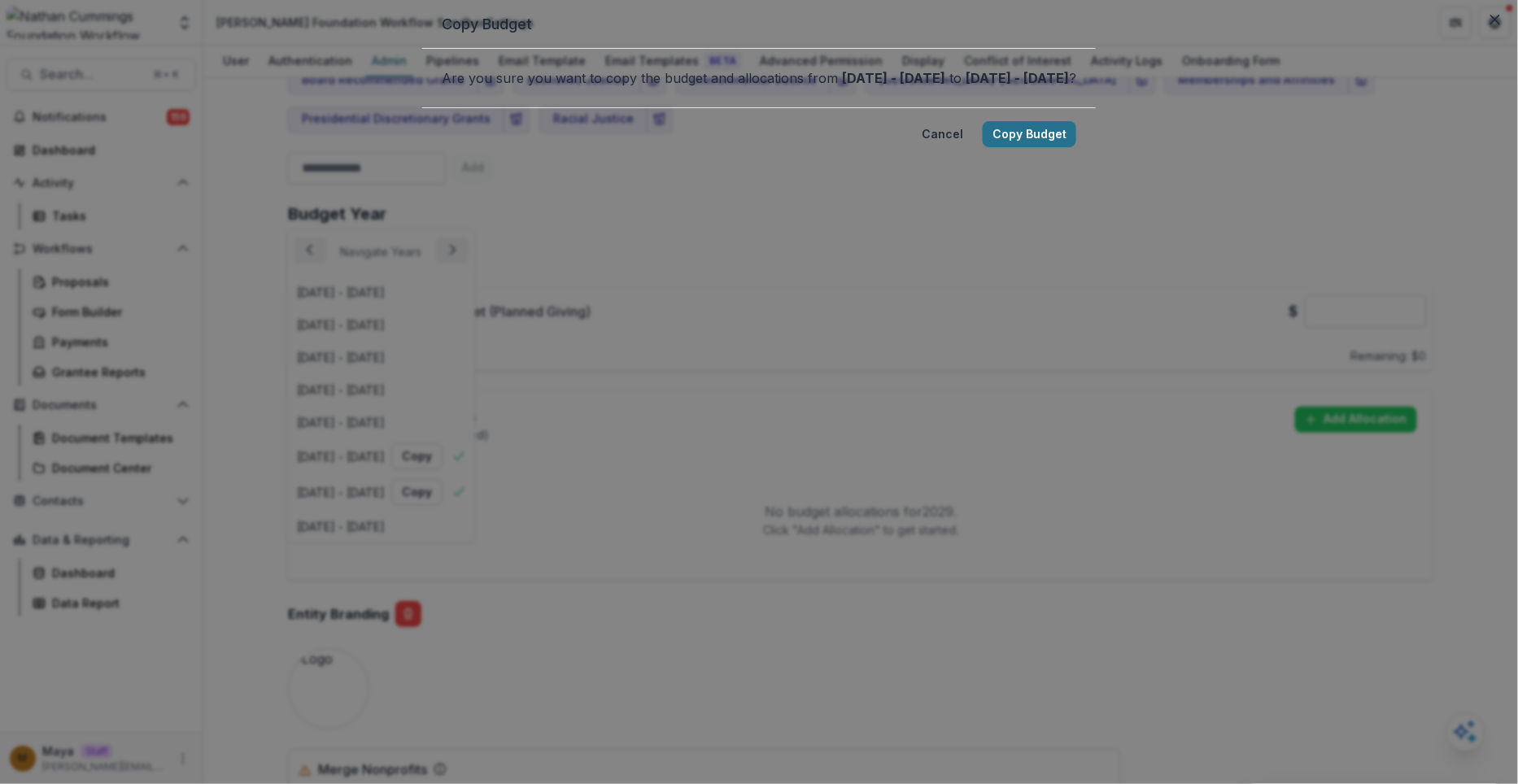
click at [983, 148] on button "Copy Budget" at bounding box center [1029, 133] width 93 height 26
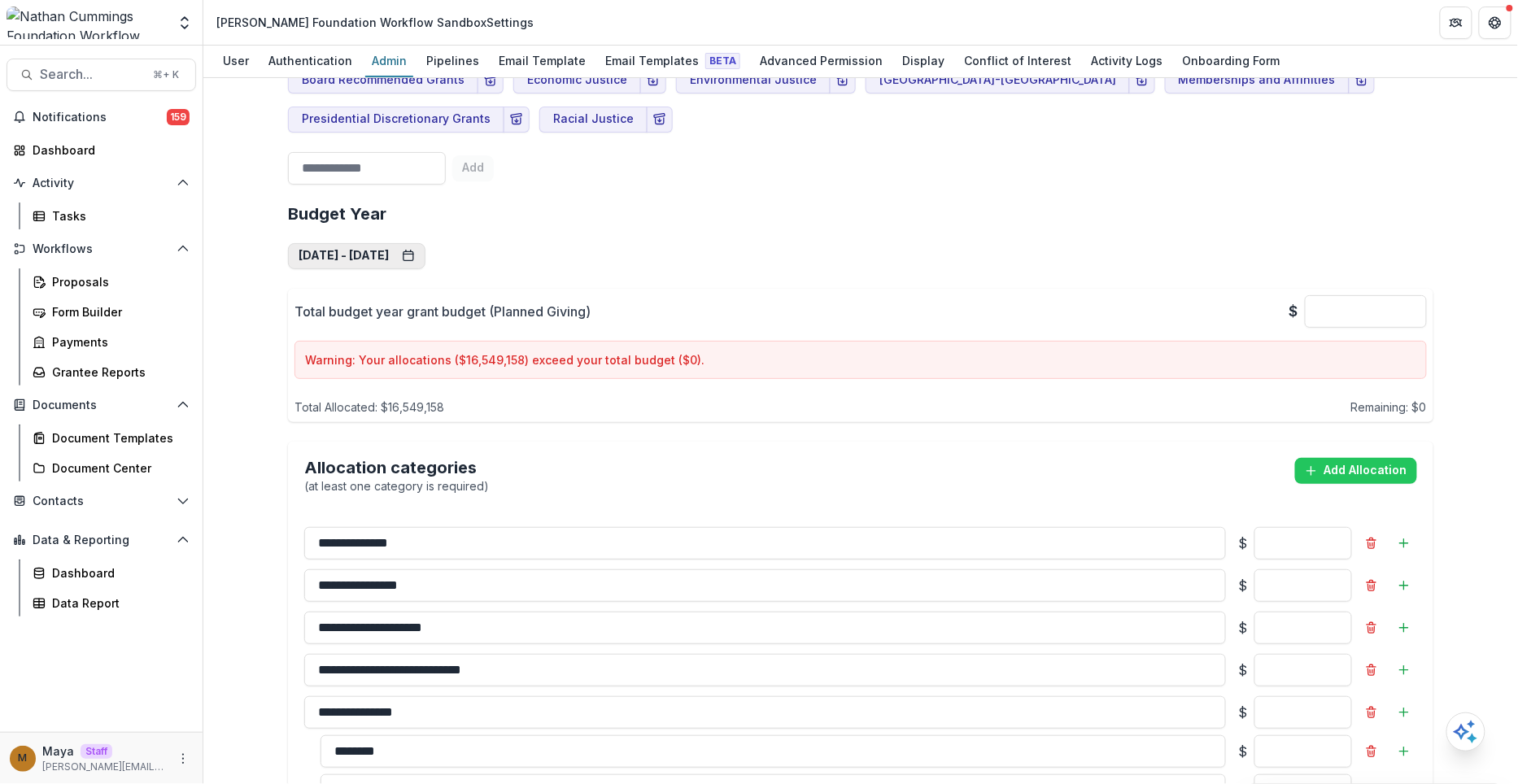
click at [396, 243] on button "[DATE] - [DATE]" at bounding box center [357, 255] width 138 height 26
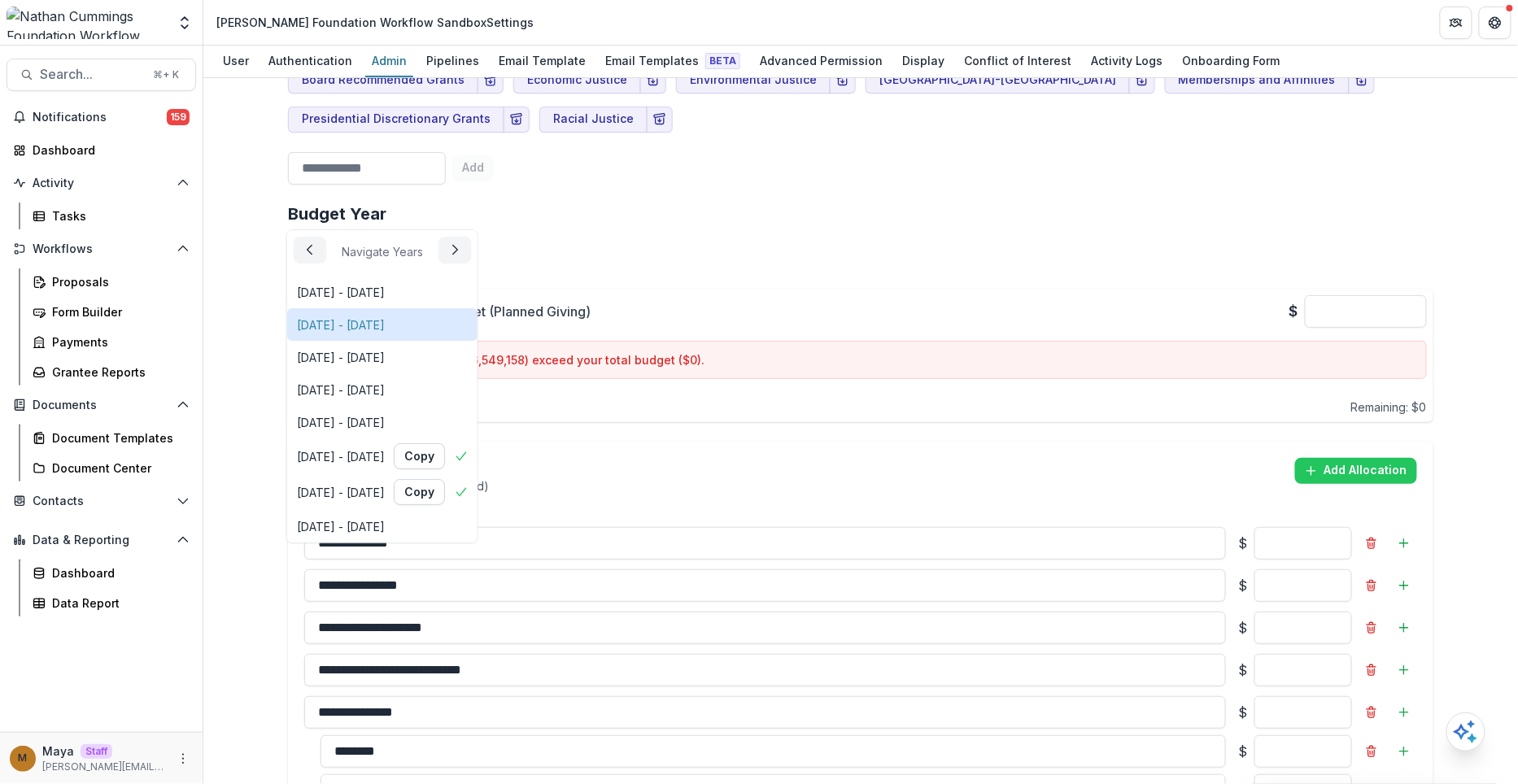
scroll to position [68, 0]
click at [1469, 430] on div "Team ( 16 ) Add Team Member + Name Title Email Permissions [PERSON_NAME] San [P…" at bounding box center [861, 431] width 1314 height 706
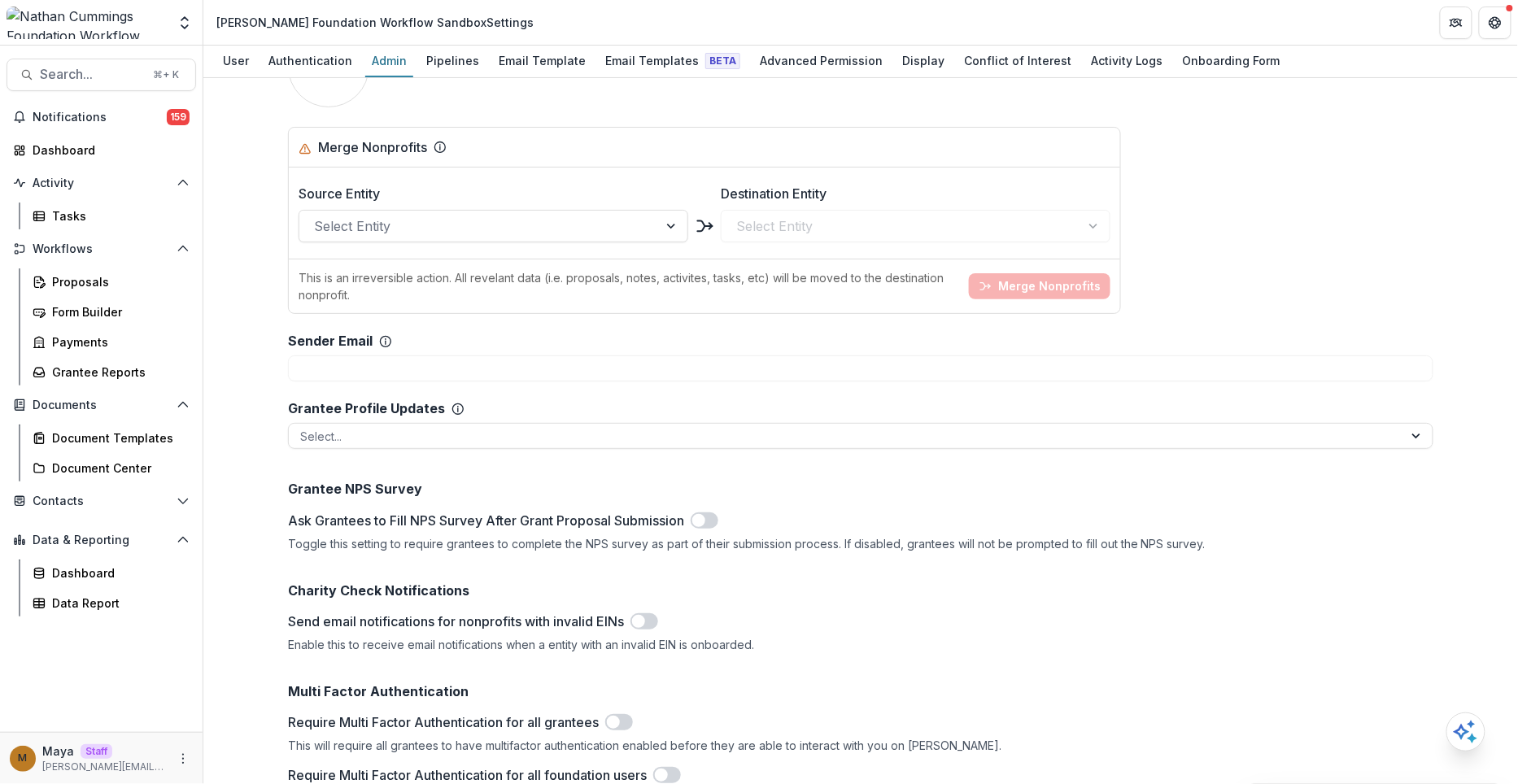
scroll to position [2840, 0]
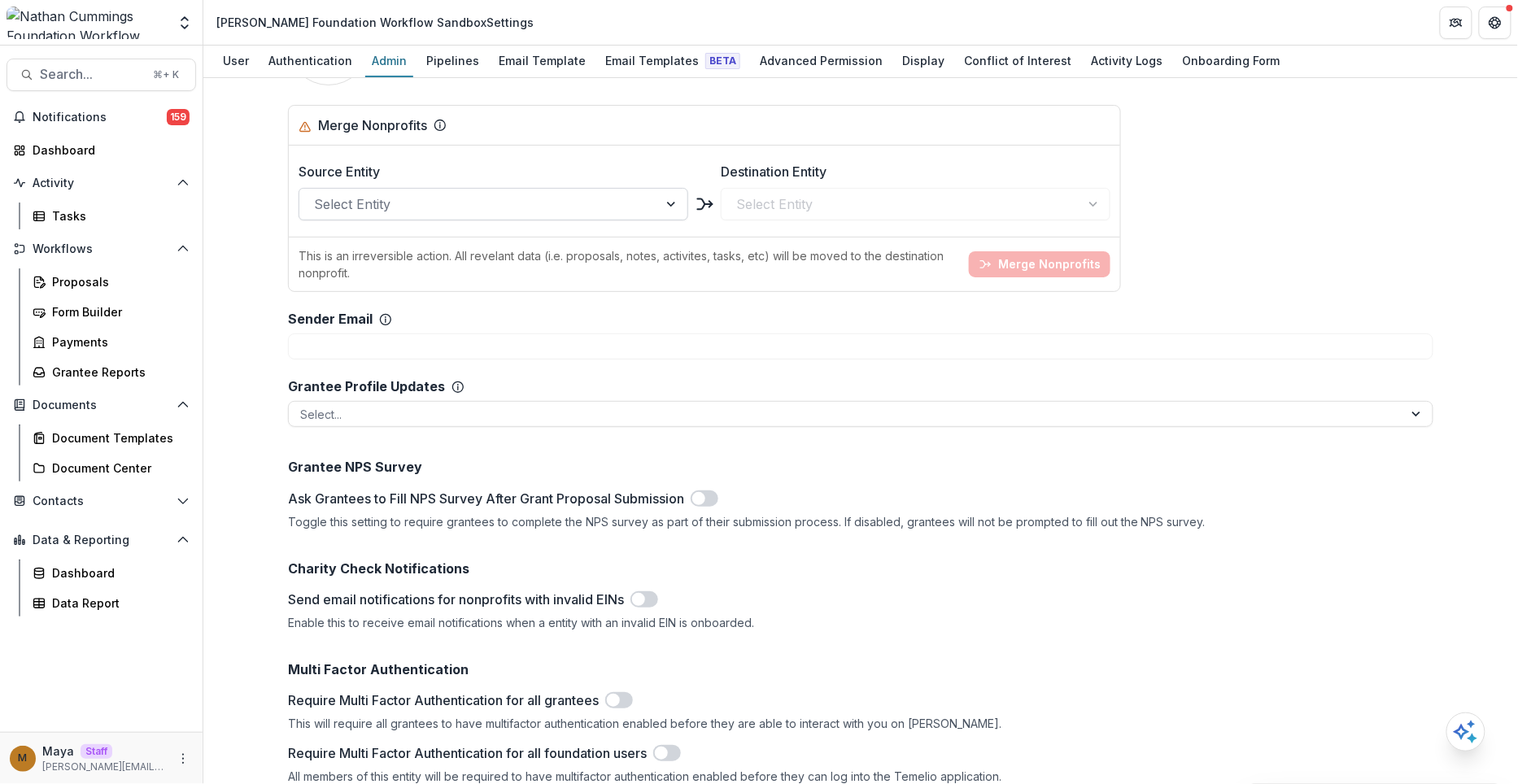
click at [454, 215] on div at bounding box center [478, 204] width 329 height 23
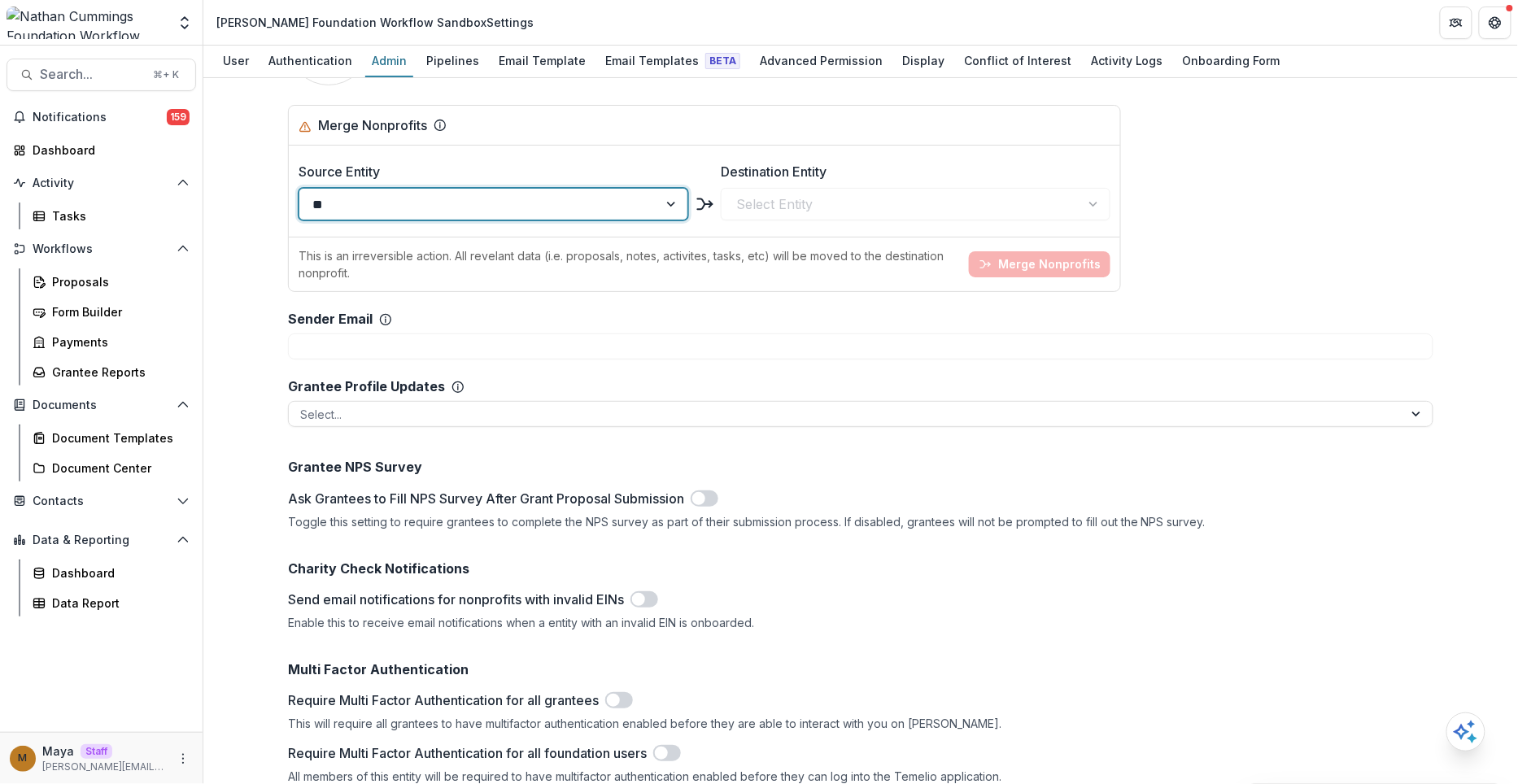
type input "*"
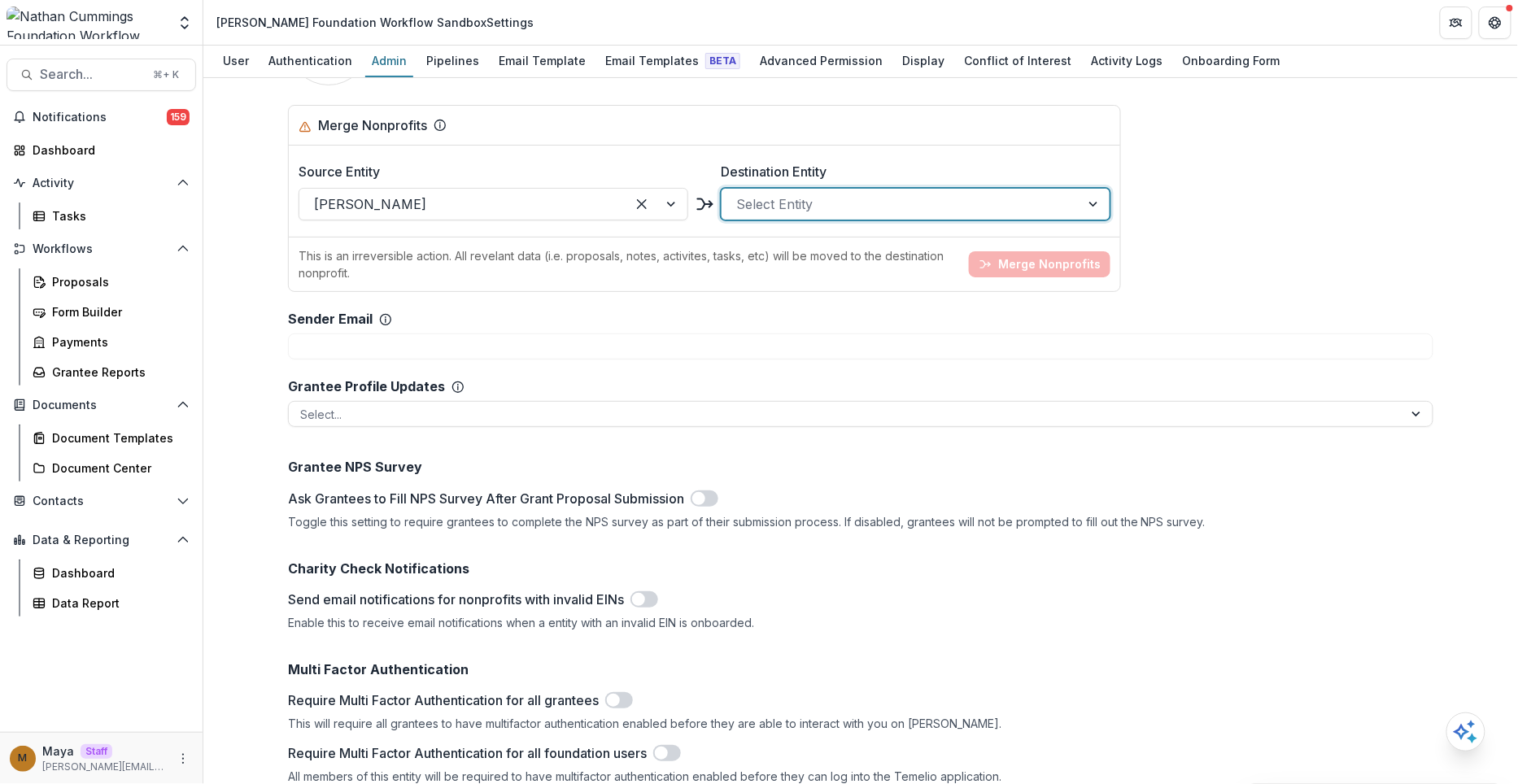
click at [815, 215] on div at bounding box center [901, 204] width 329 height 23
type input "*"
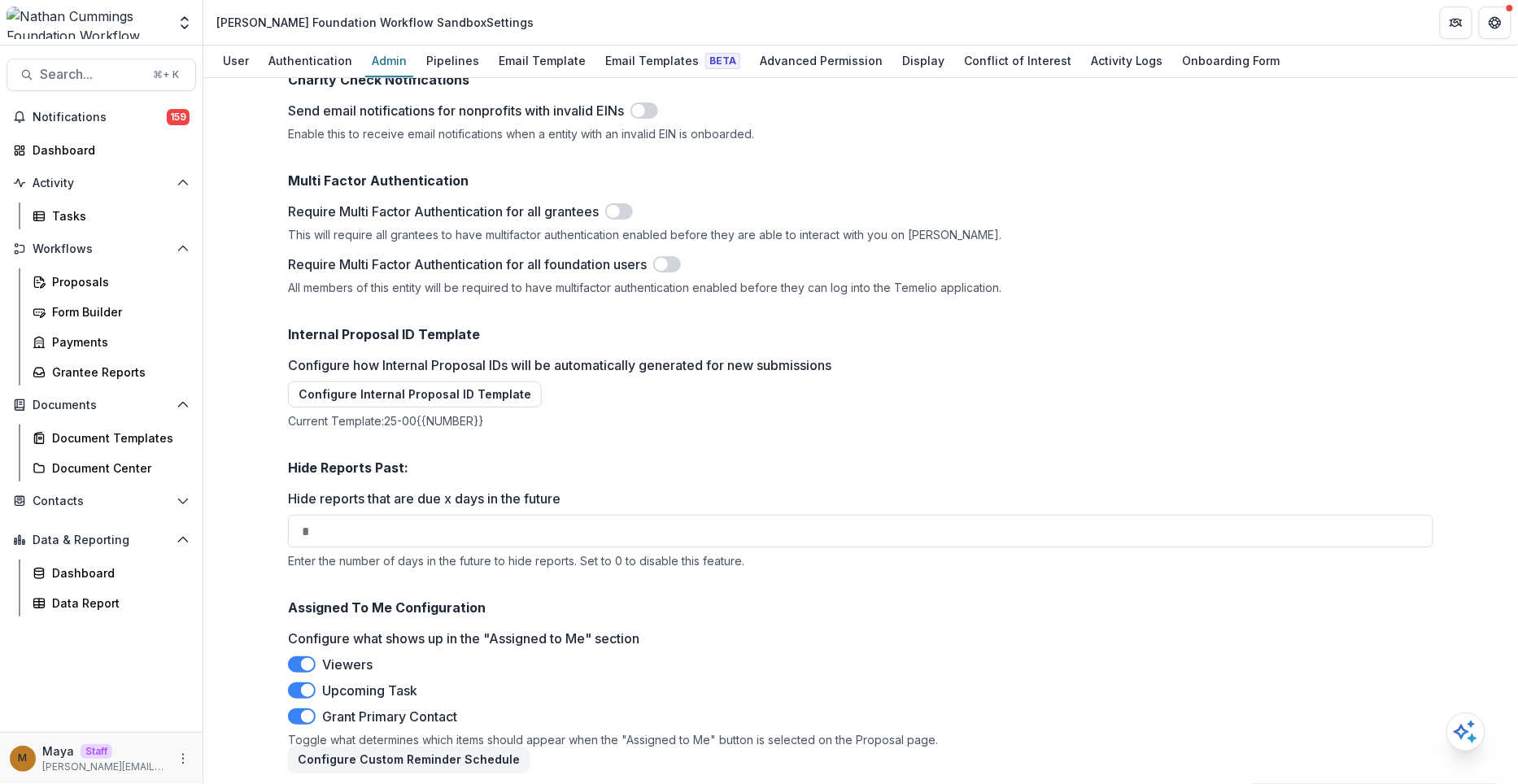
scroll to position [3346, 0]
click at [773, 119] on div "Send email notifications for nonprofits with invalid EINs" at bounding box center [861, 109] width 1145 height 20
drag, startPoint x: 590, startPoint y: 409, endPoint x: 404, endPoint y: 392, distance: 186.8
click at [590, 410] on div "Configure how Internal Proposal IDs will be automatically generated for new sub…" at bounding box center [861, 389] width 1145 height 72
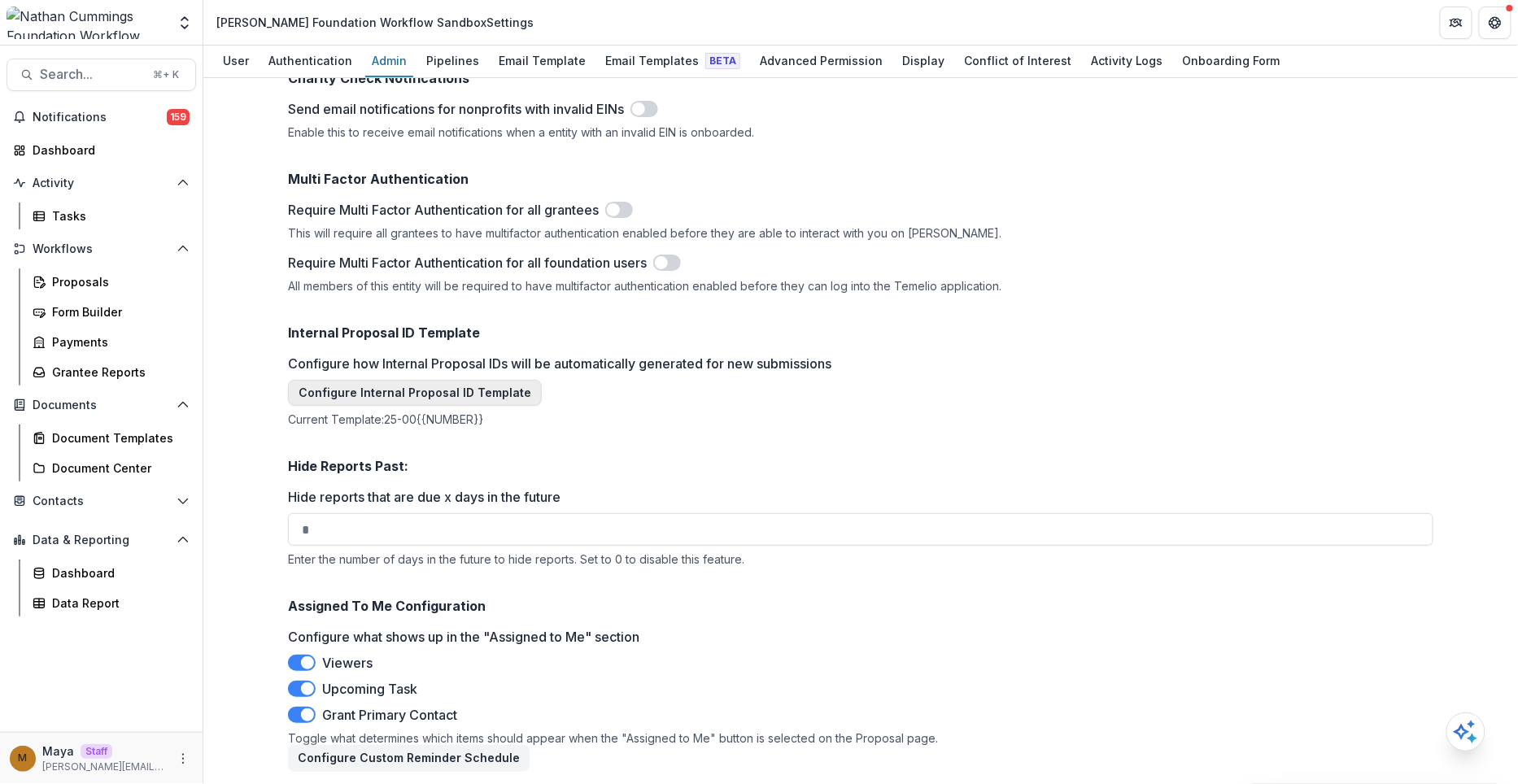
click at [404, 393] on button "Configure Internal Proposal ID Template" at bounding box center [414, 392] width 253 height 26
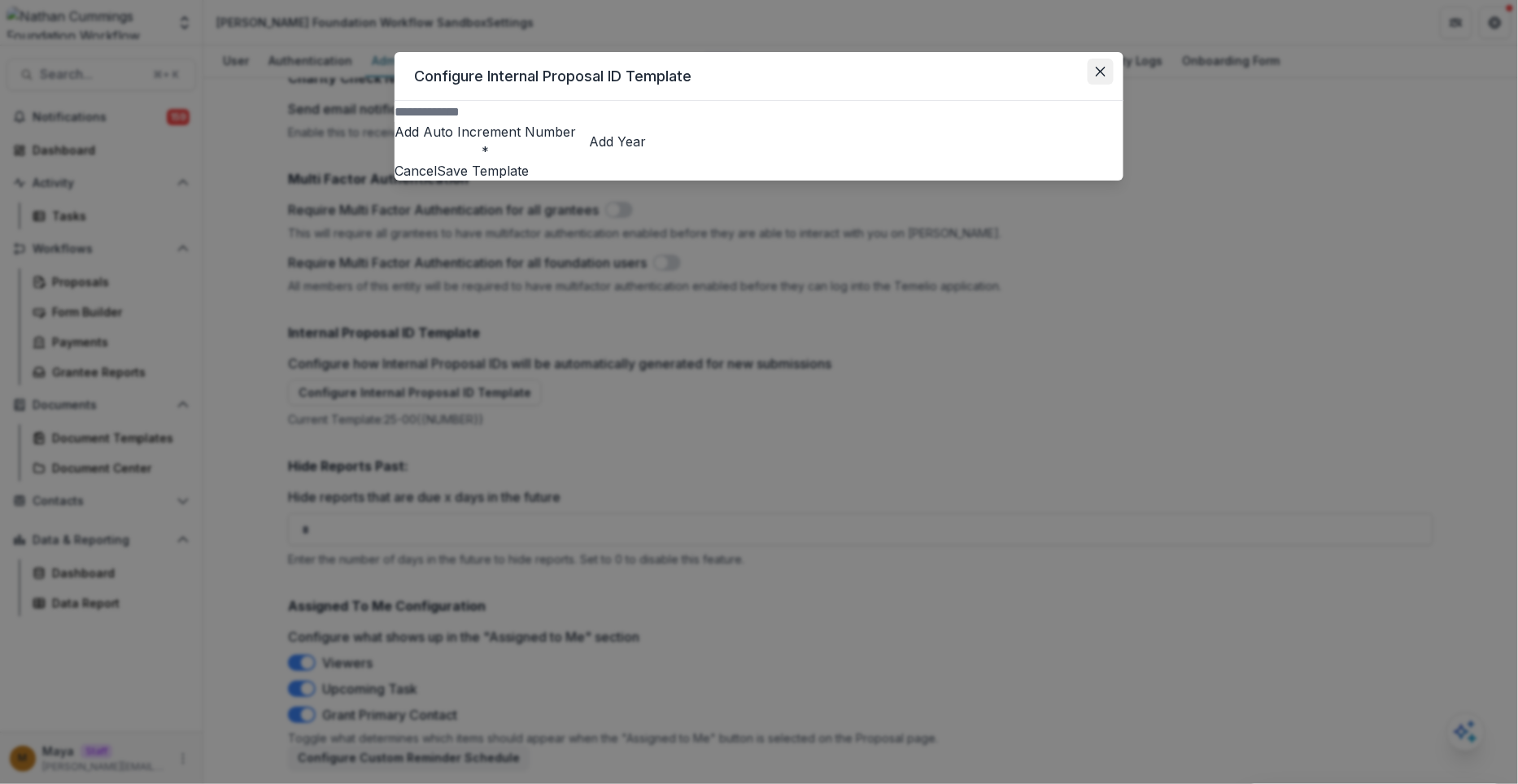
click at [1095, 70] on button "Close" at bounding box center [1100, 71] width 26 height 26
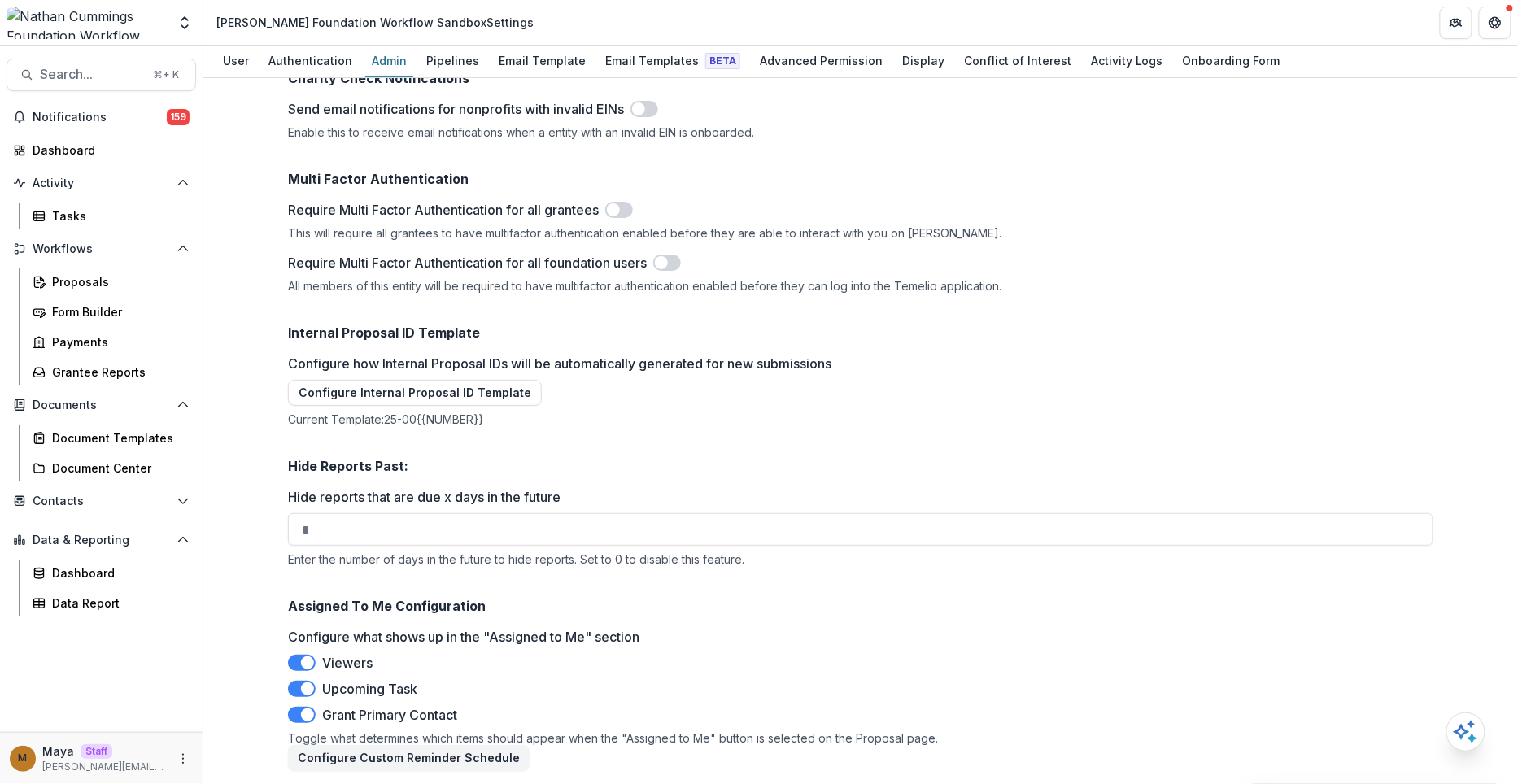
click at [396, 421] on div "Configure Internal Proposal ID Template Add Auto Increment Number * Add Year Ca…" at bounding box center [759, 392] width 1518 height 784
click at [430, 393] on button "Configure Internal Proposal ID Template" at bounding box center [414, 392] width 253 height 26
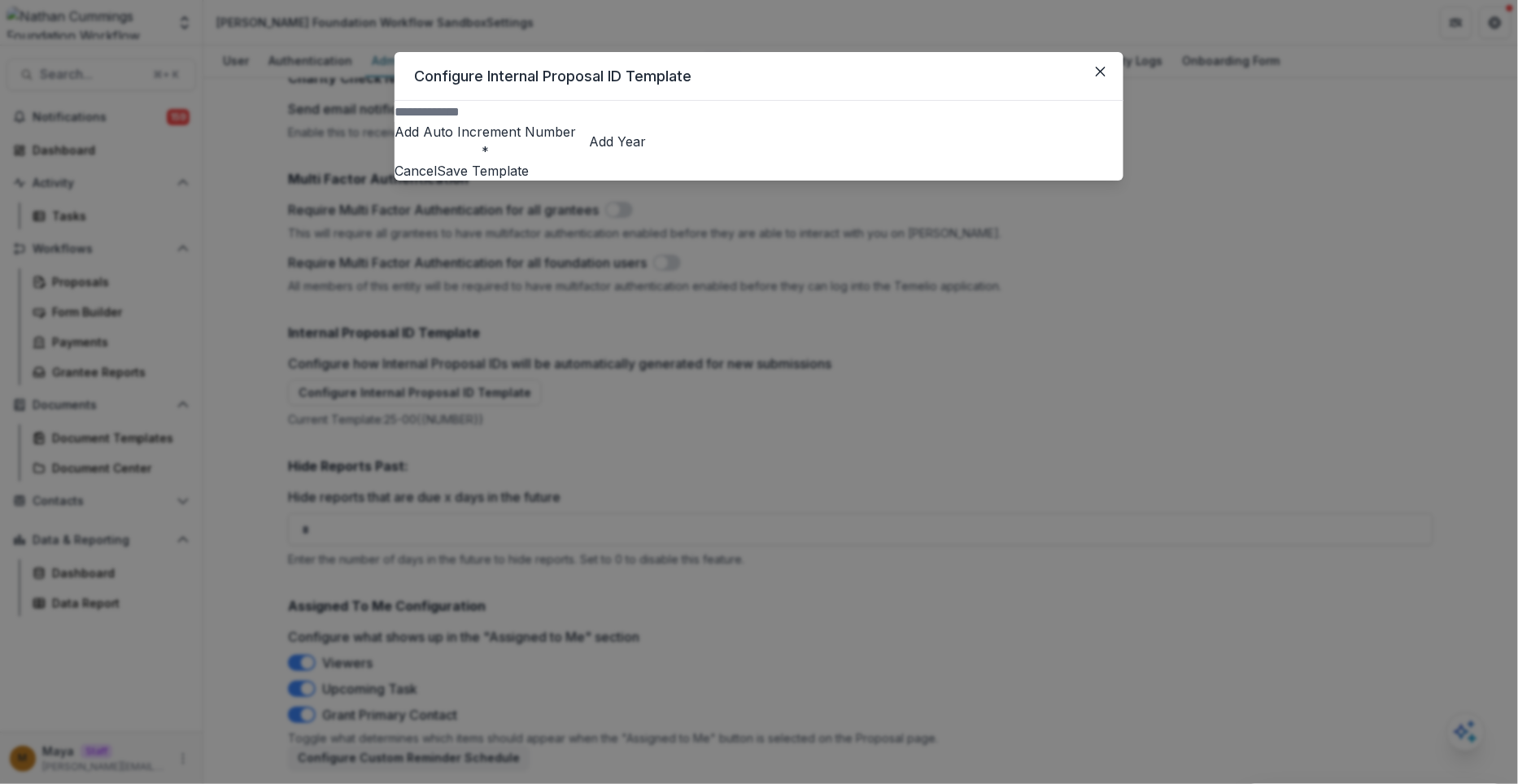
click at [487, 122] on input "Configure how Internal Proposal IDs will be automatically generated for new sub…" at bounding box center [460, 112] width 130 height 20
click at [646, 151] on button "Add Year" at bounding box center [617, 141] width 57 height 20
type input "********"
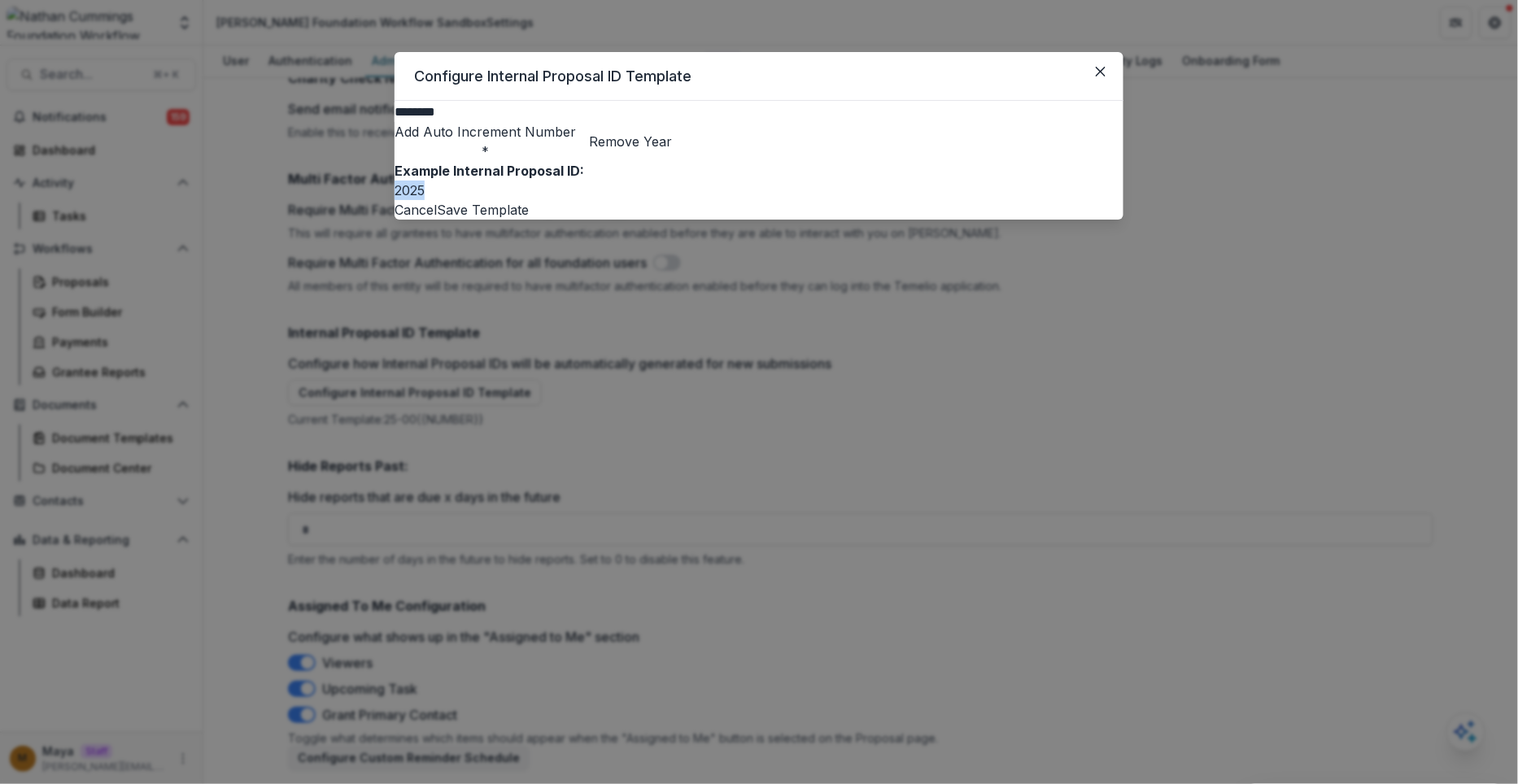
click at [416, 200] on p "2025" at bounding box center [759, 190] width 729 height 20
click at [466, 200] on p "2025" at bounding box center [759, 190] width 729 height 20
click at [510, 122] on input "********" at bounding box center [460, 112] width 130 height 20
drag, startPoint x: 511, startPoint y: 132, endPoint x: 420, endPoint y: 130, distance: 91.0
click at [420, 122] on input "********" at bounding box center [460, 112] width 130 height 20
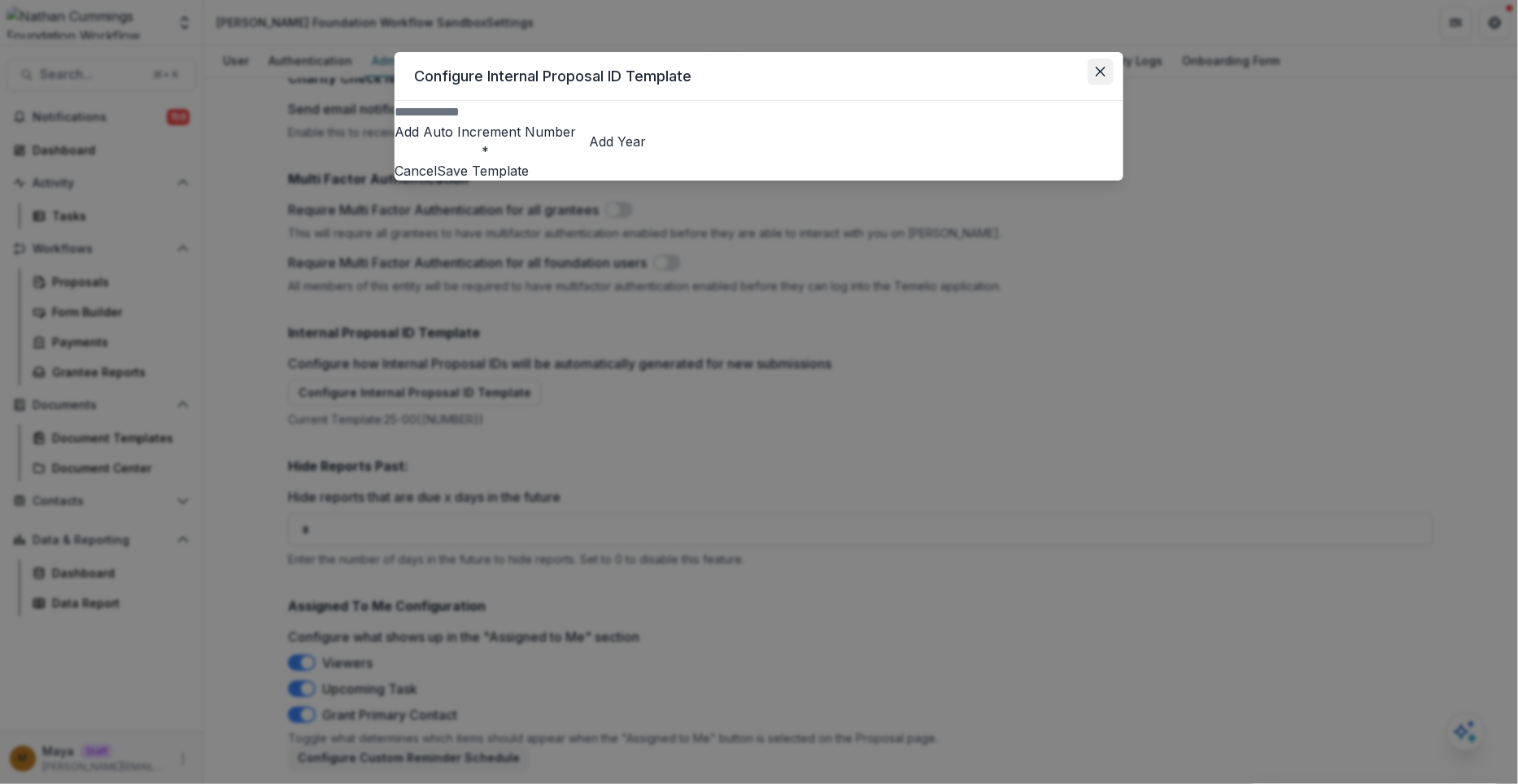
click at [1099, 72] on icon "Close" at bounding box center [1100, 71] width 10 height 10
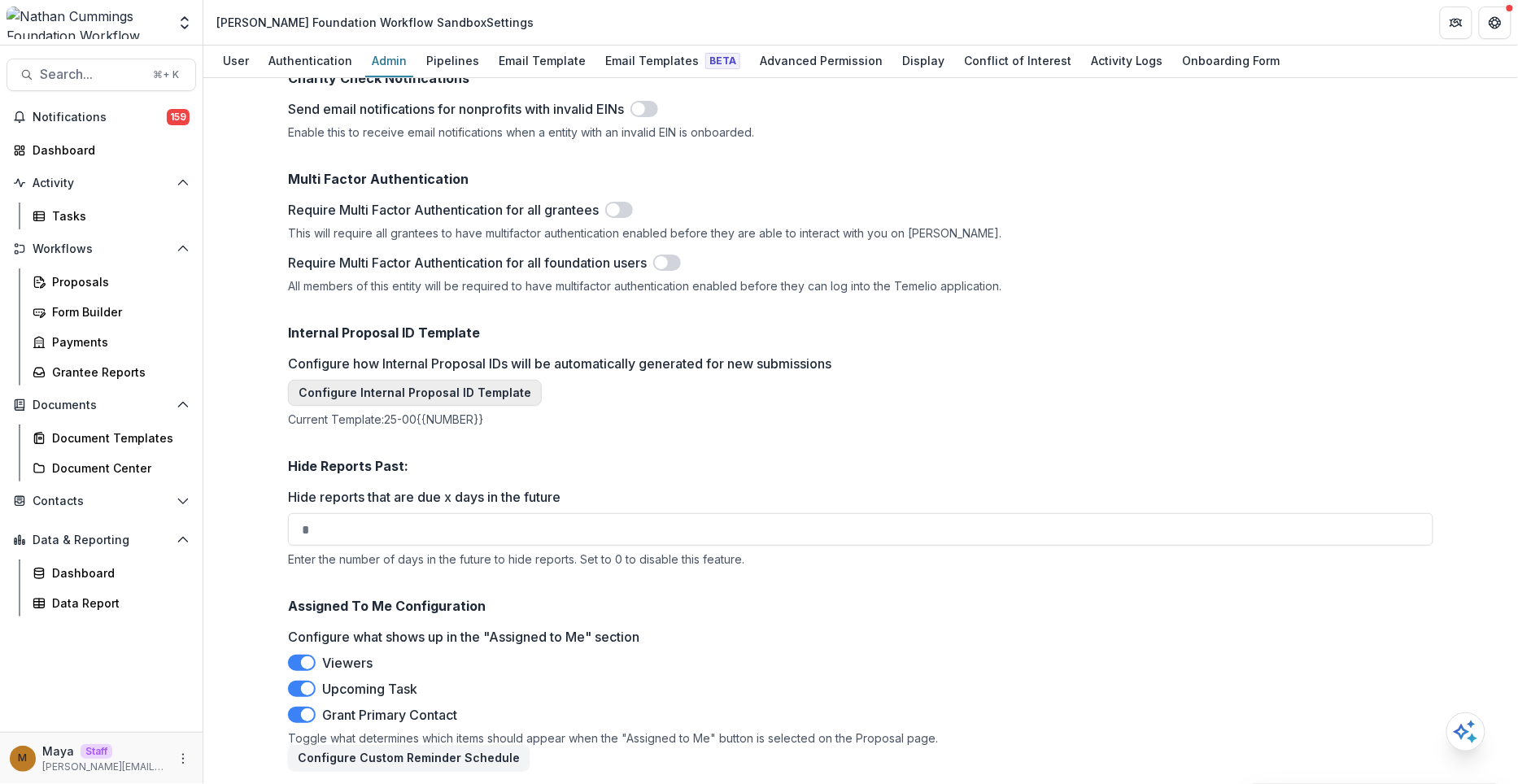
click at [466, 396] on button "Configure Internal Proposal ID Template" at bounding box center [414, 392] width 253 height 26
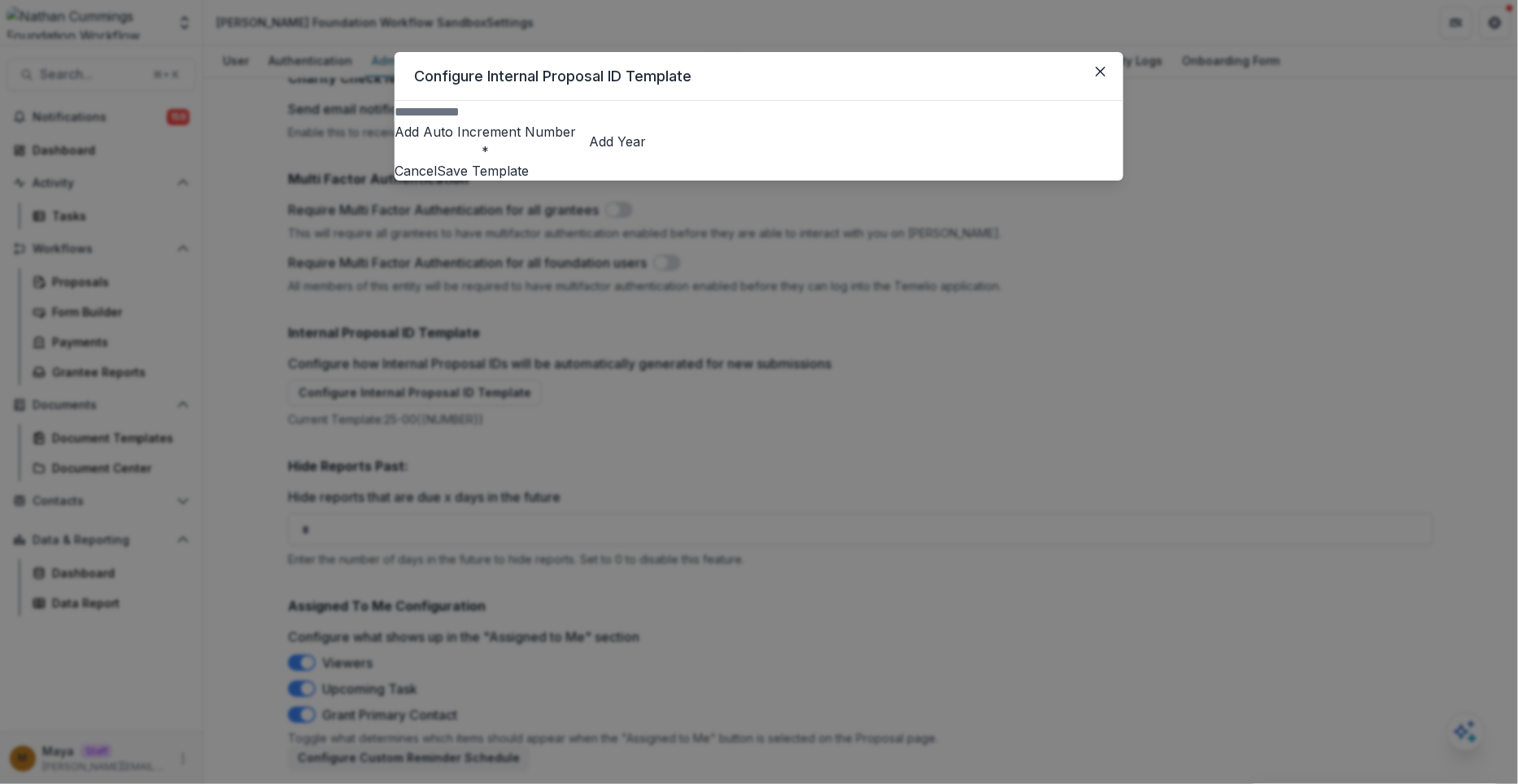
click at [646, 151] on button "Add Year" at bounding box center [617, 141] width 57 height 20
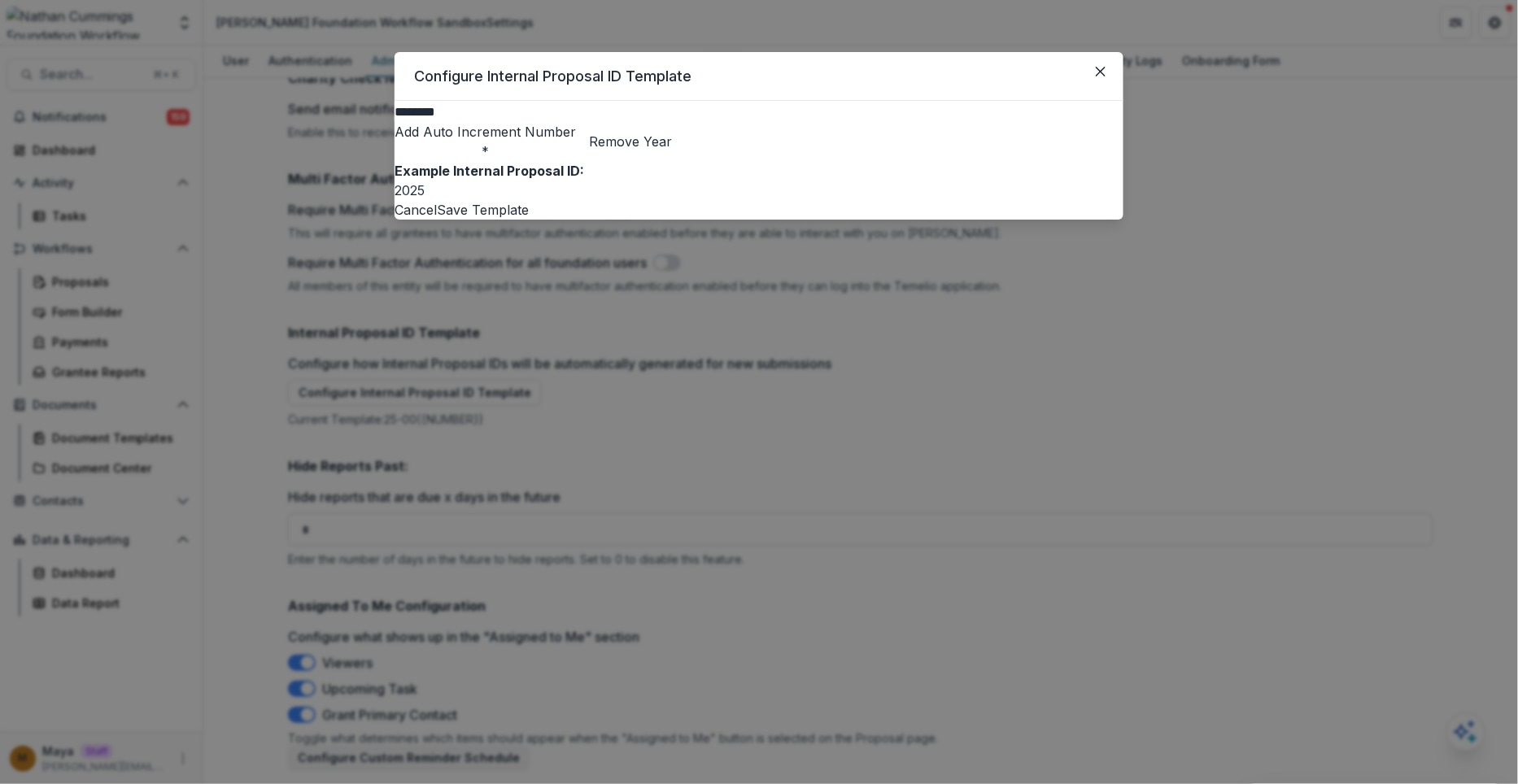
type input "********"
click at [1098, 74] on icon "Close" at bounding box center [1100, 71] width 10 height 10
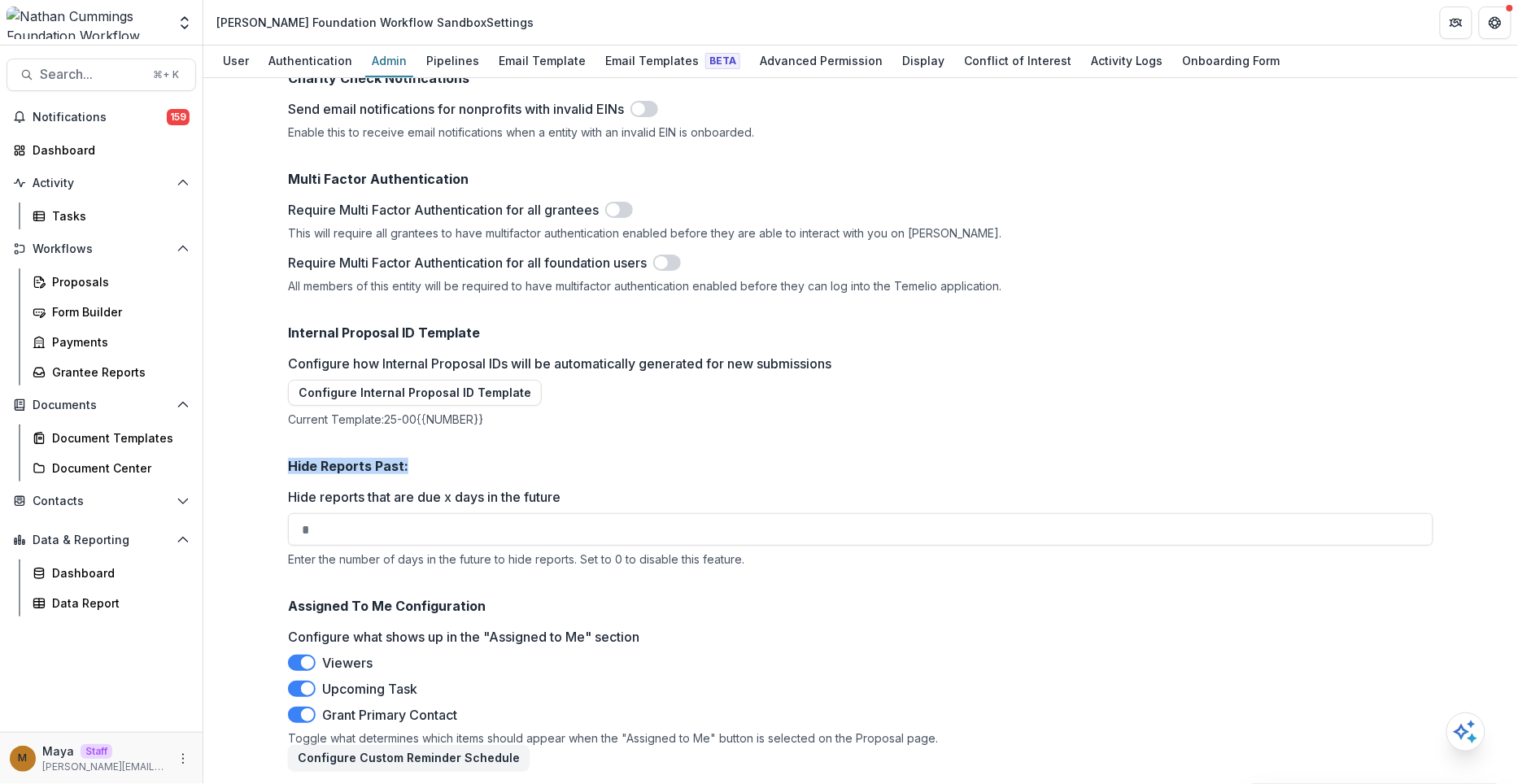
drag, startPoint x: 287, startPoint y: 468, endPoint x: 406, endPoint y: 468, distance: 119.0
click at [406, 468] on h2 "Hide Reports Past:" at bounding box center [861, 466] width 1145 height 15
click at [336, 548] on div "Hide reports that are due x days in the future * Enter the number of days in th…" at bounding box center [861, 526] width 1145 height 79
drag, startPoint x: 285, startPoint y: 607, endPoint x: 487, endPoint y: 608, distance: 202.0
click at [487, 608] on h2 "Assigned To Me Configuration" at bounding box center [861, 605] width 1145 height 15
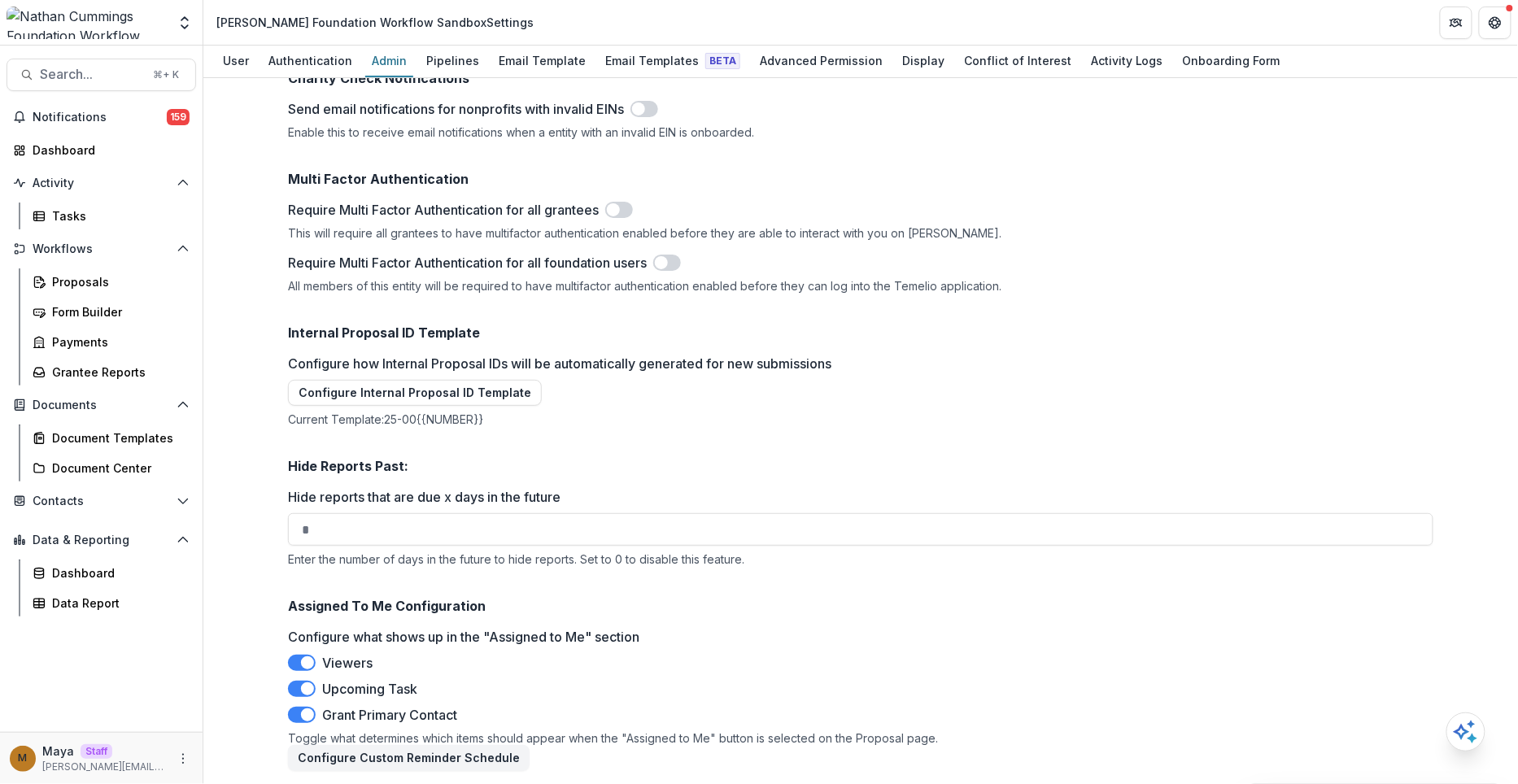
click at [393, 663] on div "Viewers Upcoming Task Grant Primary Contact" at bounding box center [861, 688] width 1145 height 71
drag, startPoint x: 318, startPoint y: 667, endPoint x: 379, endPoint y: 667, distance: 61.0
click at [379, 667] on div "Viewers" at bounding box center [335, 662] width 94 height 20
drag, startPoint x: 319, startPoint y: 688, endPoint x: 422, endPoint y: 689, distance: 103.0
click at [422, 689] on div "Upcoming Task" at bounding box center [357, 689] width 139 height 20
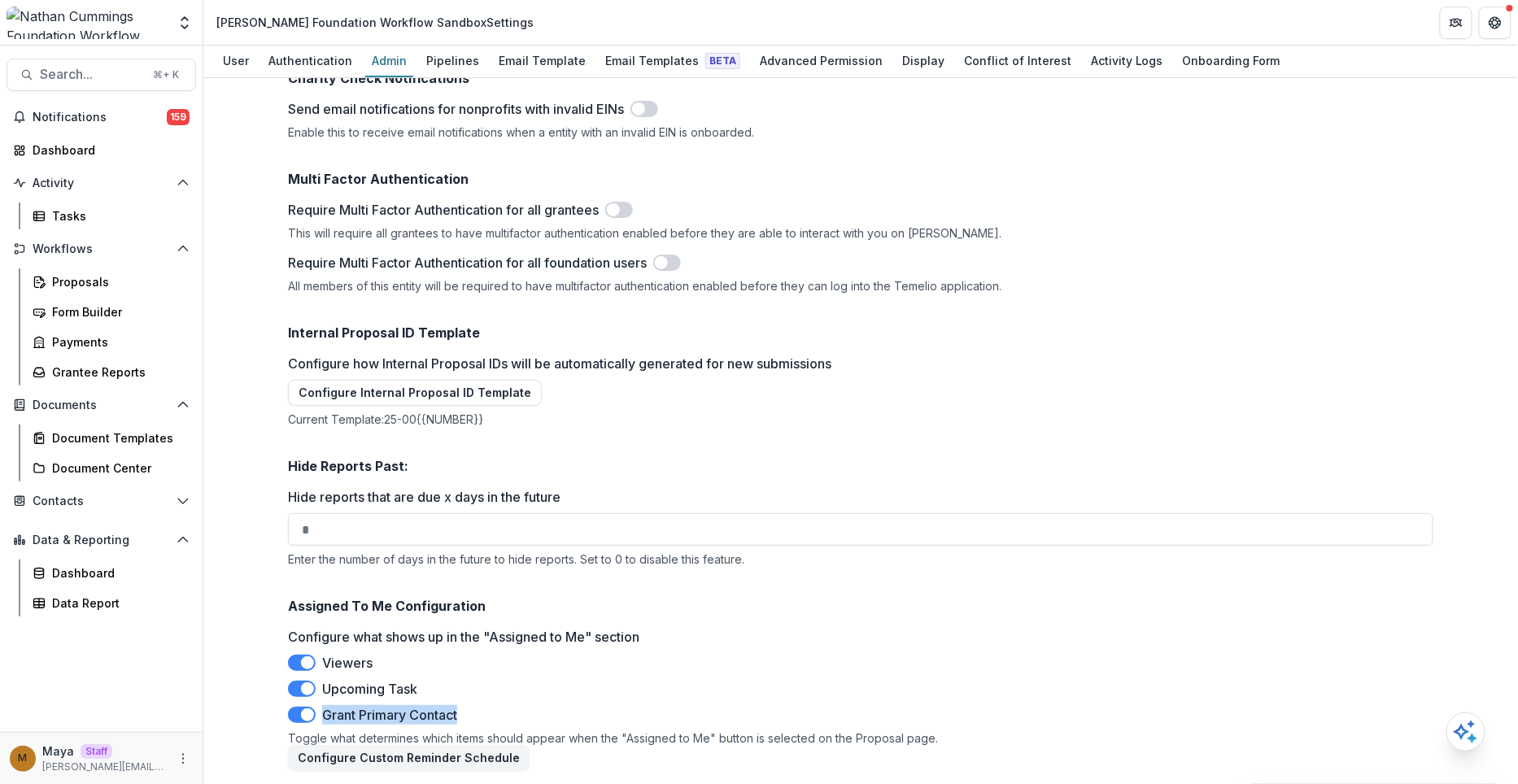
drag, startPoint x: 321, startPoint y: 719, endPoint x: 475, endPoint y: 719, distance: 154.0
click at [475, 719] on div "Viewers Upcoming Task Grant Primary Contact" at bounding box center [861, 688] width 1145 height 71
click at [423, 688] on div "Upcoming Task" at bounding box center [357, 689] width 139 height 20
click at [443, 760] on button "Configure Custom Reminder Schedule" at bounding box center [409, 757] width 242 height 26
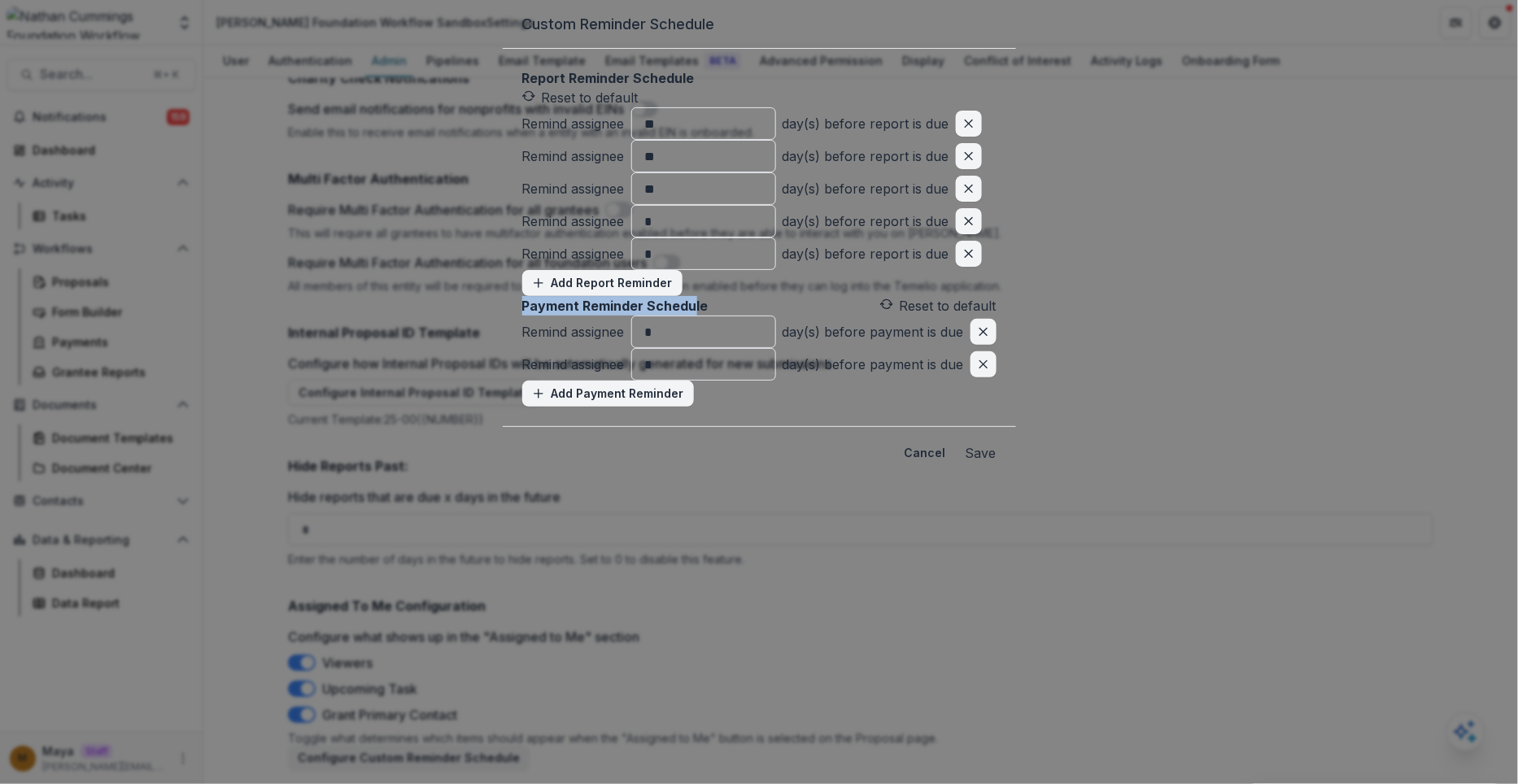
drag, startPoint x: 799, startPoint y: 131, endPoint x: 943, endPoint y: 131, distance: 144.0
click at [709, 296] on p "Payment Reminder Schedule" at bounding box center [614, 306] width 186 height 20
click at [522, 88] on p "Report Reminder Schedule" at bounding box center [759, 78] width 474 height 20
drag, startPoint x: 350, startPoint y: 127, endPoint x: 476, endPoint y: 129, distance: 126.0
click at [502, 129] on div "Report Reminder Schedule Reset to default Remind assignee ** day(s) before repo…" at bounding box center [759, 237] width 513 height 377
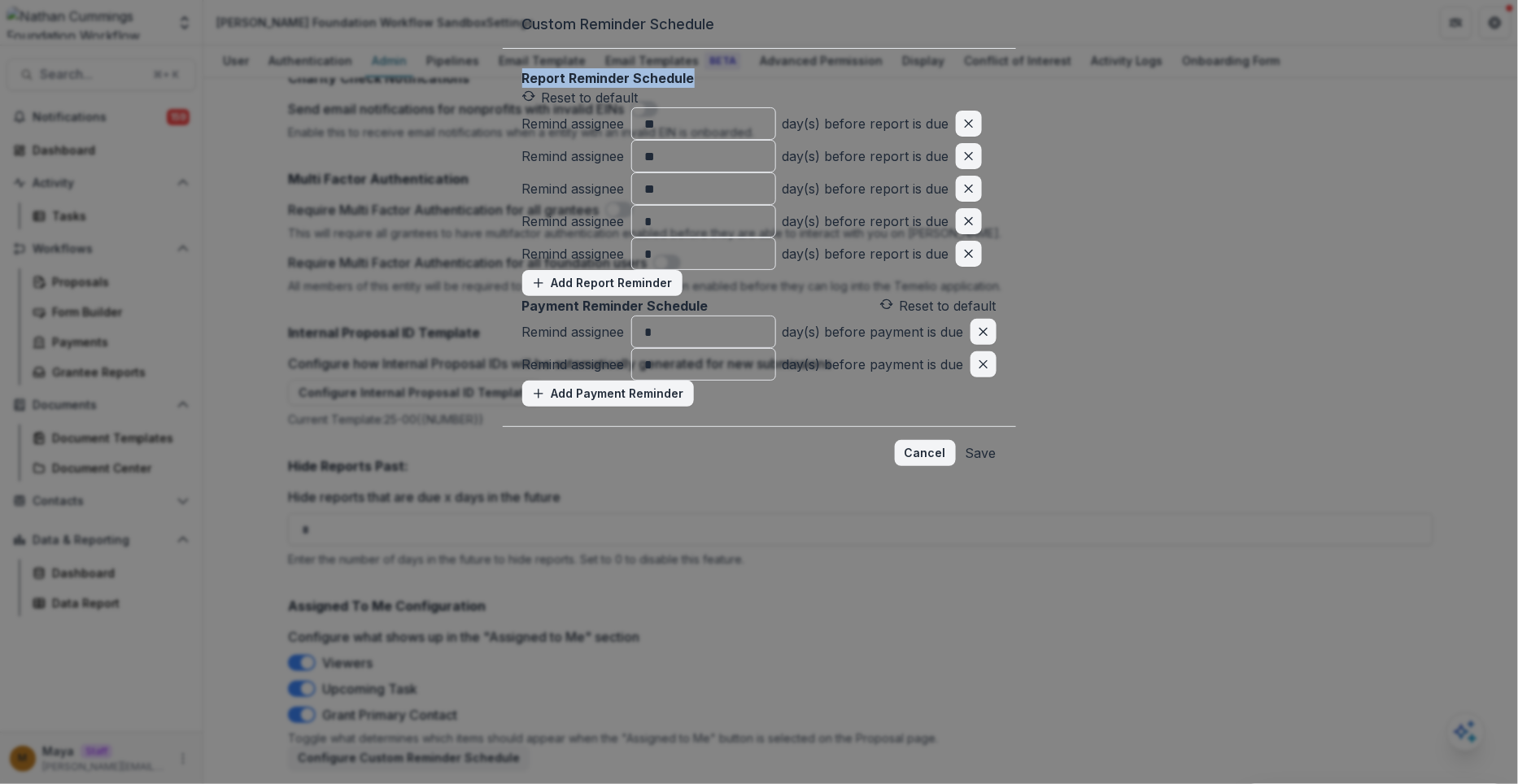
click at [956, 440] on button "Cancel" at bounding box center [925, 452] width 61 height 26
